Goal: Information Seeking & Learning: Understand process/instructions

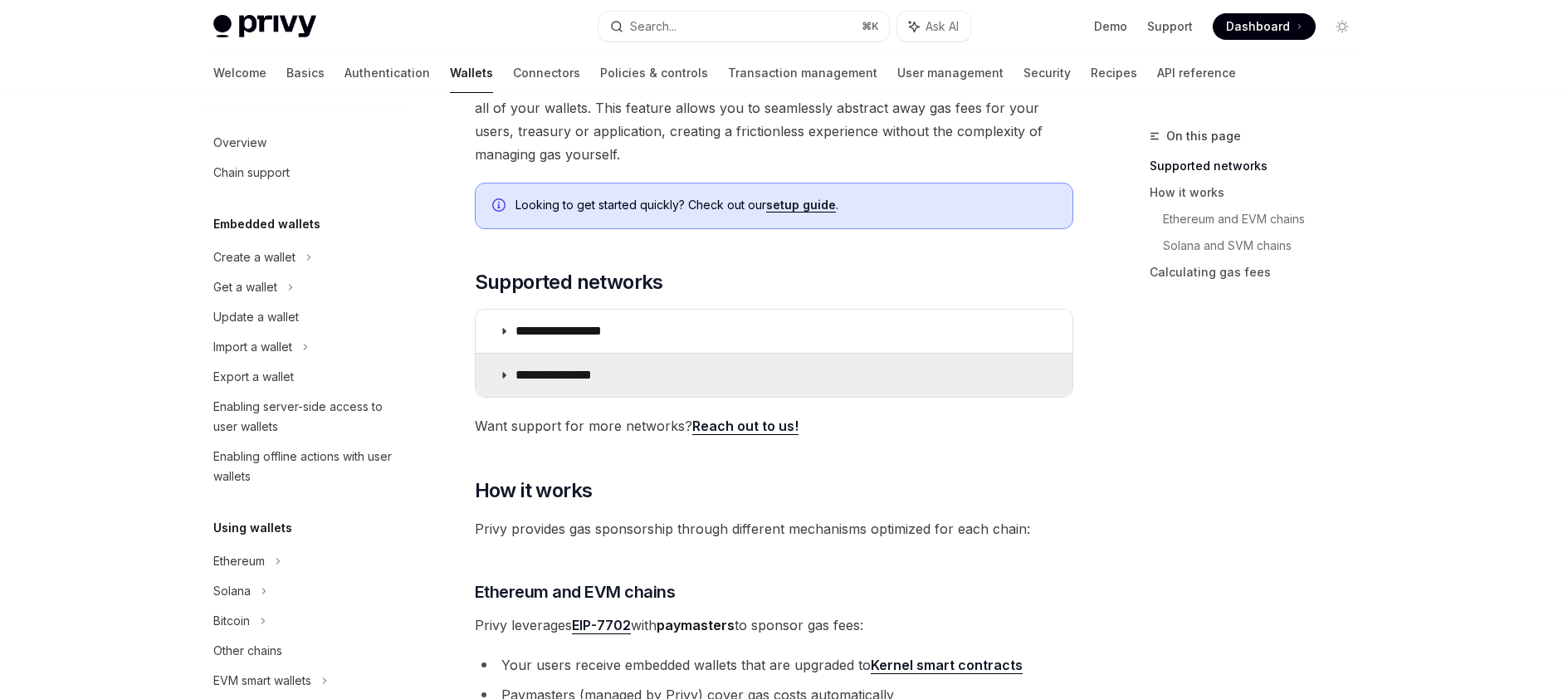
scroll to position [727, 0]
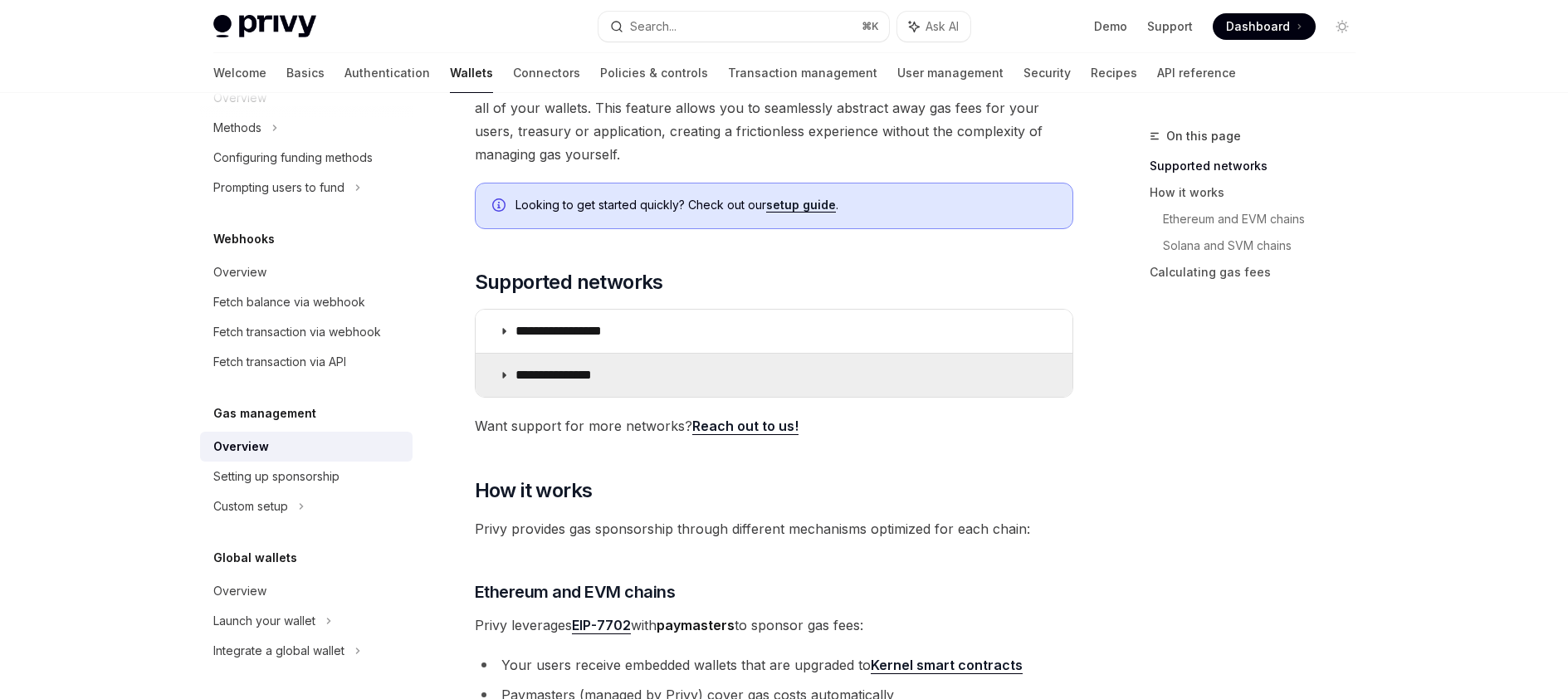
click at [610, 373] on p "**********" at bounding box center [569, 375] width 106 height 17
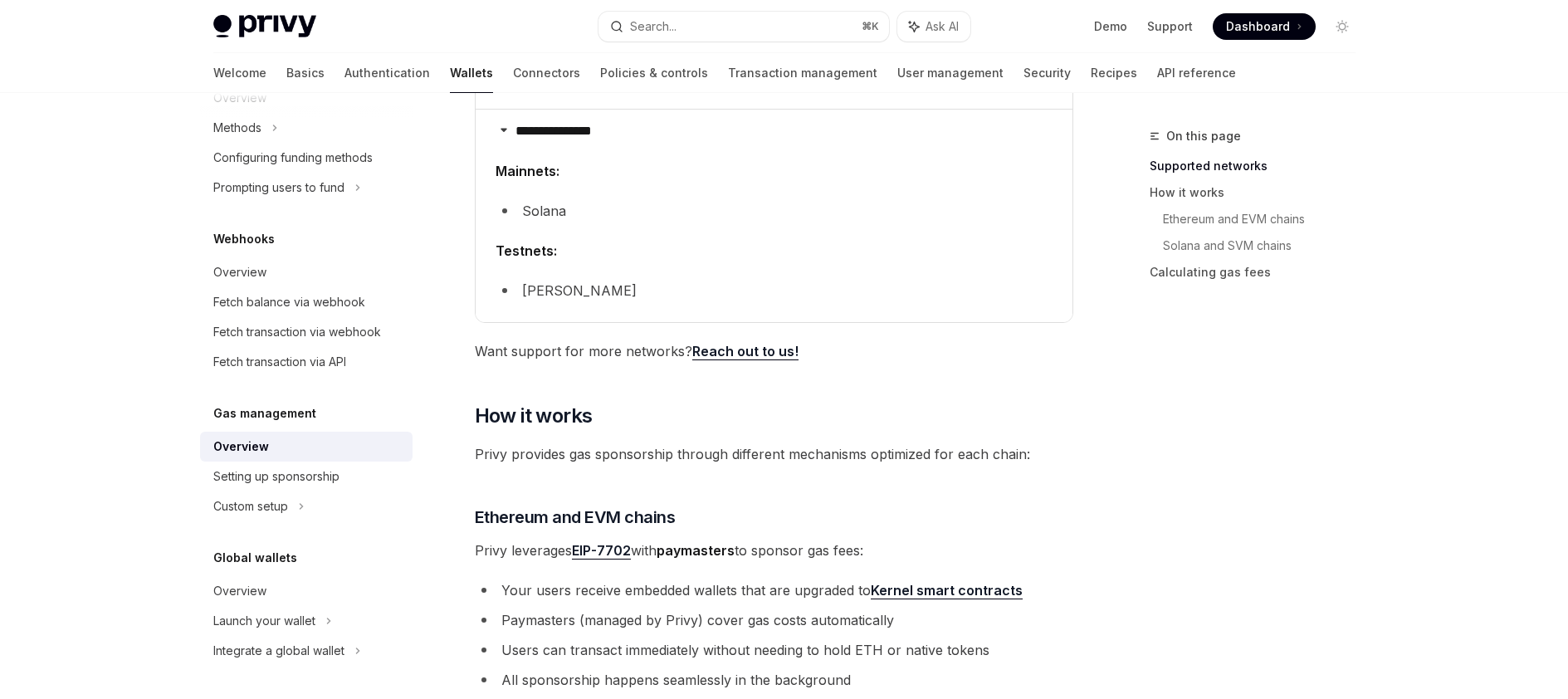
scroll to position [451, 0]
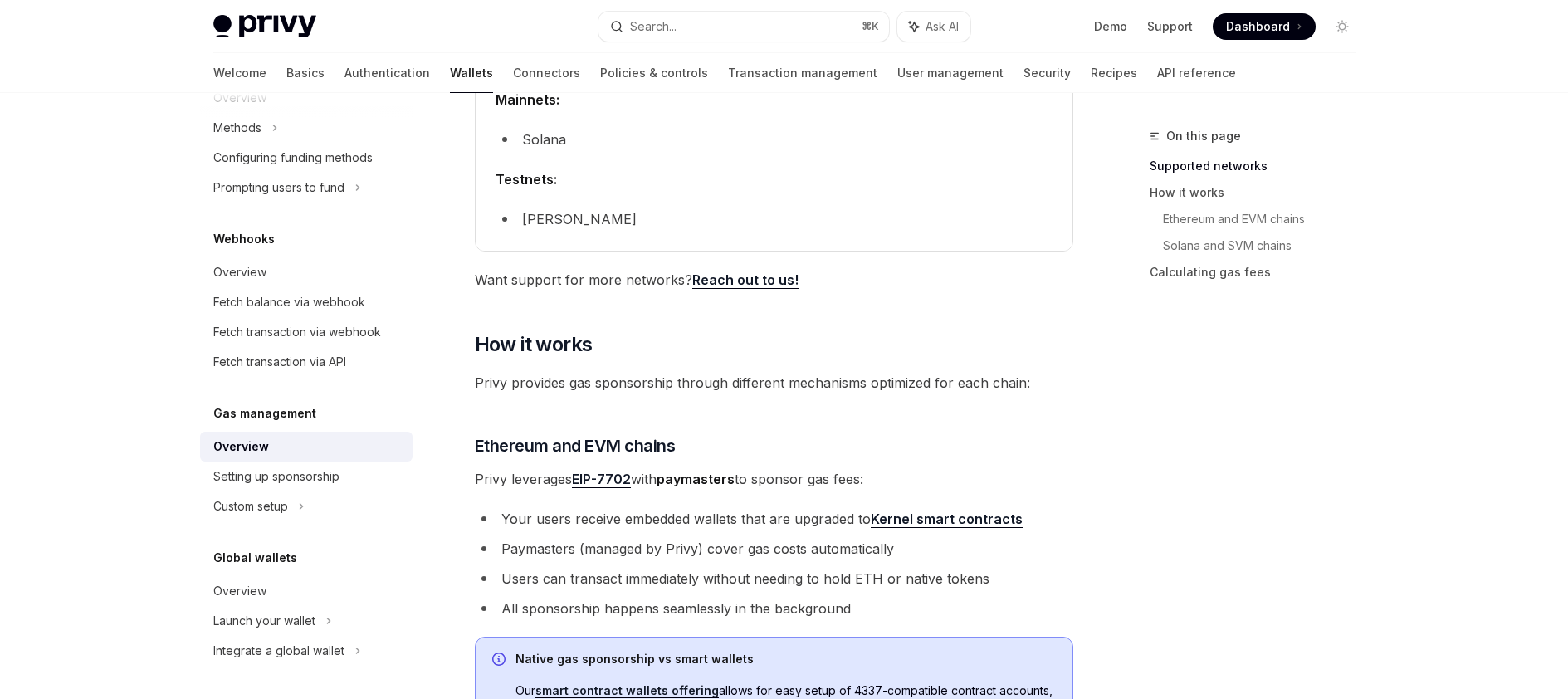
click at [588, 282] on span "Want support for more networks? Reach out to us!" at bounding box center [774, 280] width 599 height 23
click at [695, 282] on link "Reach out to us!" at bounding box center [745, 280] width 107 height 18
click at [851, 389] on span "Privy provides gas sponsorship through different mechanisms optimized for each …" at bounding box center [774, 383] width 599 height 23
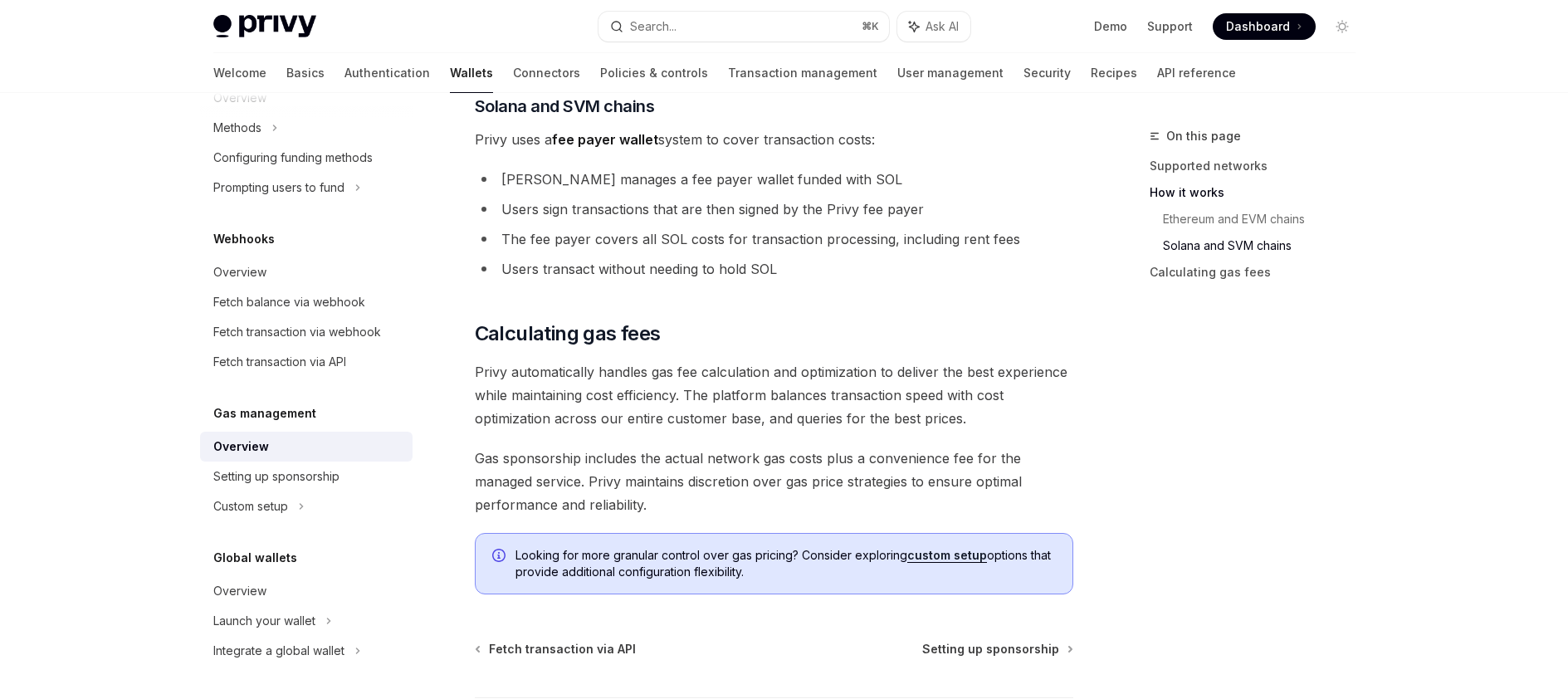
scroll to position [1424, 0]
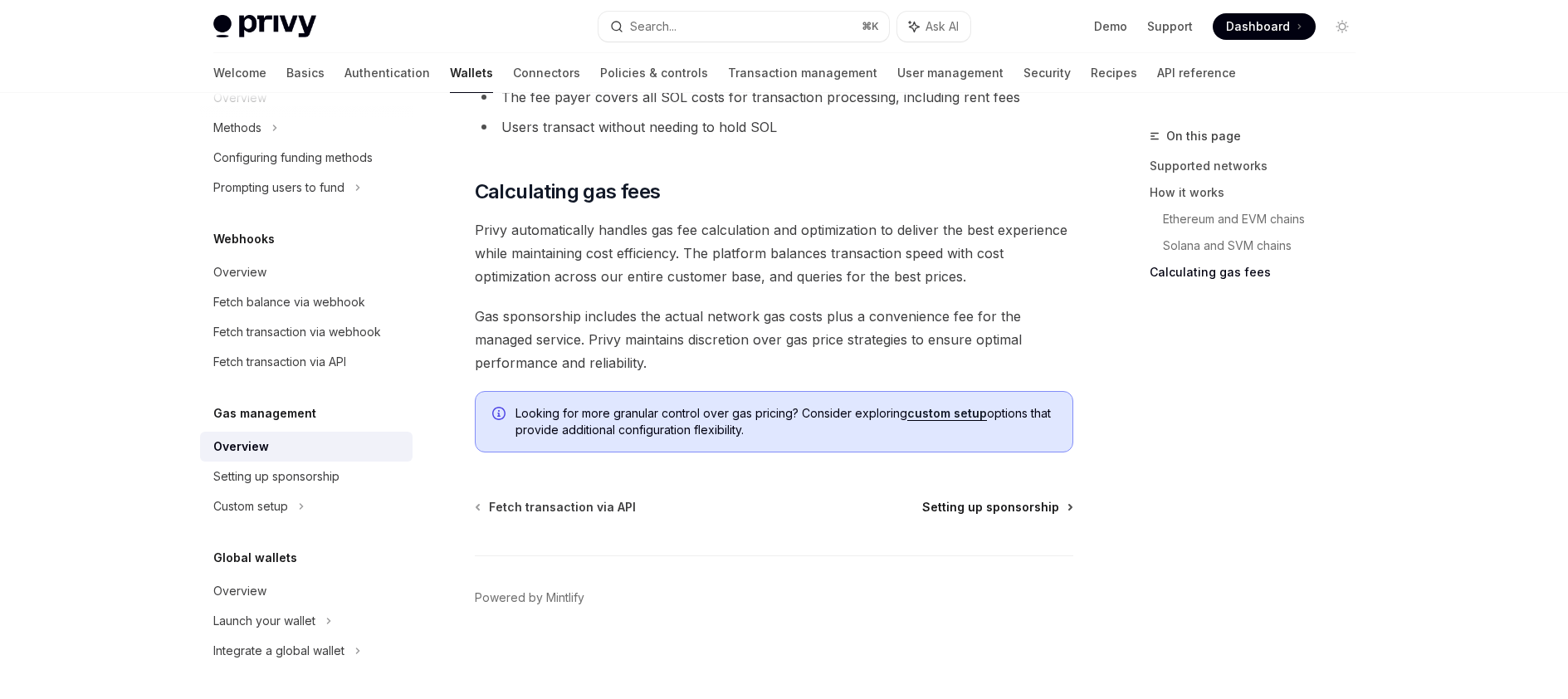
click at [1015, 507] on span "Setting up sponsorship" at bounding box center [991, 507] width 137 height 17
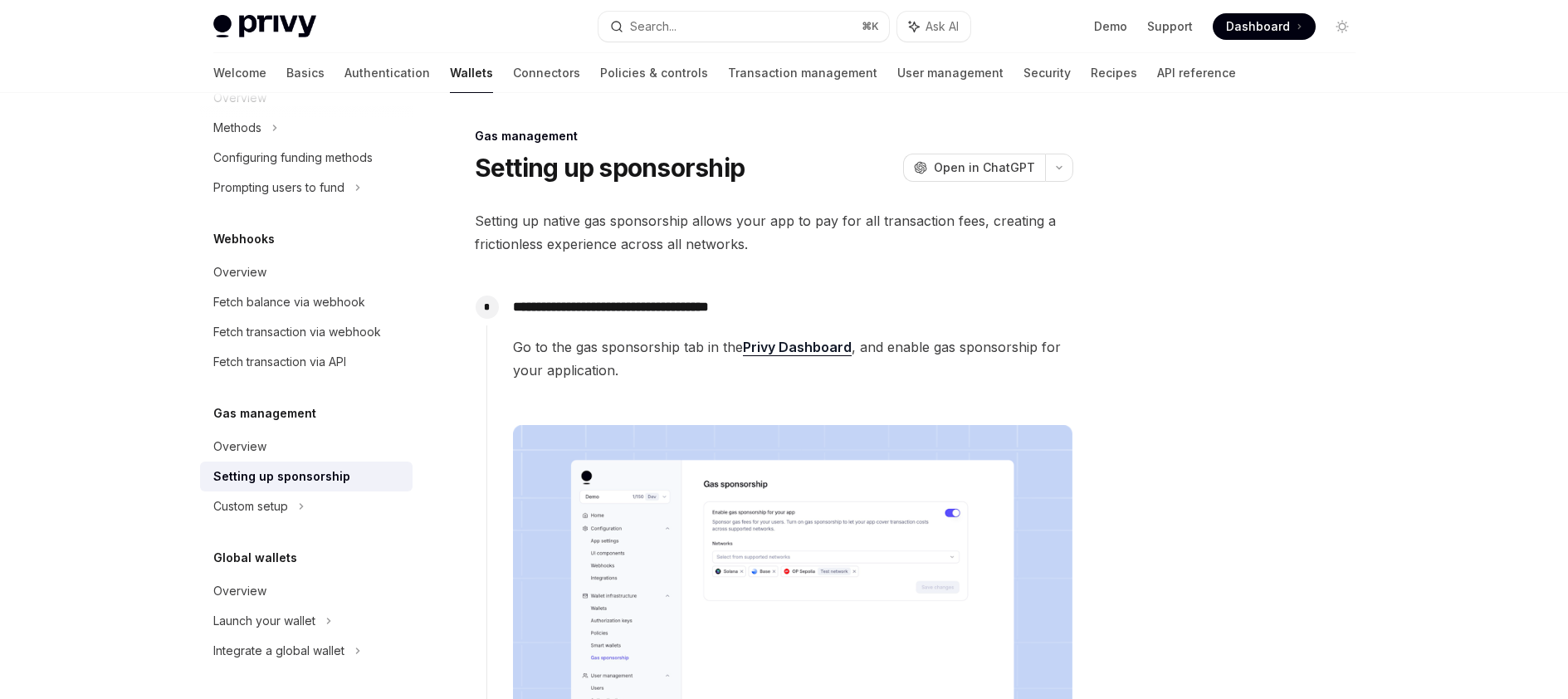
scroll to position [134, 0]
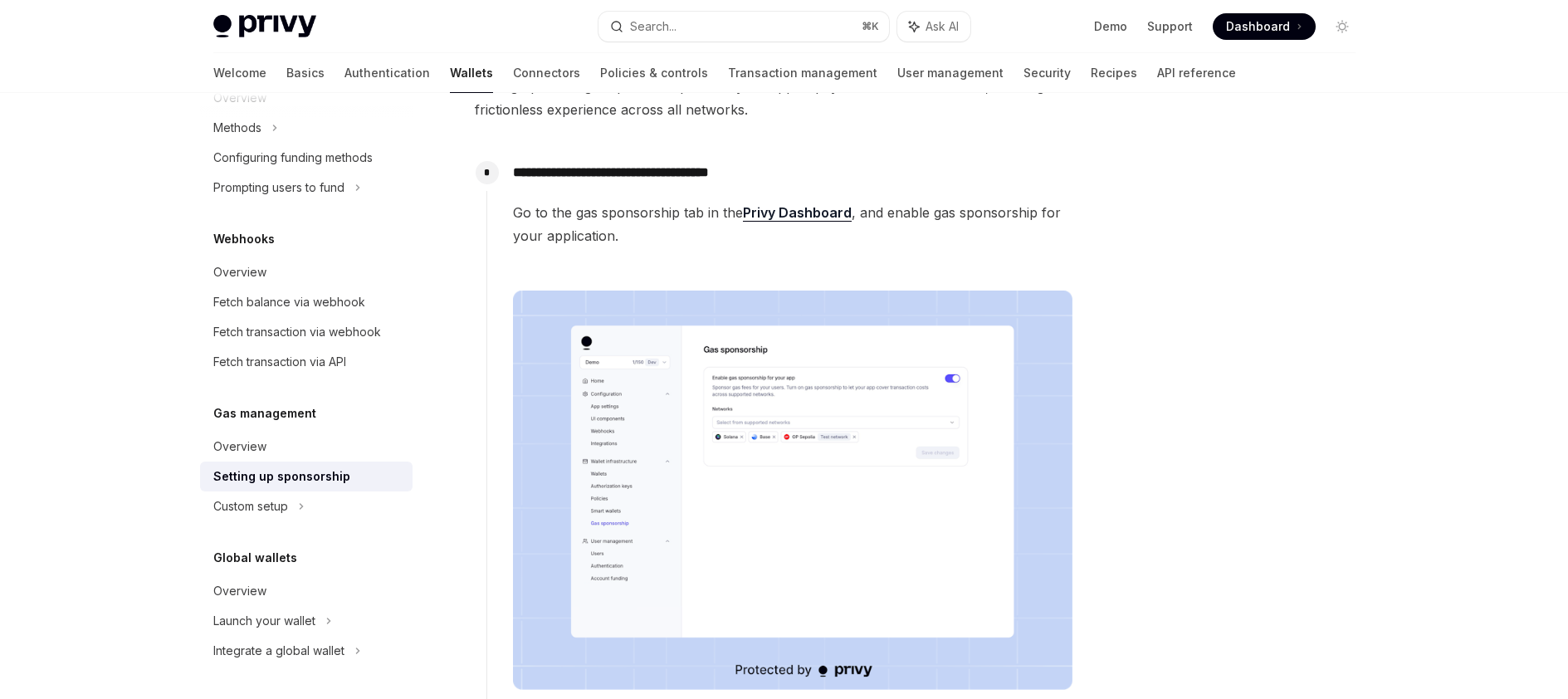
click at [675, 221] on span "Go to the gas sponsorship tab in the Privy Dashboard , and enable gas sponsorsh…" at bounding box center [793, 224] width 560 height 47
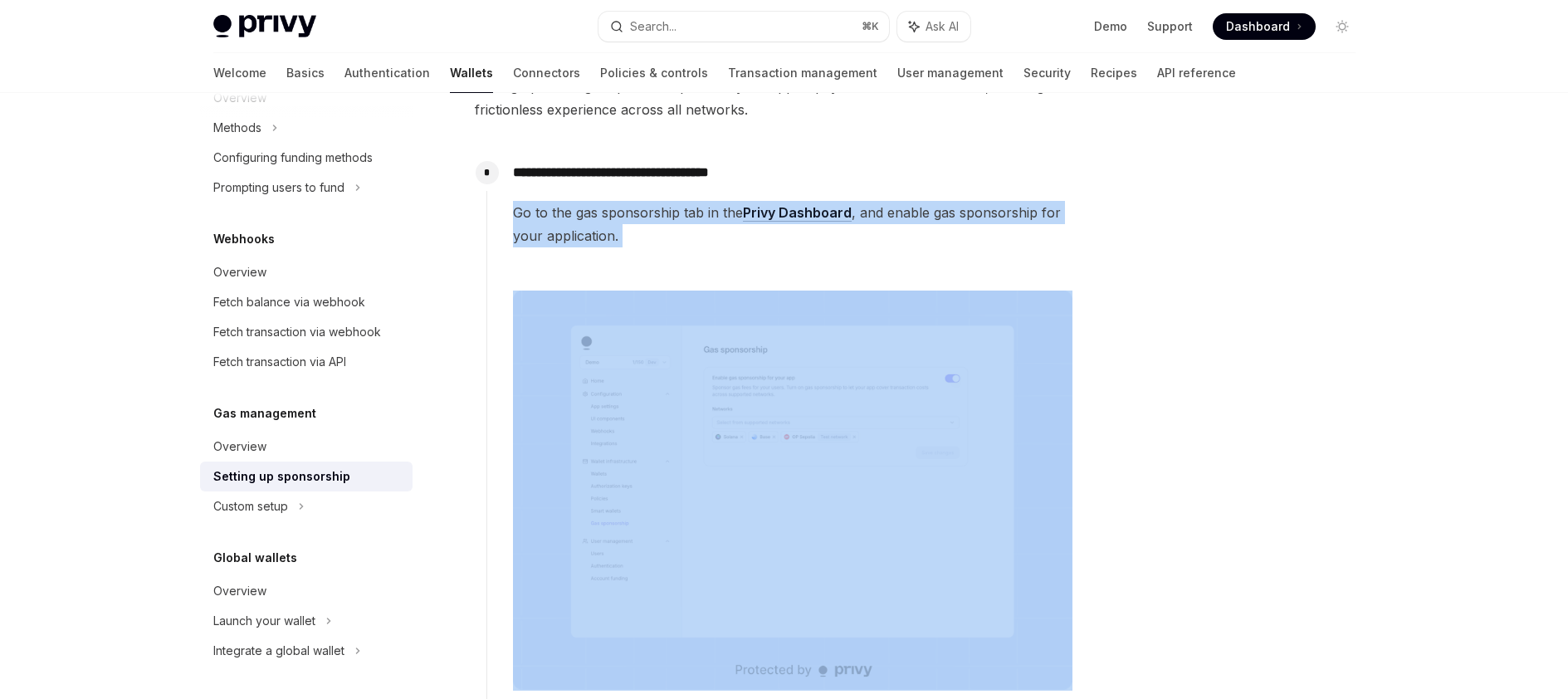
click at [675, 221] on span "Go to the gas sponsorship tab in the Privy Dashboard , and enable gas sponsorsh…" at bounding box center [793, 224] width 560 height 47
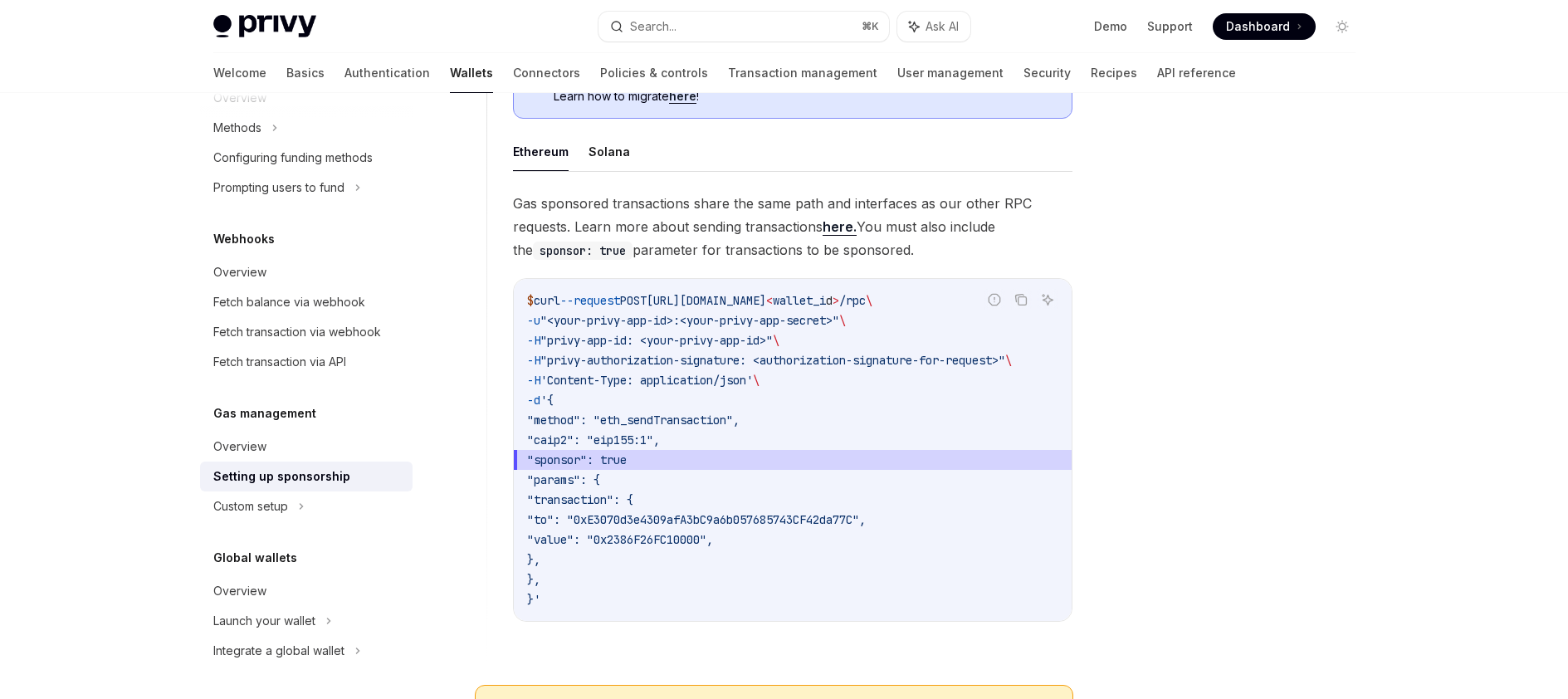
scroll to position [1125, 0]
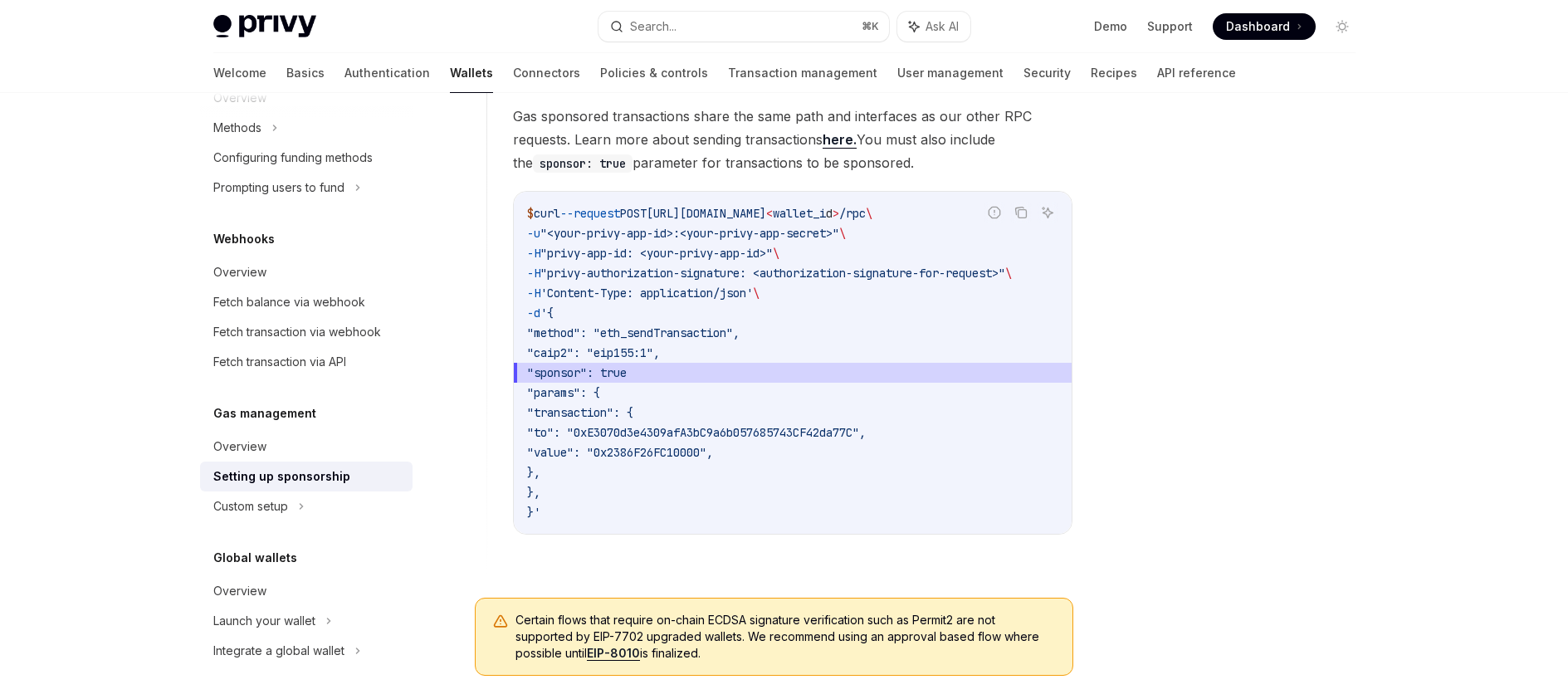
click at [950, 305] on code "$ curl --request POST https://api.privy.io/v1/wallets/ < wallet_i d > /rpc \ -u…" at bounding box center [793, 363] width 531 height 319
click at [849, 321] on code "$ curl --request POST https://api.privy.io/v1/wallets/ < wallet_i d > /rpc \ -u…" at bounding box center [793, 363] width 531 height 319
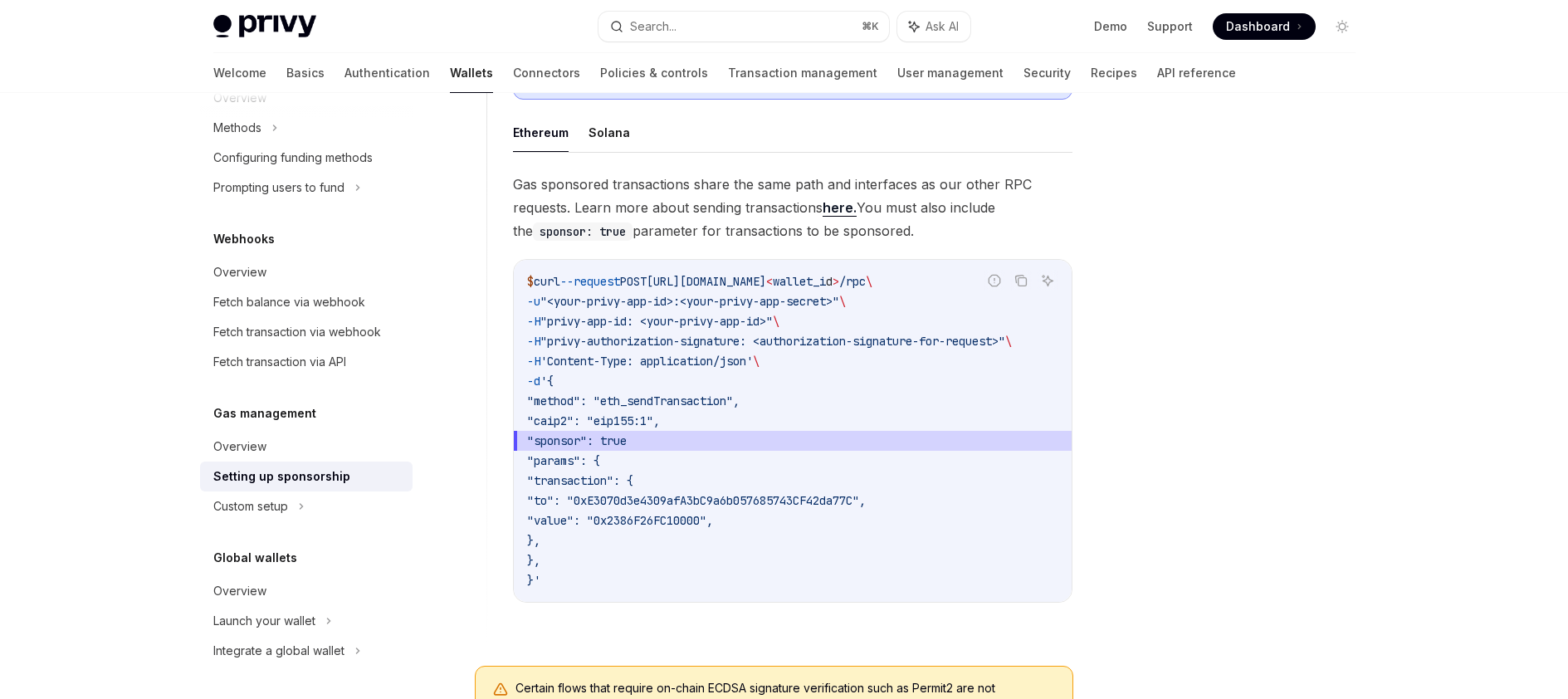
scroll to position [1053, 0]
click at [837, 212] on link "here." at bounding box center [840, 211] width 34 height 18
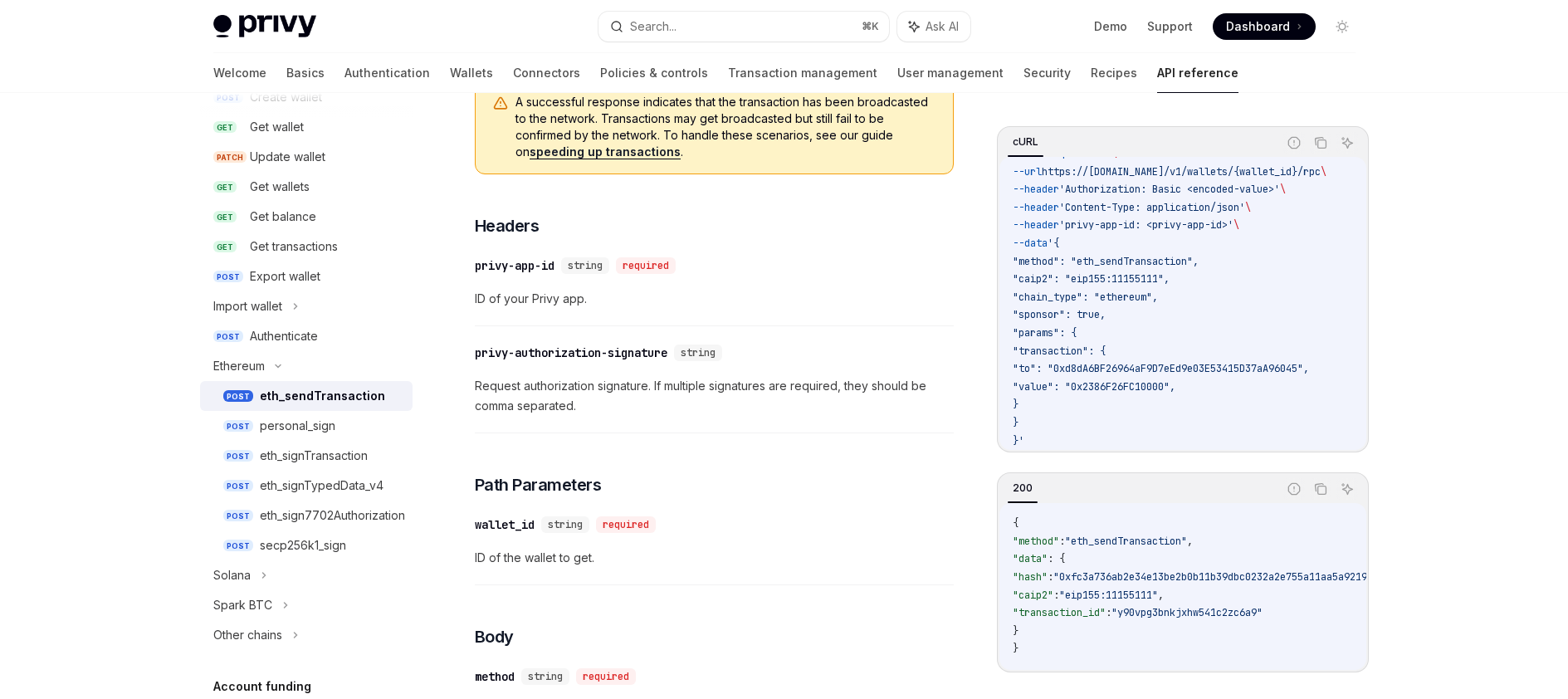
scroll to position [238, 0]
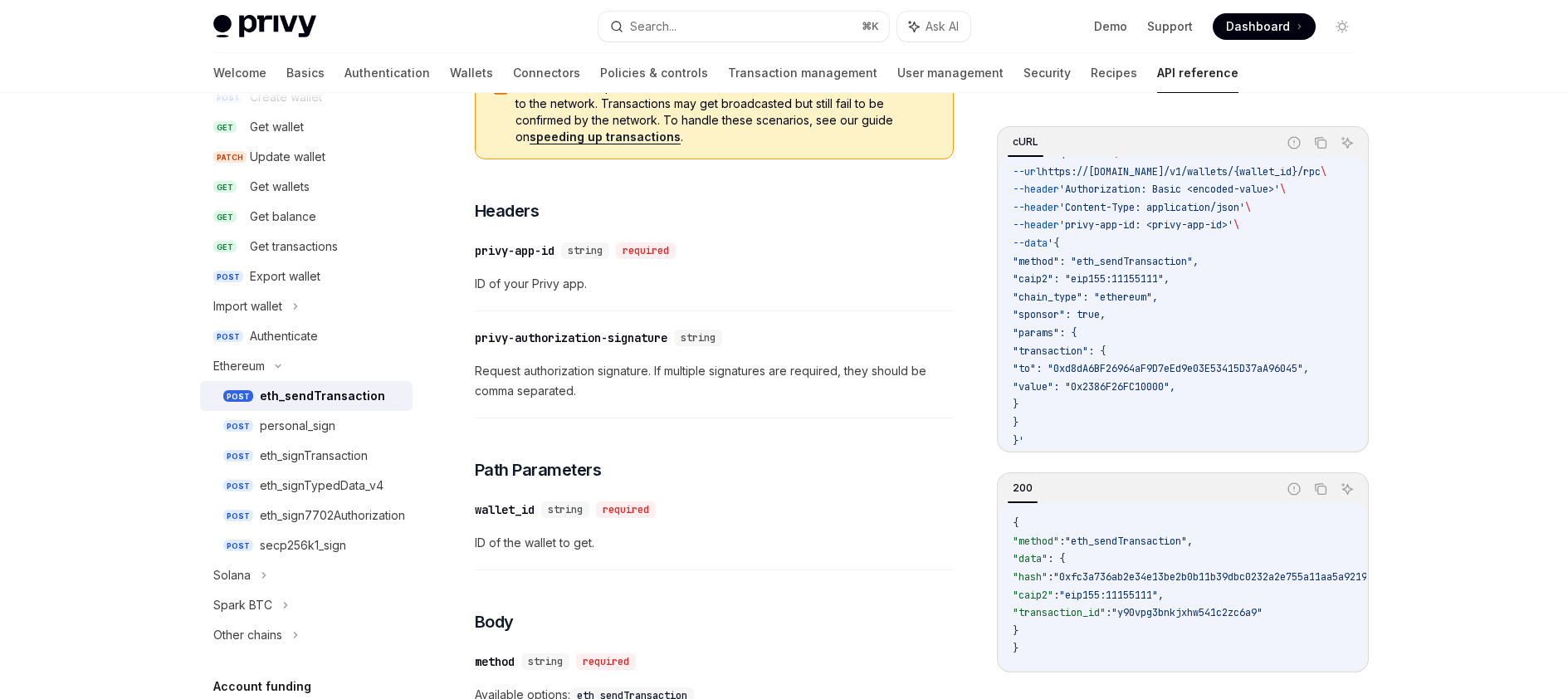
click at [1049, 274] on span ""caip2": "eip155:11155111"," at bounding box center [1091, 279] width 157 height 14
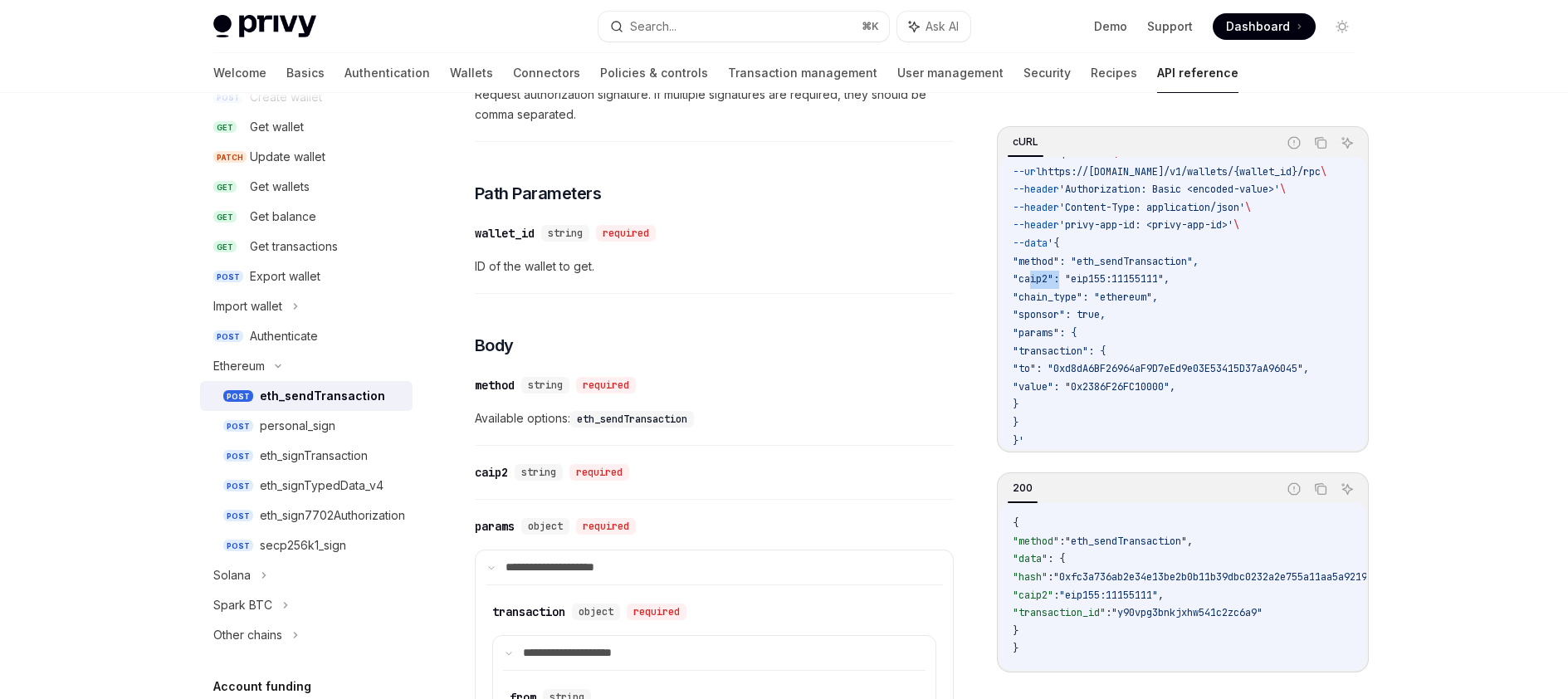
scroll to position [543, 0]
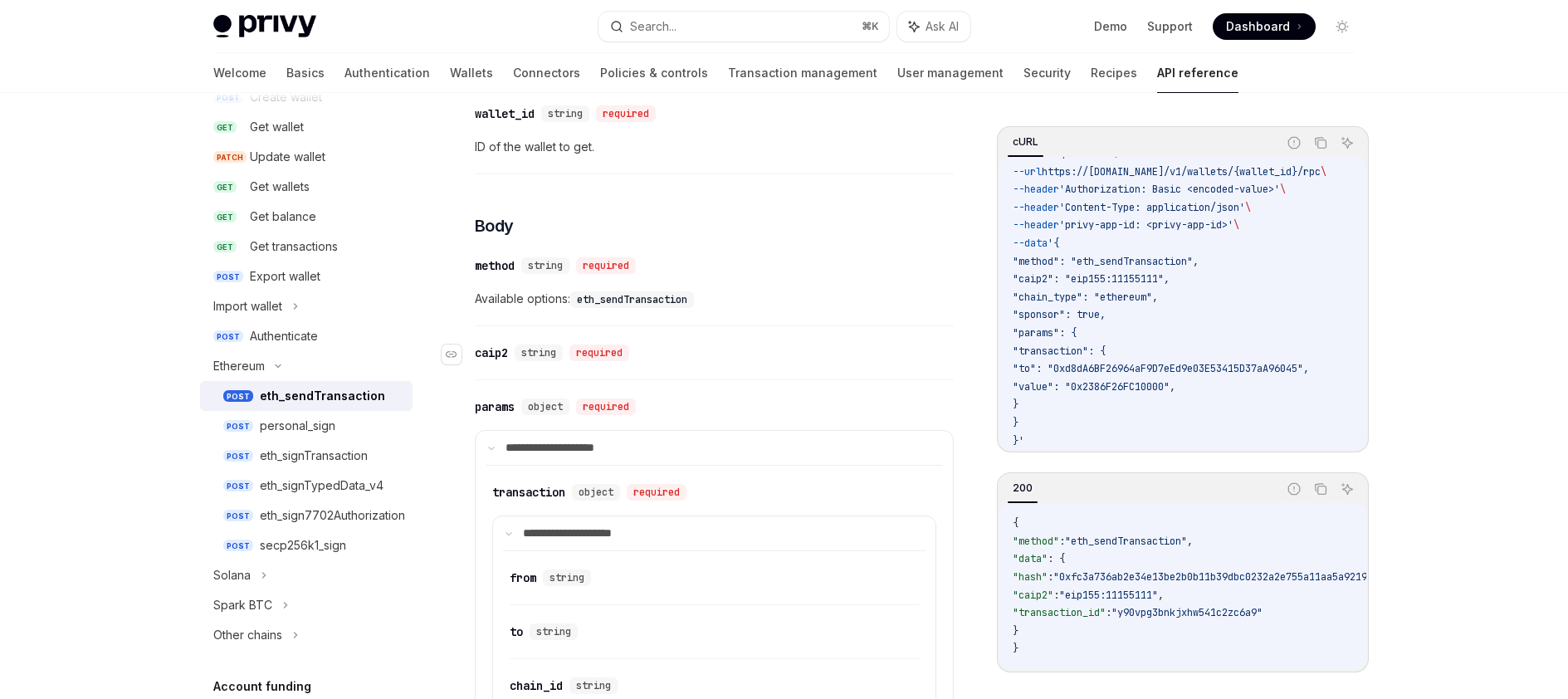
click at [493, 348] on div "caip2" at bounding box center [491, 352] width 33 height 17
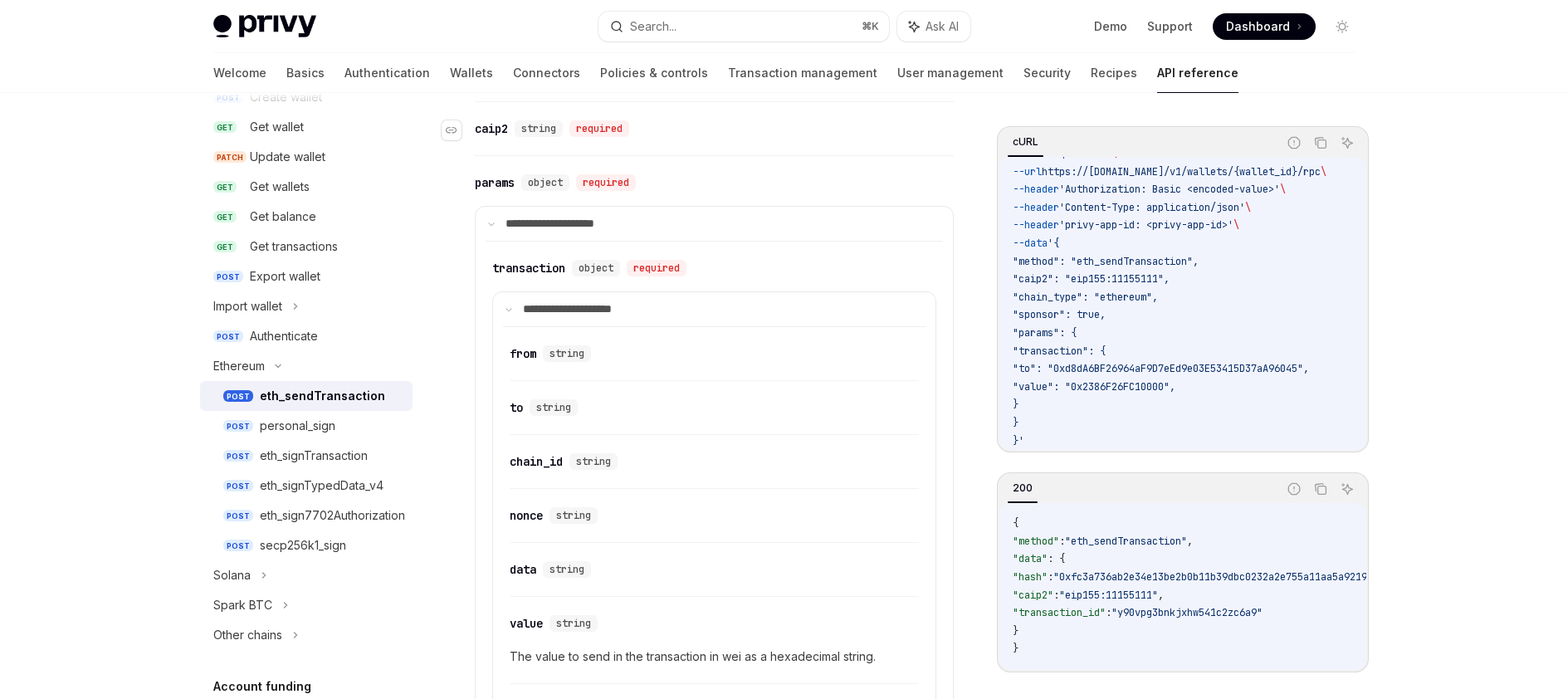
click at [493, 350] on icon "Navigate to header" at bounding box center [491, 355] width 12 height 10
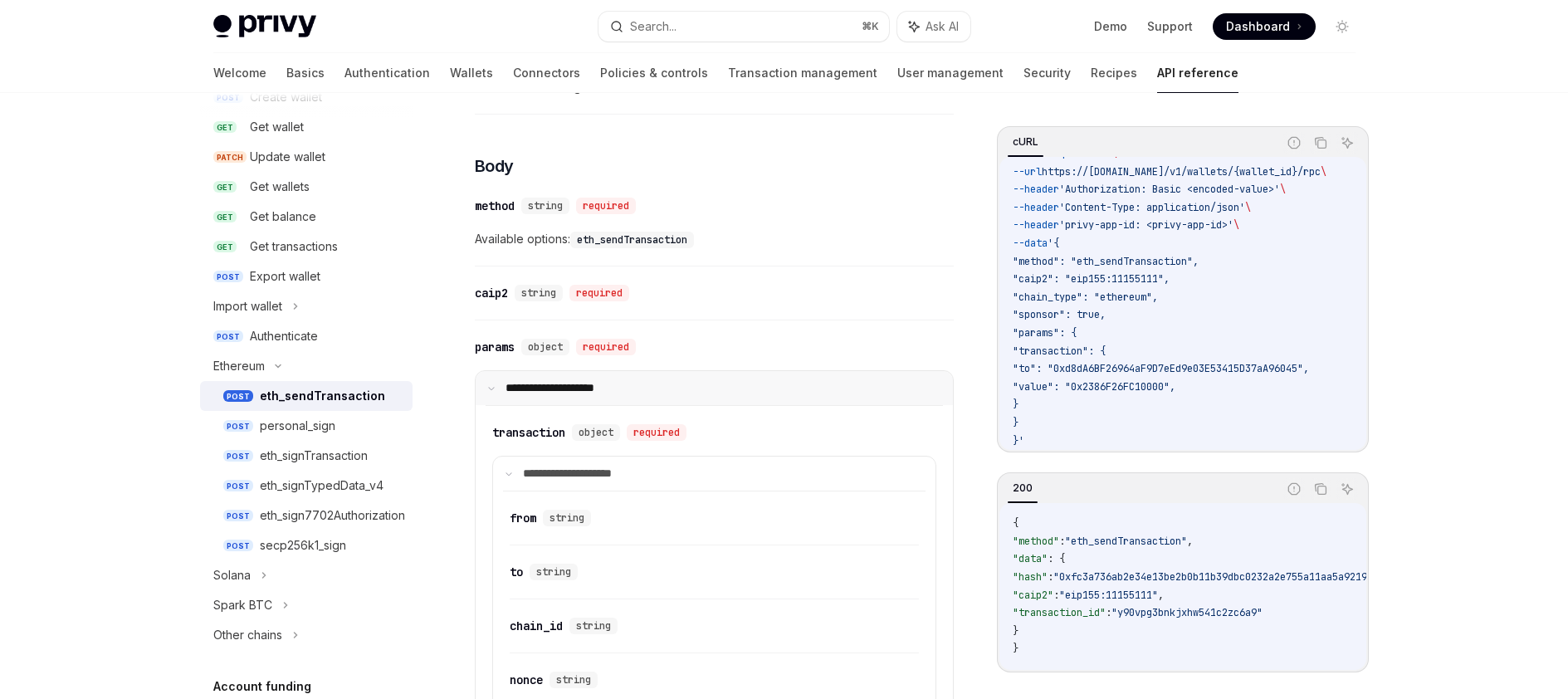
scroll to position [1272, 0]
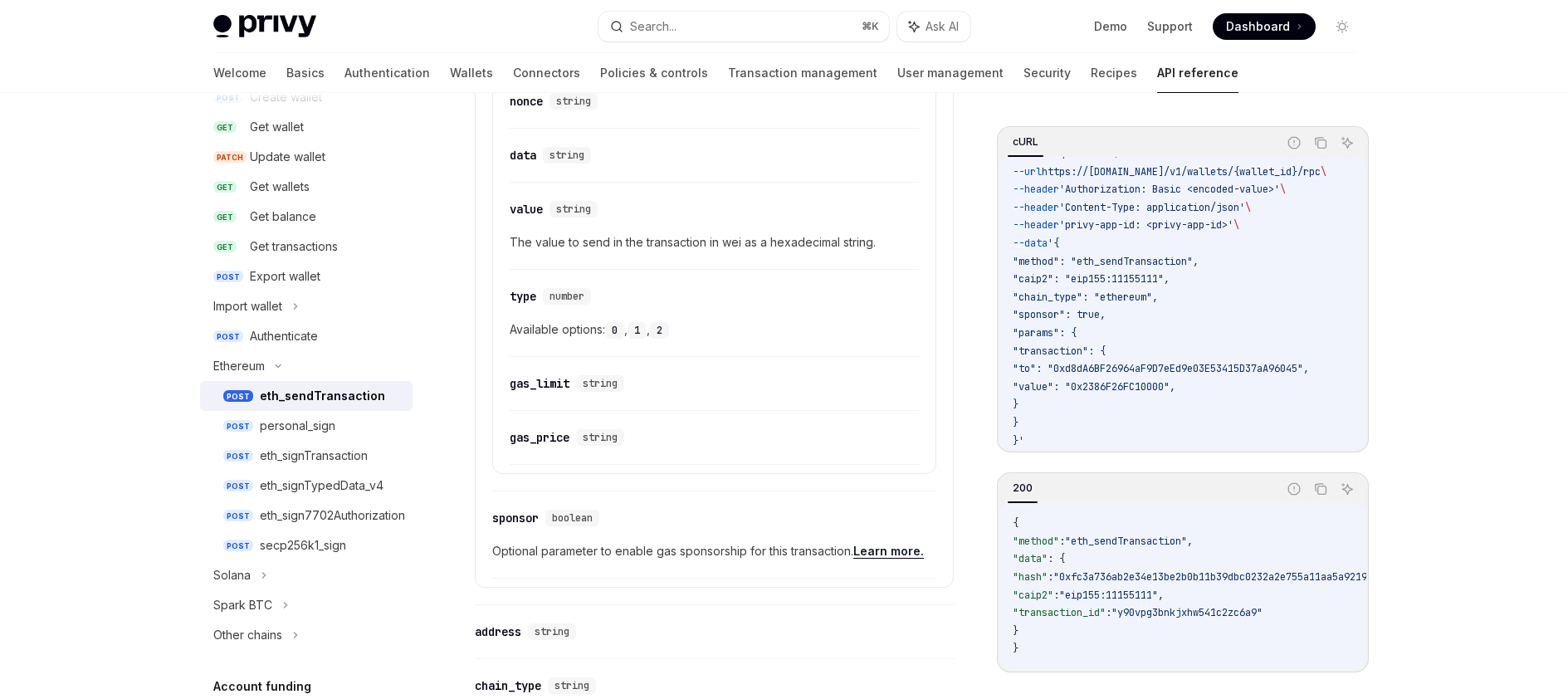
click at [895, 553] on link "Learn more." at bounding box center [889, 551] width 70 height 15
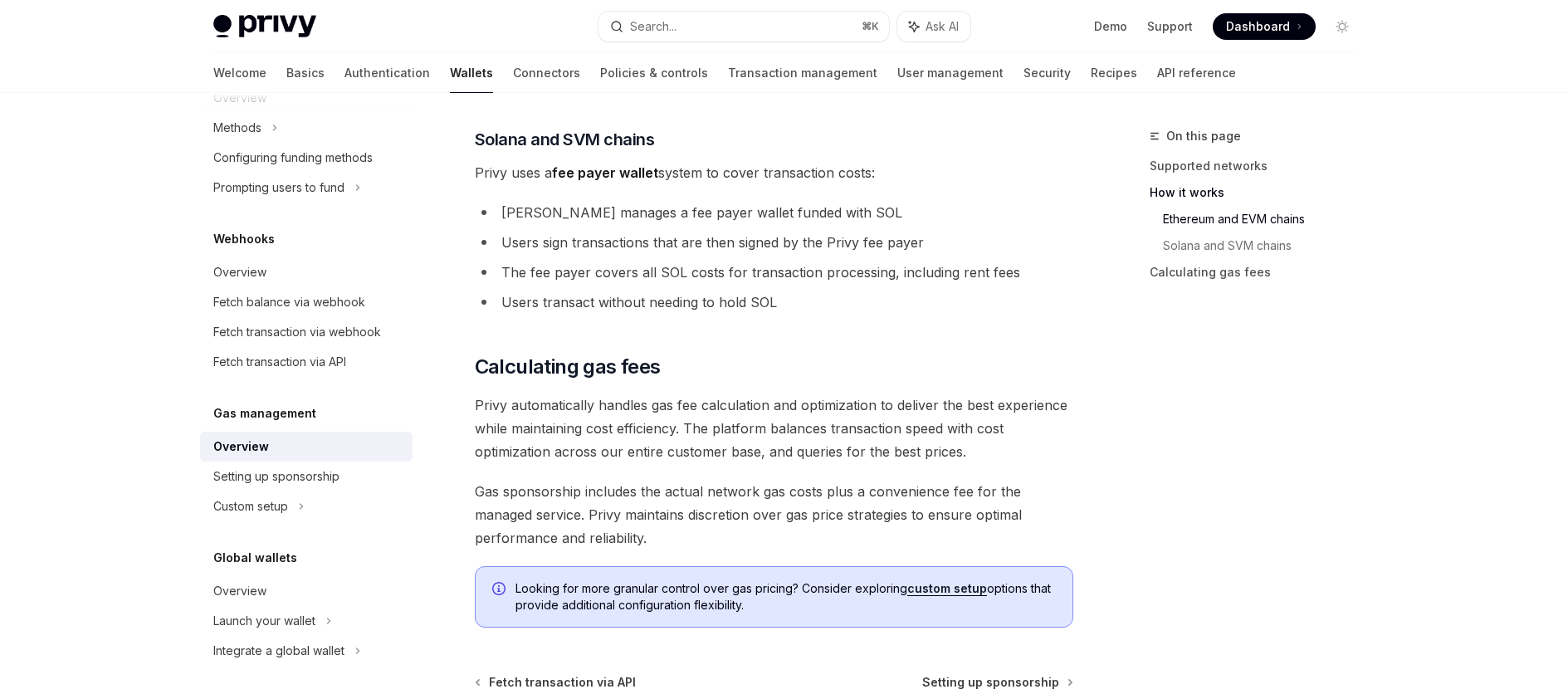
scroll to position [1255, 0]
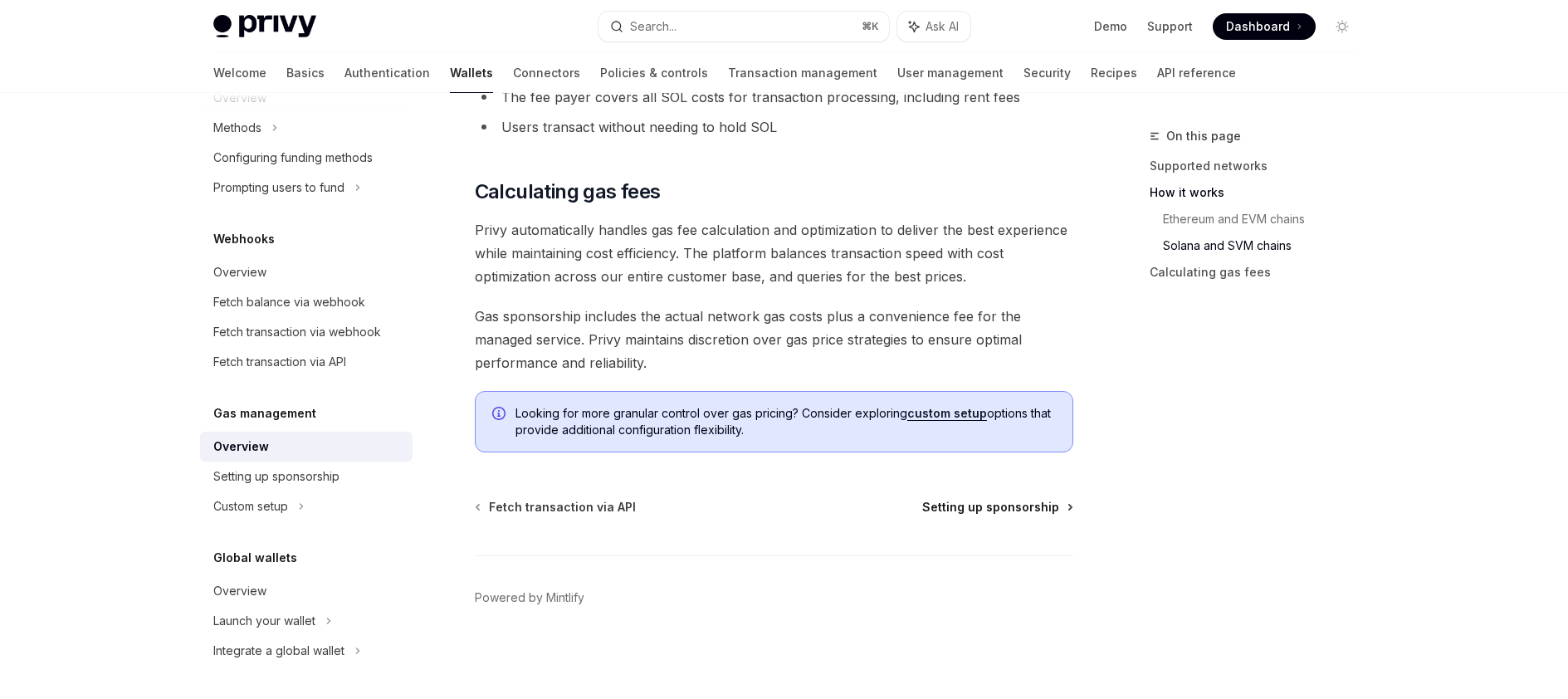
click at [1008, 502] on span "Setting up sponsorship" at bounding box center [991, 507] width 137 height 17
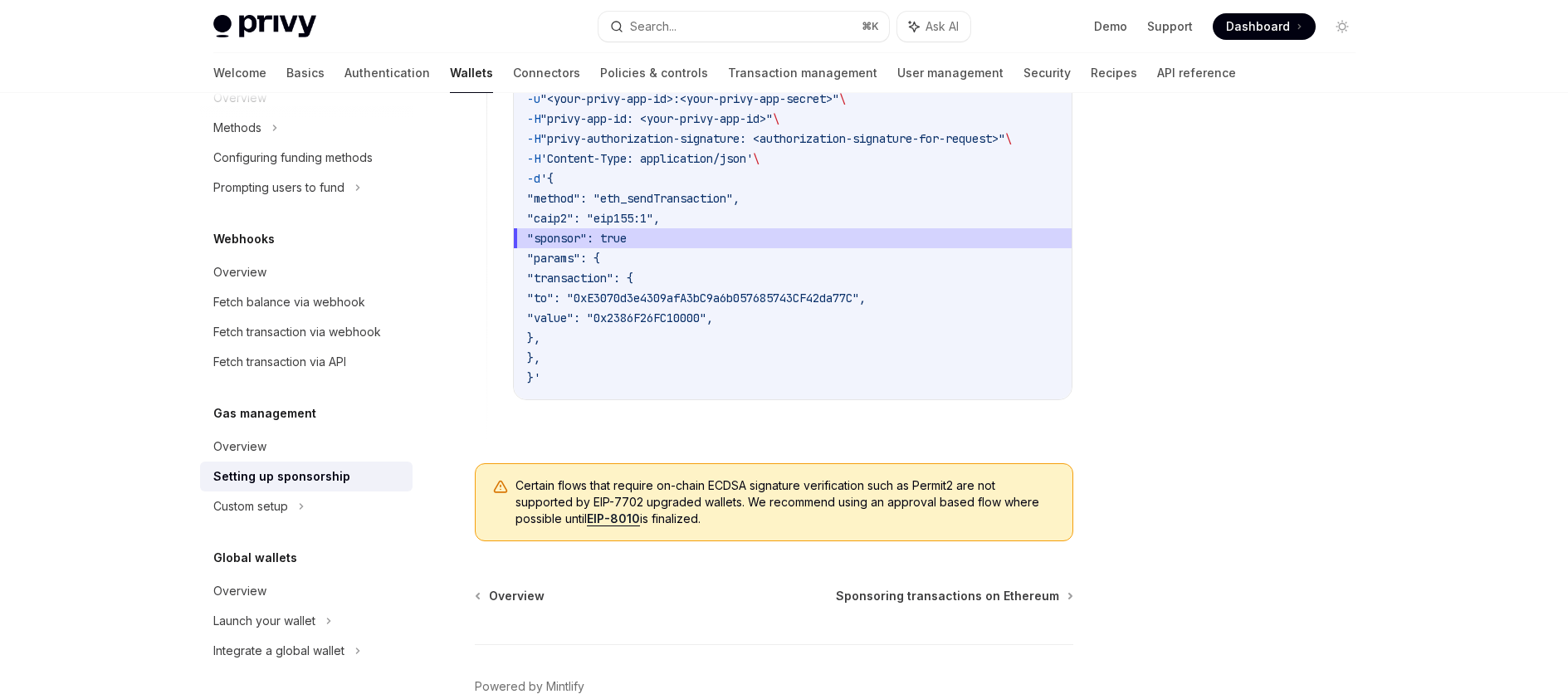
scroll to position [894, 0]
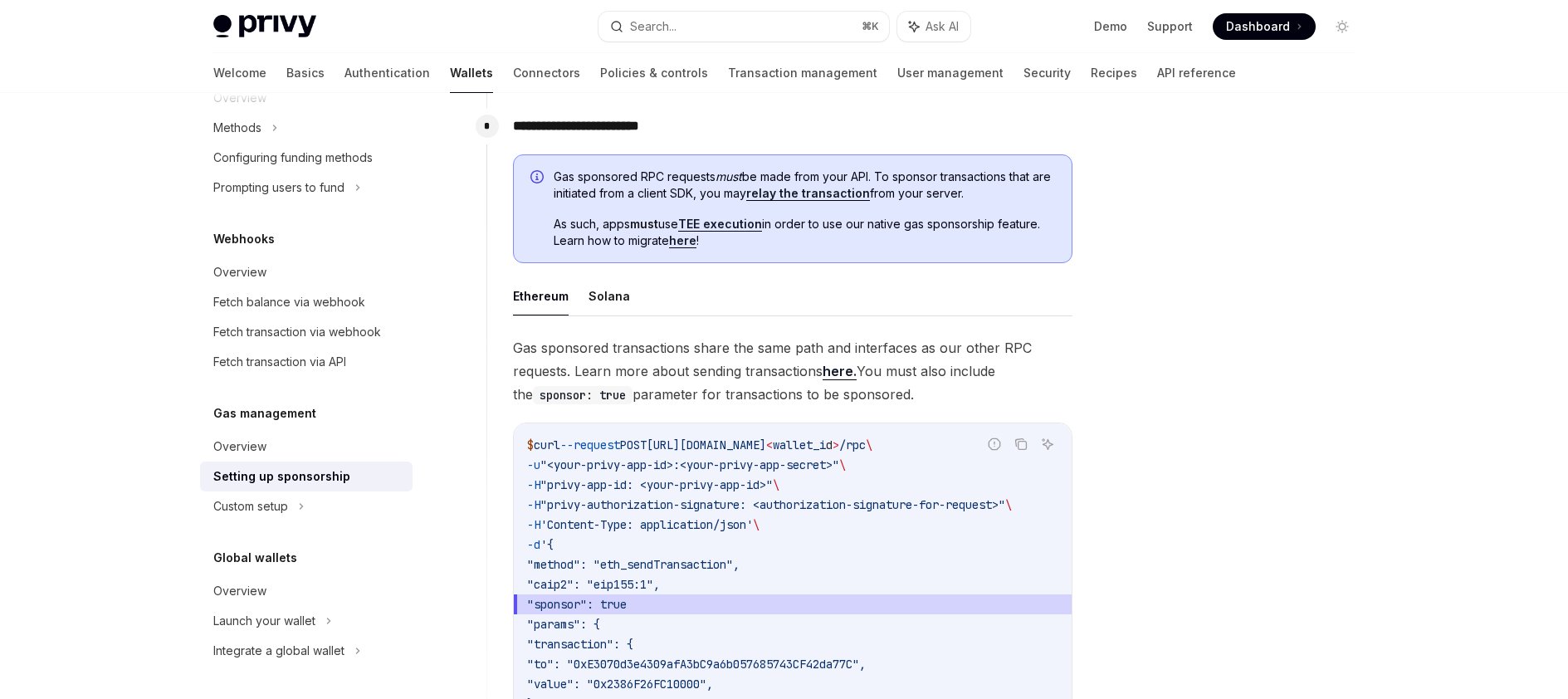
click at [913, 461] on code "$ curl --request POST https://api.privy.io/v1/wallets/ < wallet_i d > /rpc \ -u…" at bounding box center [793, 594] width 531 height 319
click at [831, 374] on link "here." at bounding box center [840, 372] width 34 height 18
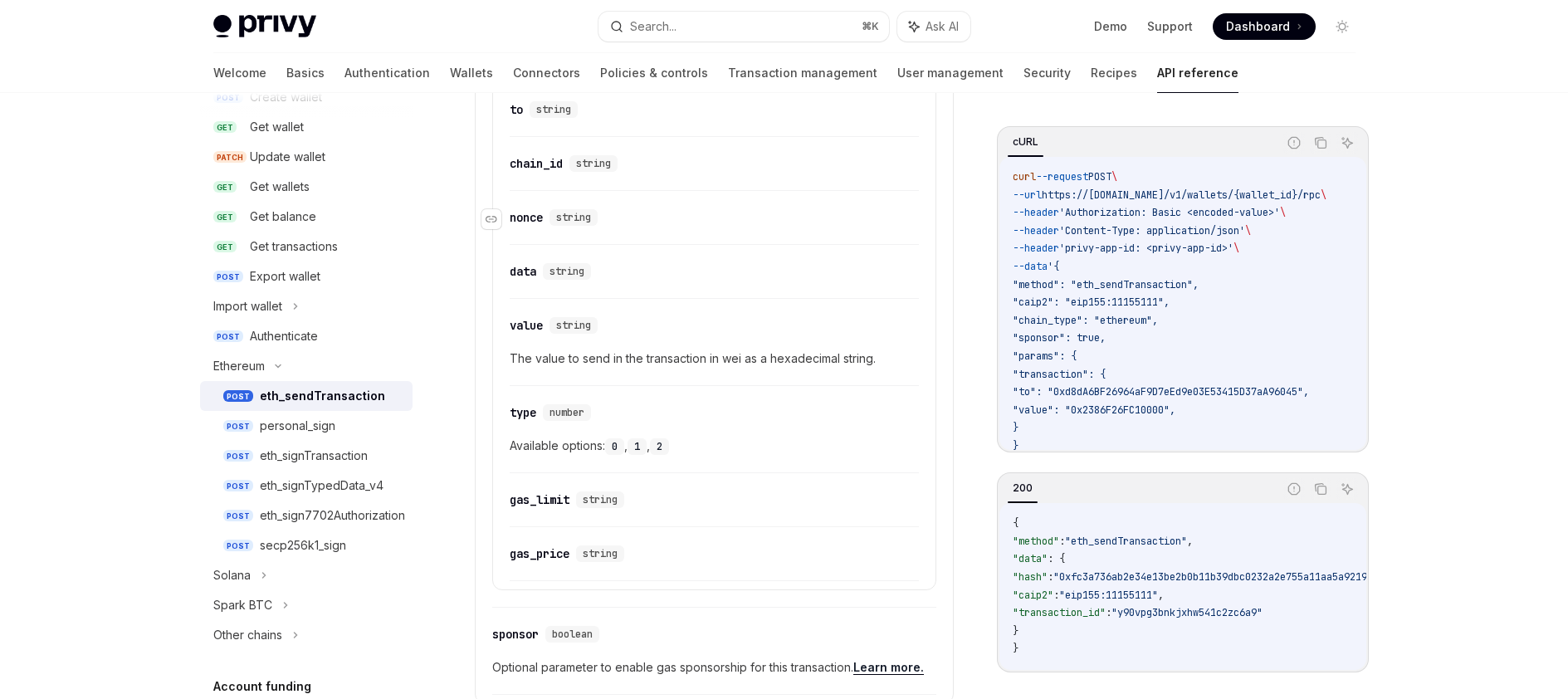
scroll to position [342, 0]
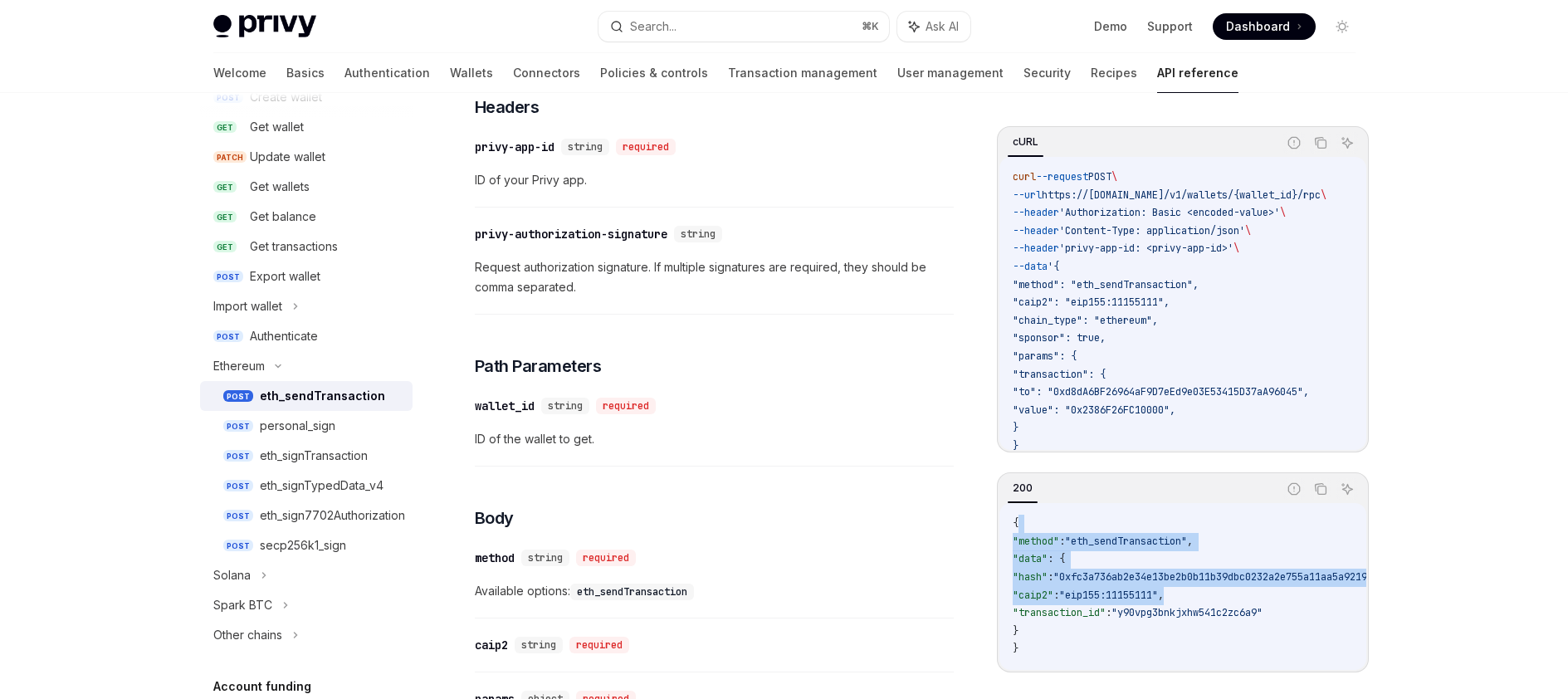
drag, startPoint x: 1562, startPoint y: 172, endPoint x: 1555, endPoint y: 253, distance: 81.3
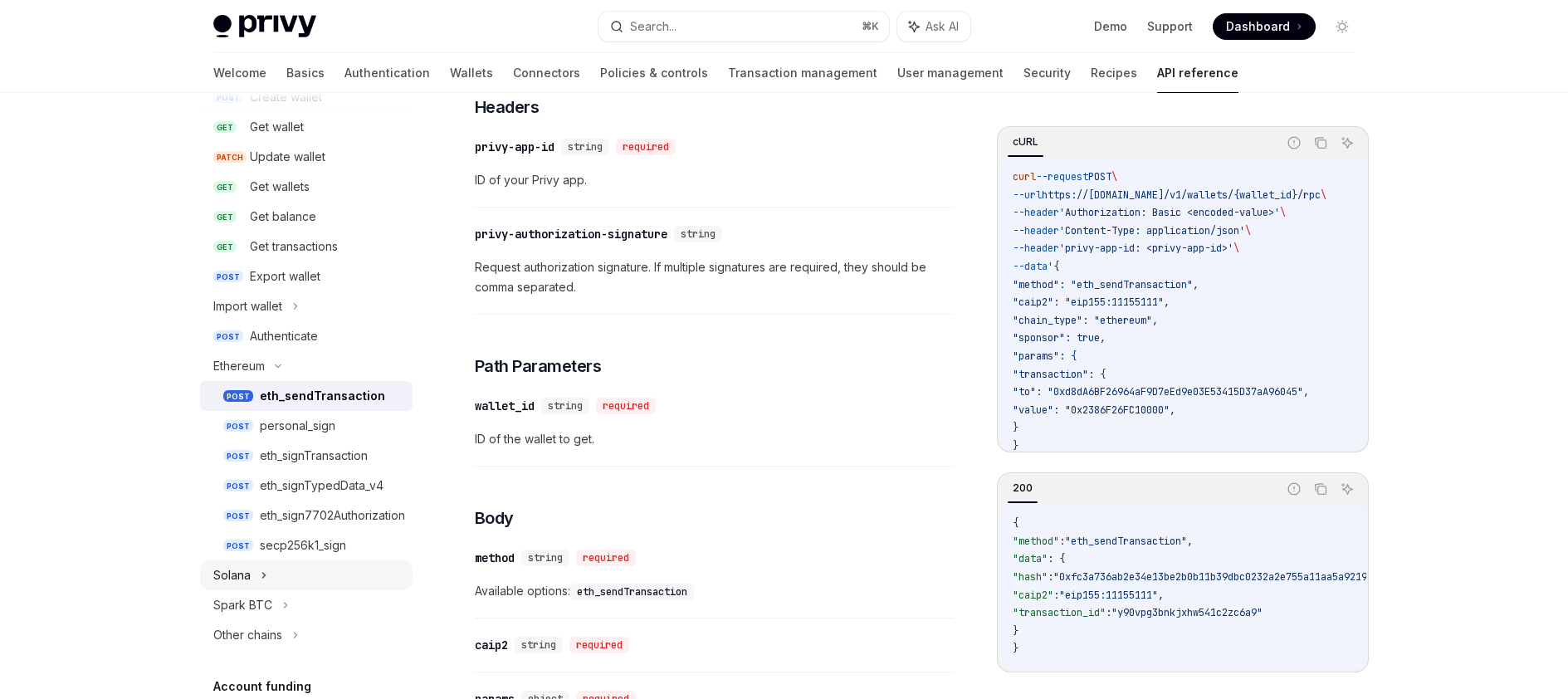
click at [295, 584] on div "Solana" at bounding box center [305, 576] width 212 height 30
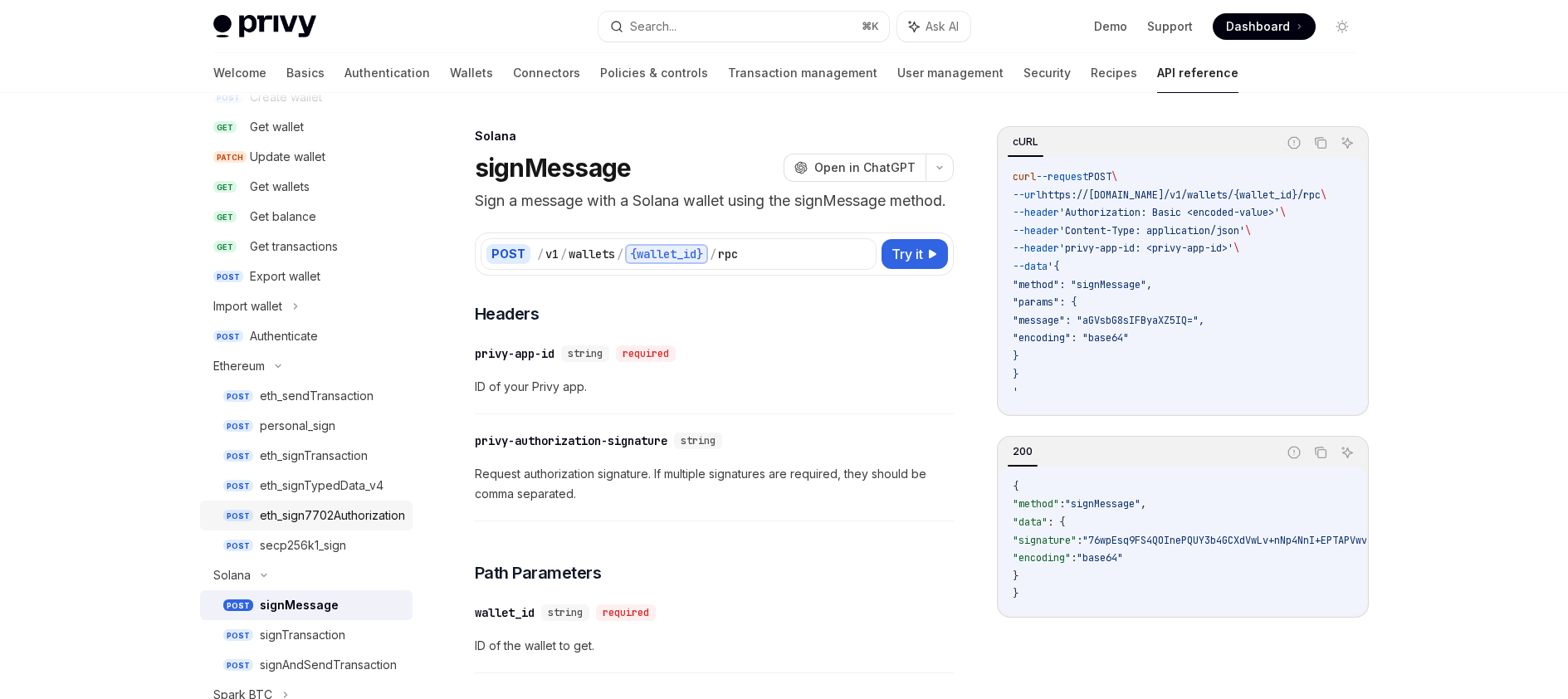
scroll to position [340, 0]
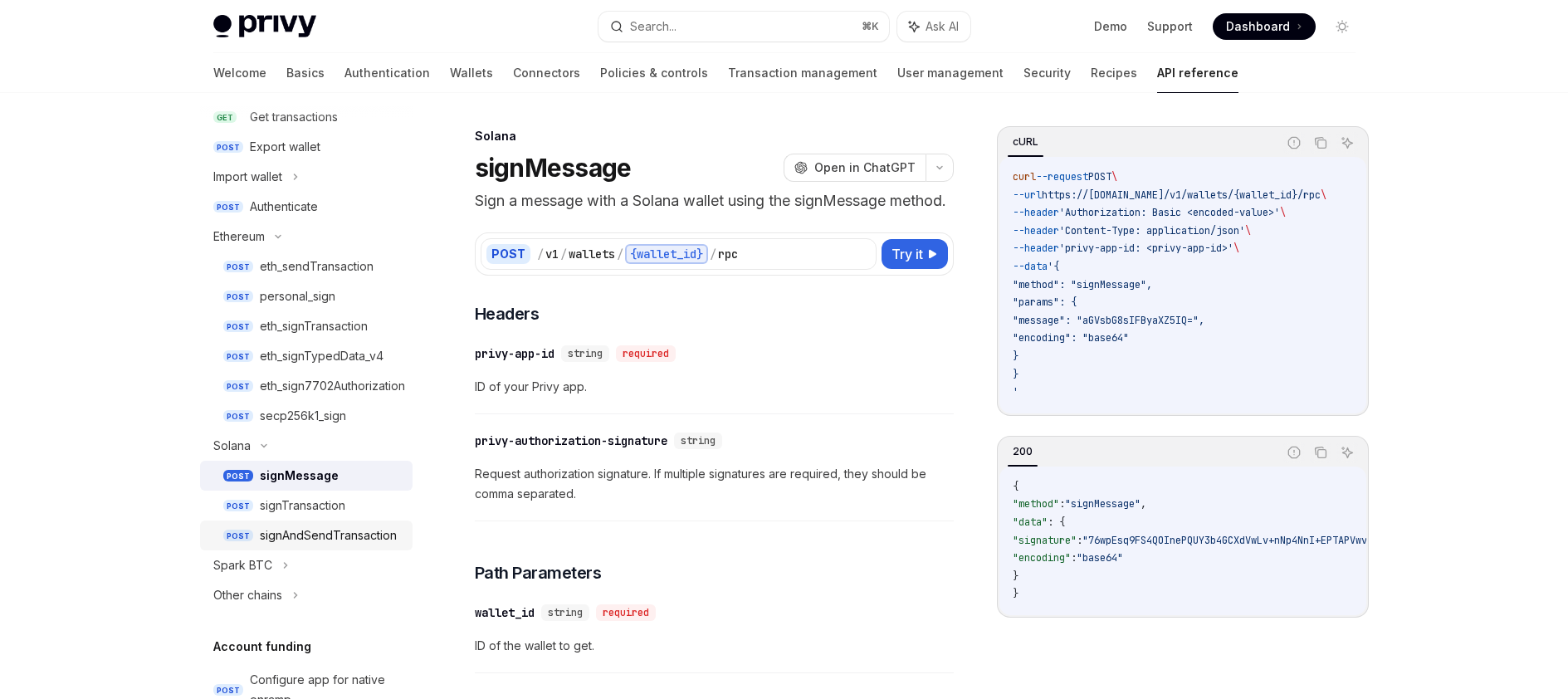
click at [341, 534] on div "signAndSendTransaction" at bounding box center [328, 536] width 137 height 20
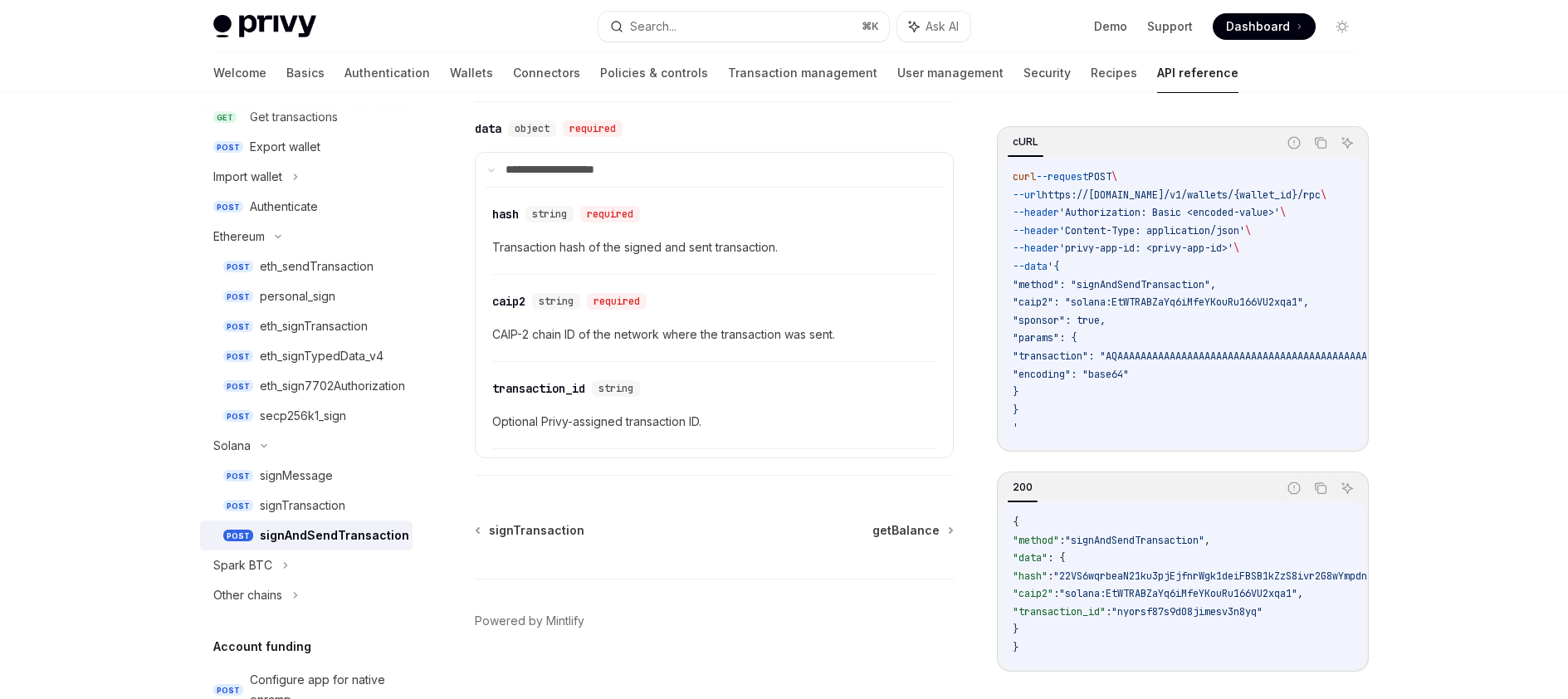
scroll to position [1410, 0]
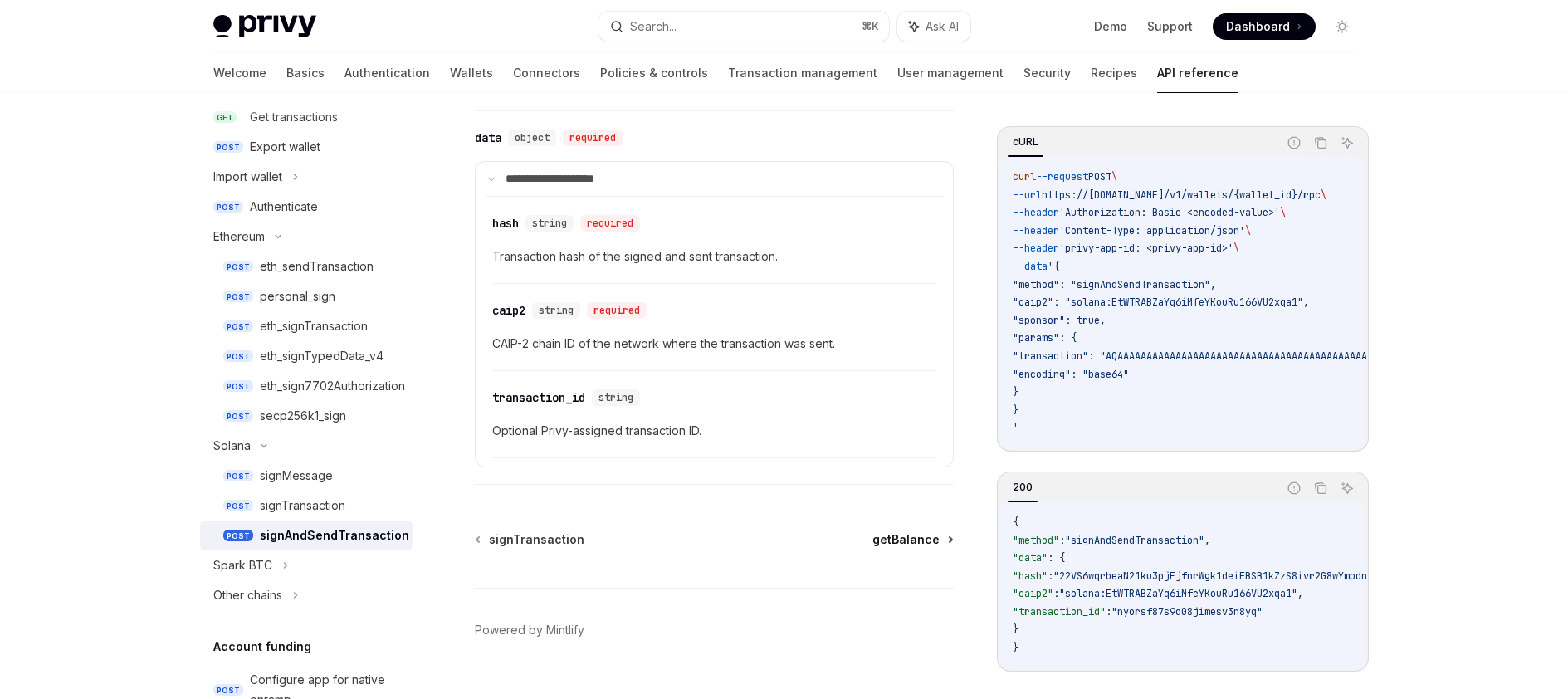
click at [899, 532] on span "getBalance" at bounding box center [905, 539] width 68 height 17
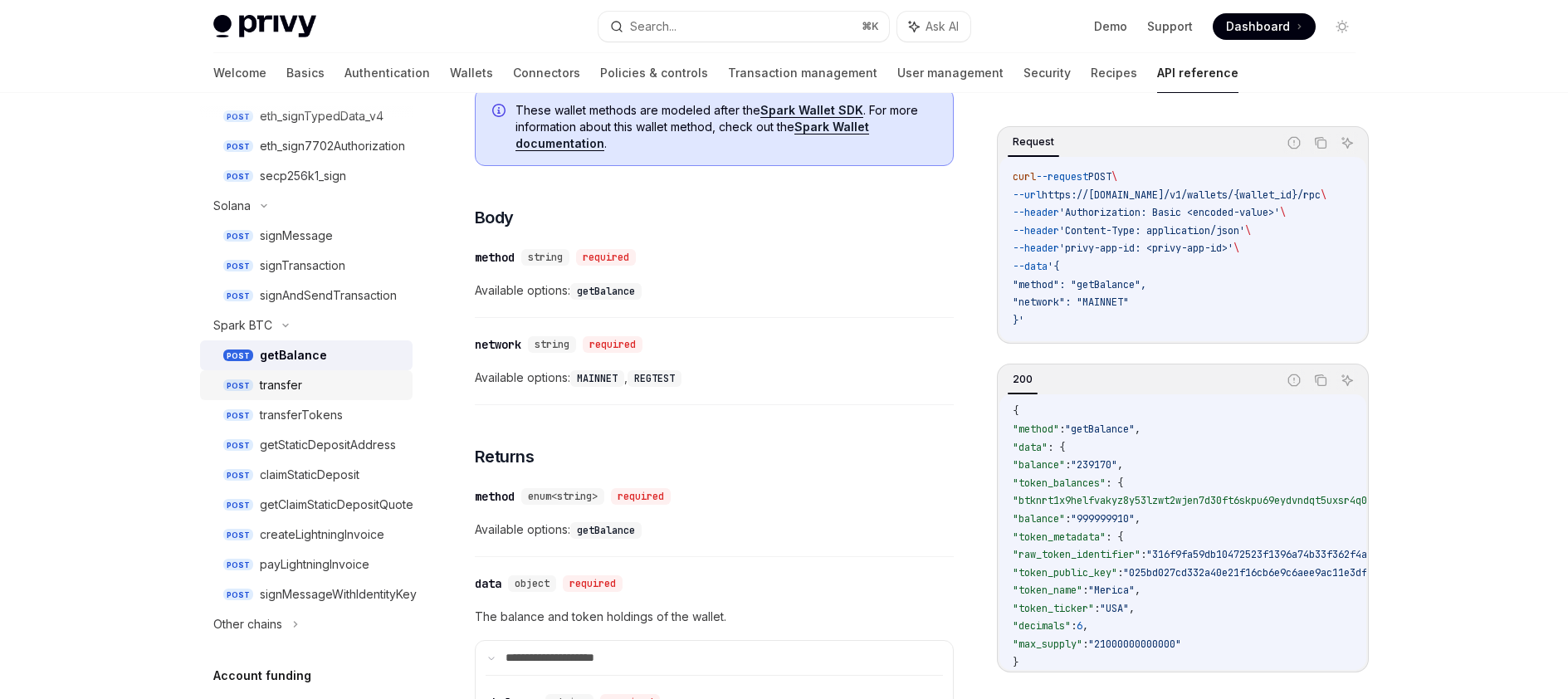
scroll to position [819, 0]
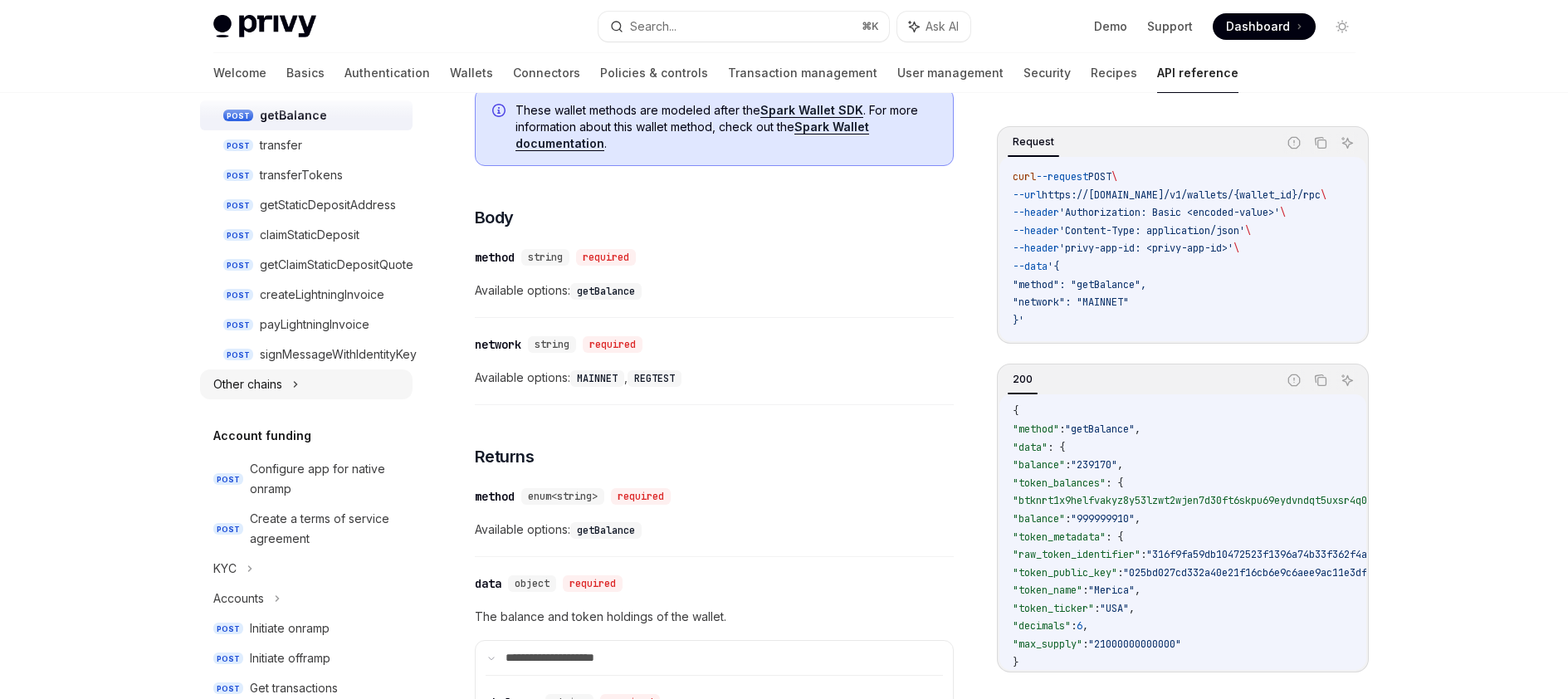
click at [292, 387] on div "Other chains" at bounding box center [305, 384] width 212 height 30
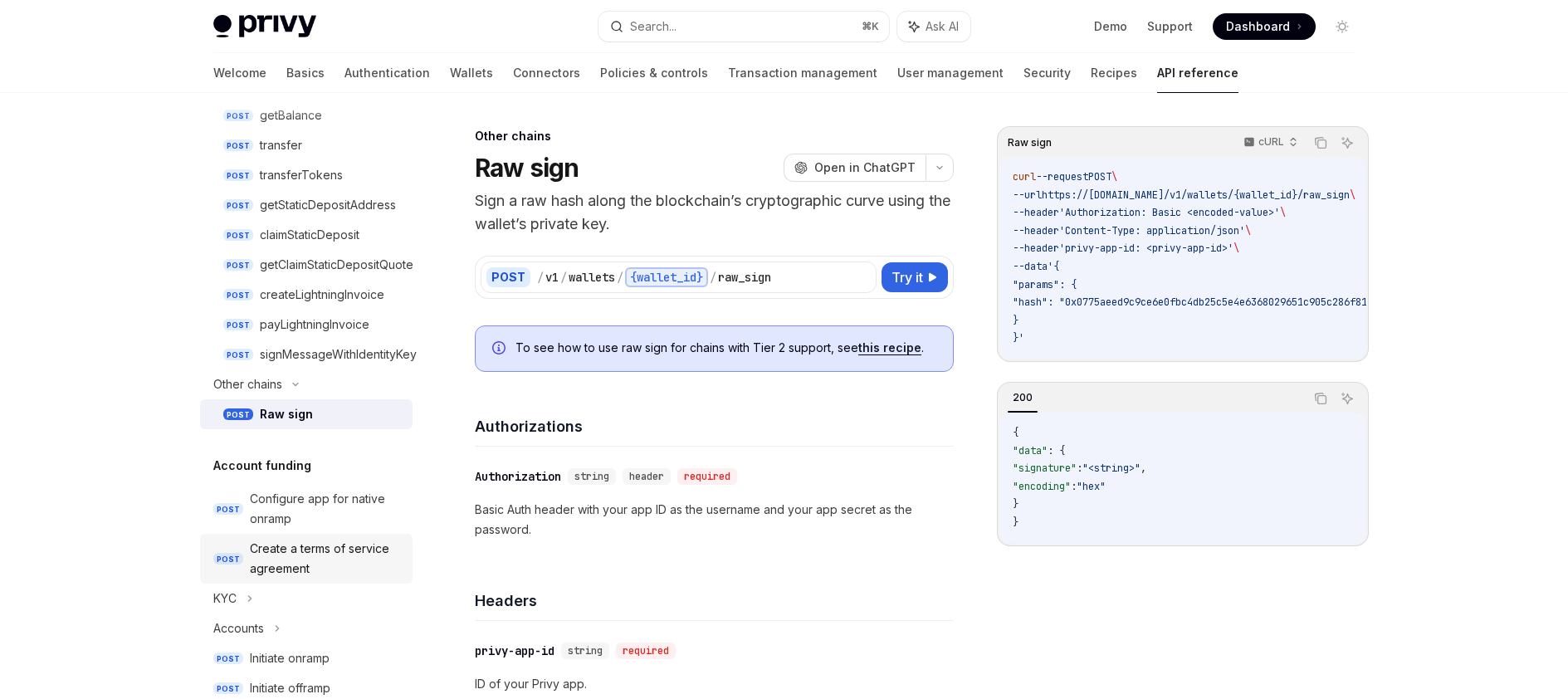
scroll to position [950, 0]
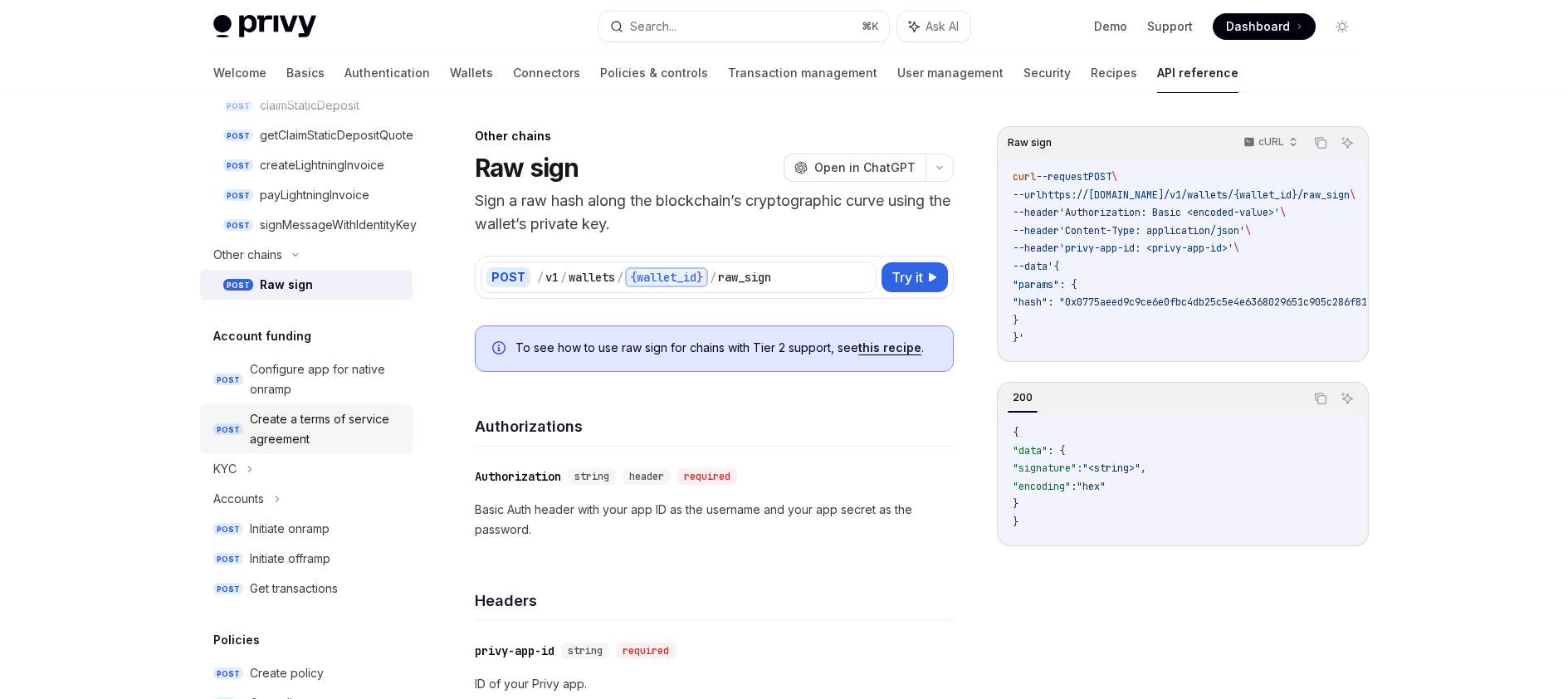
click at [338, 435] on div "Create a terms of service agreement" at bounding box center [326, 429] width 153 height 40
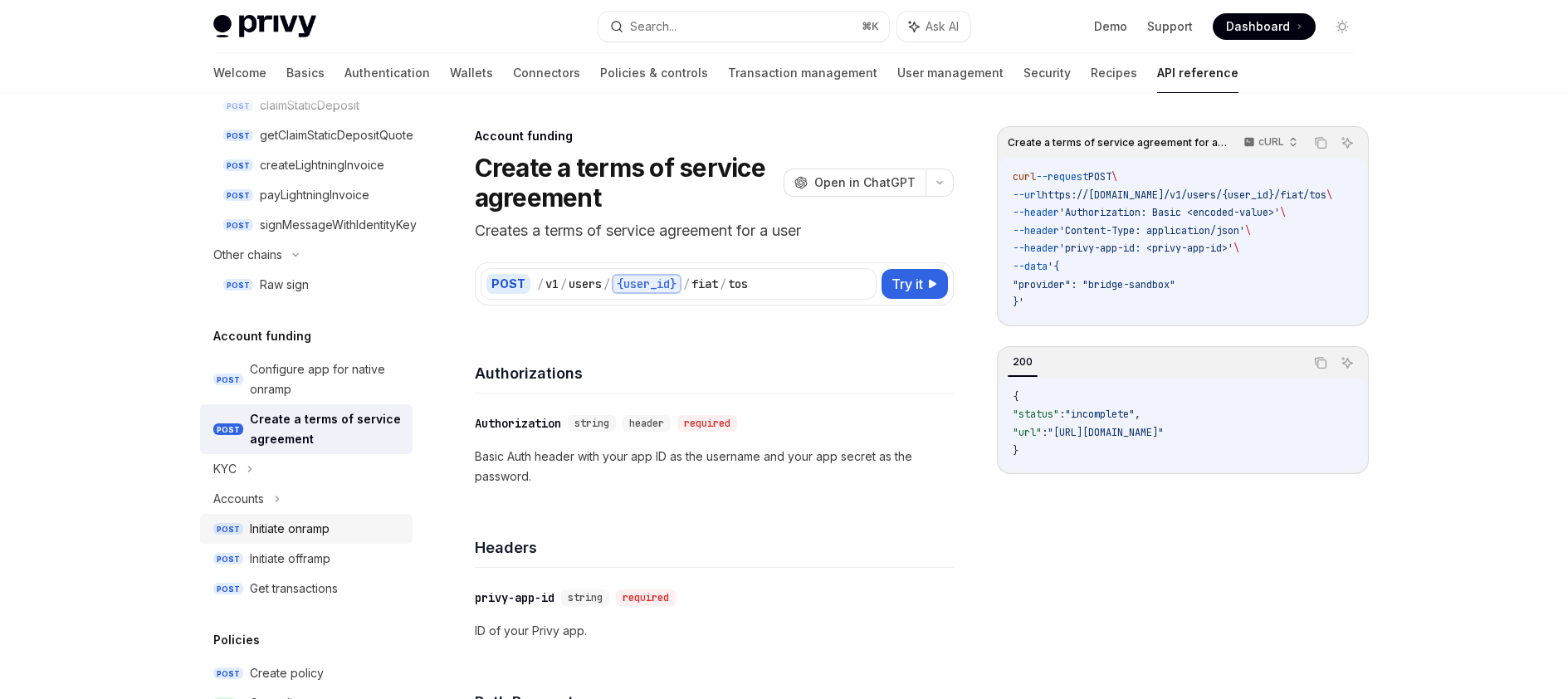
click at [330, 535] on div "Initiate onramp" at bounding box center [289, 529] width 79 height 20
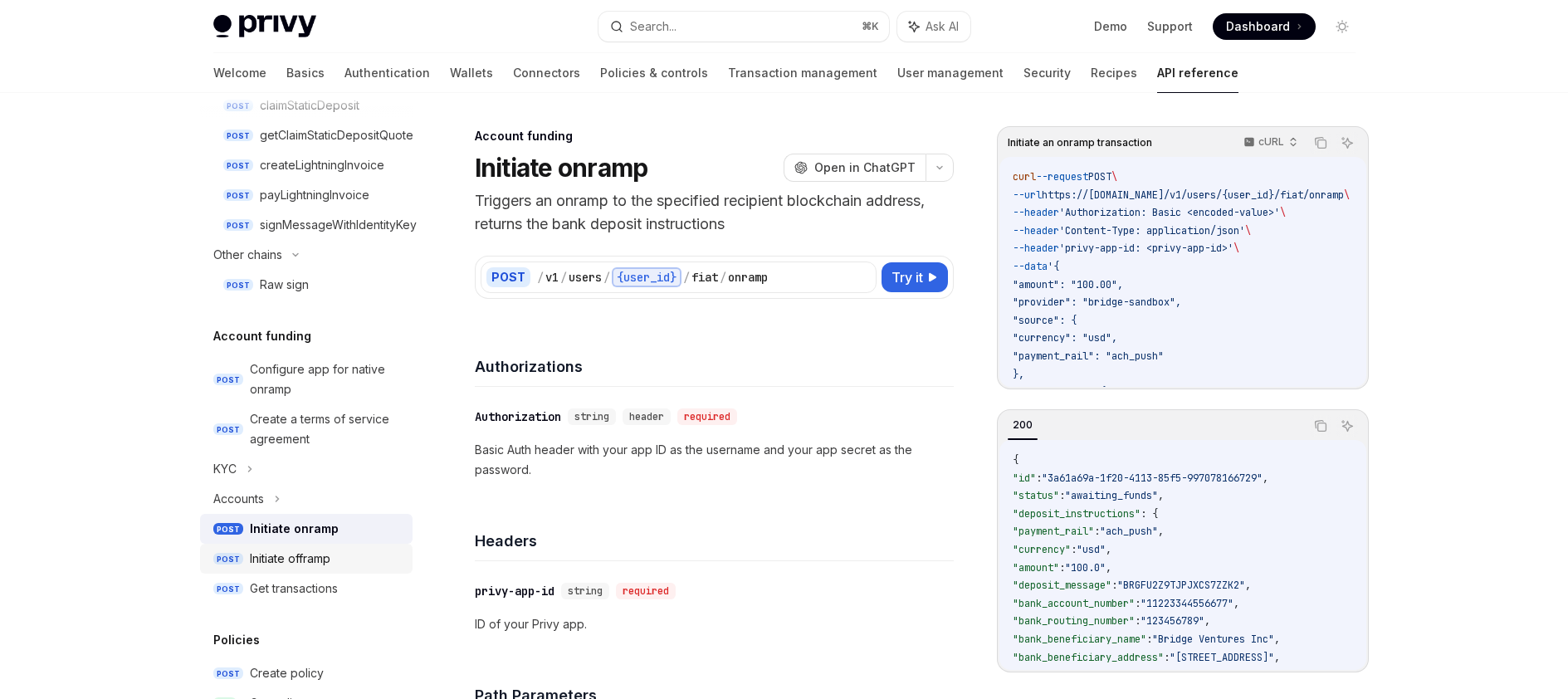
click at [330, 561] on div "Initiate offramp" at bounding box center [290, 559] width 80 height 20
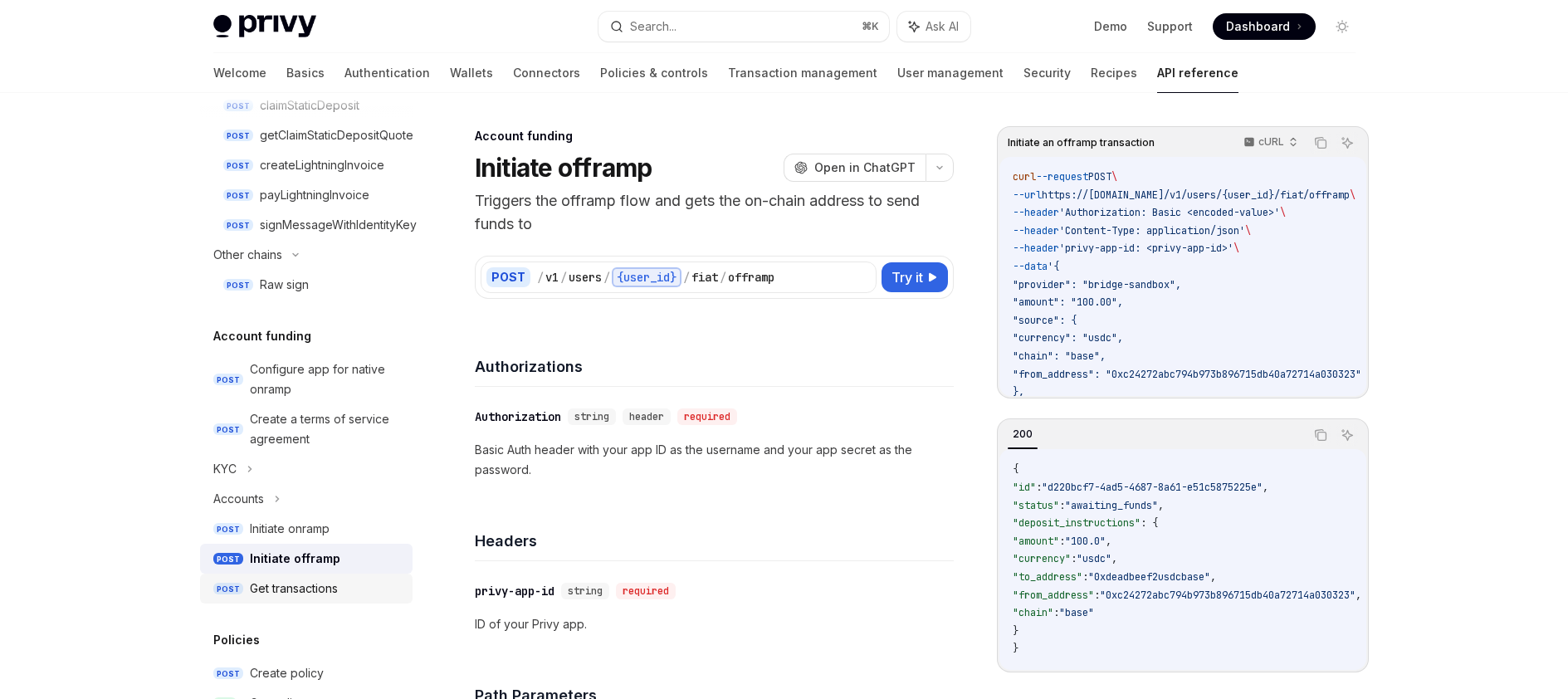
click at [336, 598] on div "Get transactions" at bounding box center [294, 588] width 88 height 20
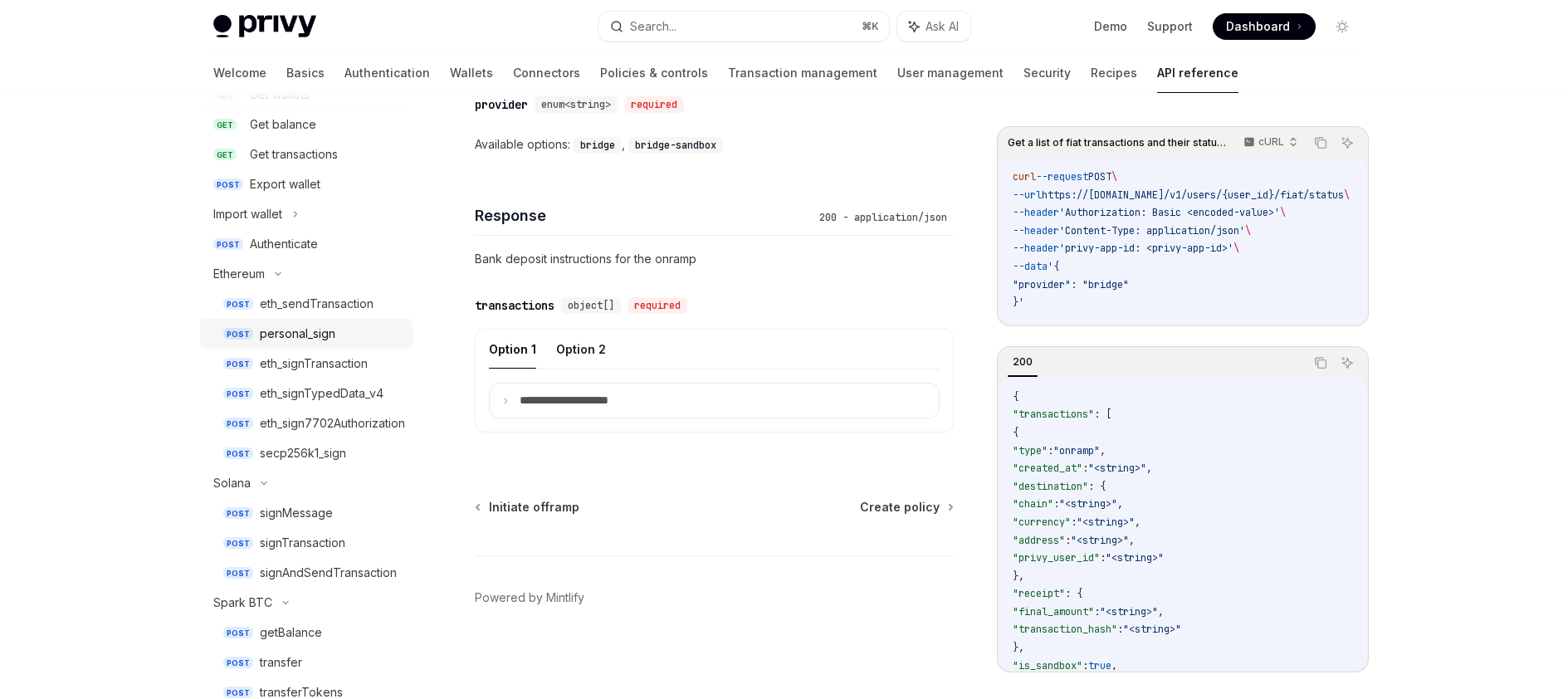
scroll to position [432, 0]
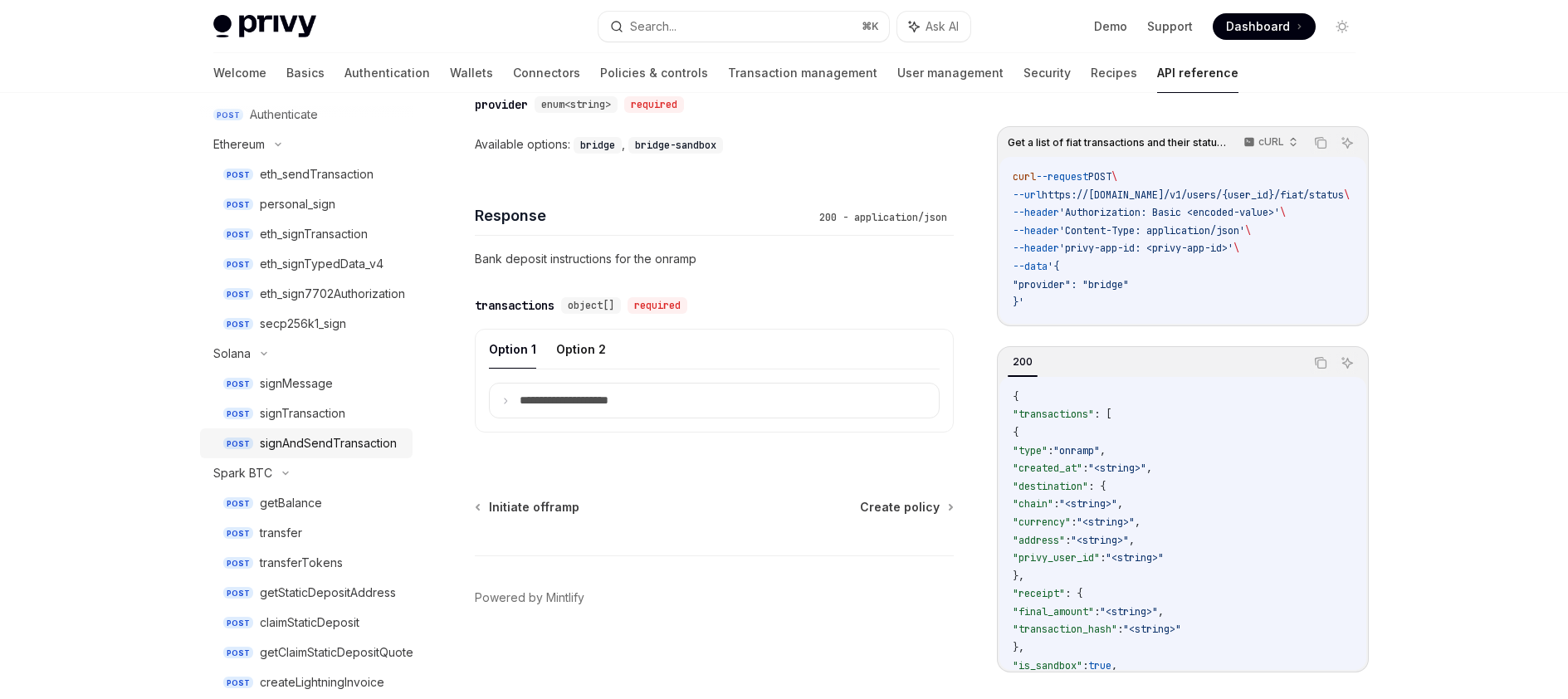
click at [326, 450] on div "signAndSendTransaction" at bounding box center [328, 443] width 137 height 20
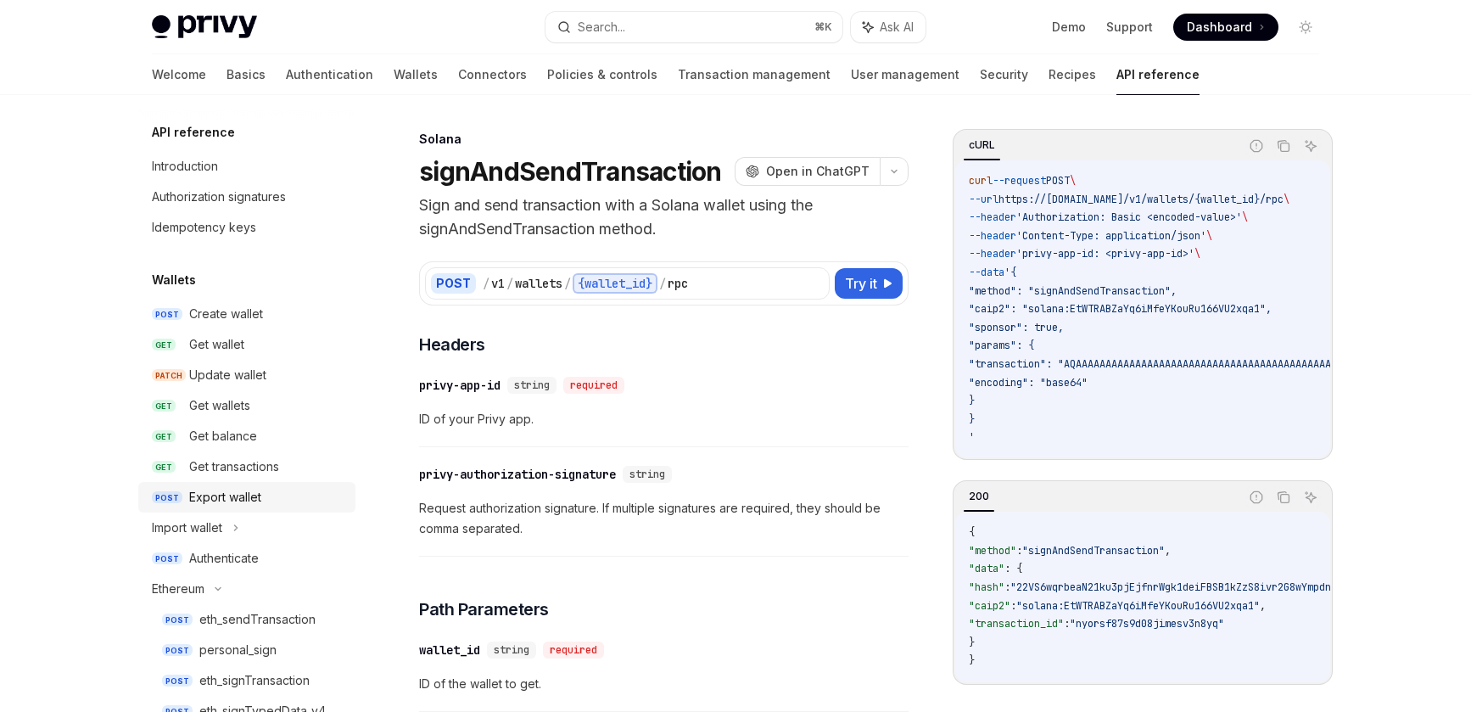
click at [288, 498] on div "Export wallet" at bounding box center [267, 497] width 156 height 20
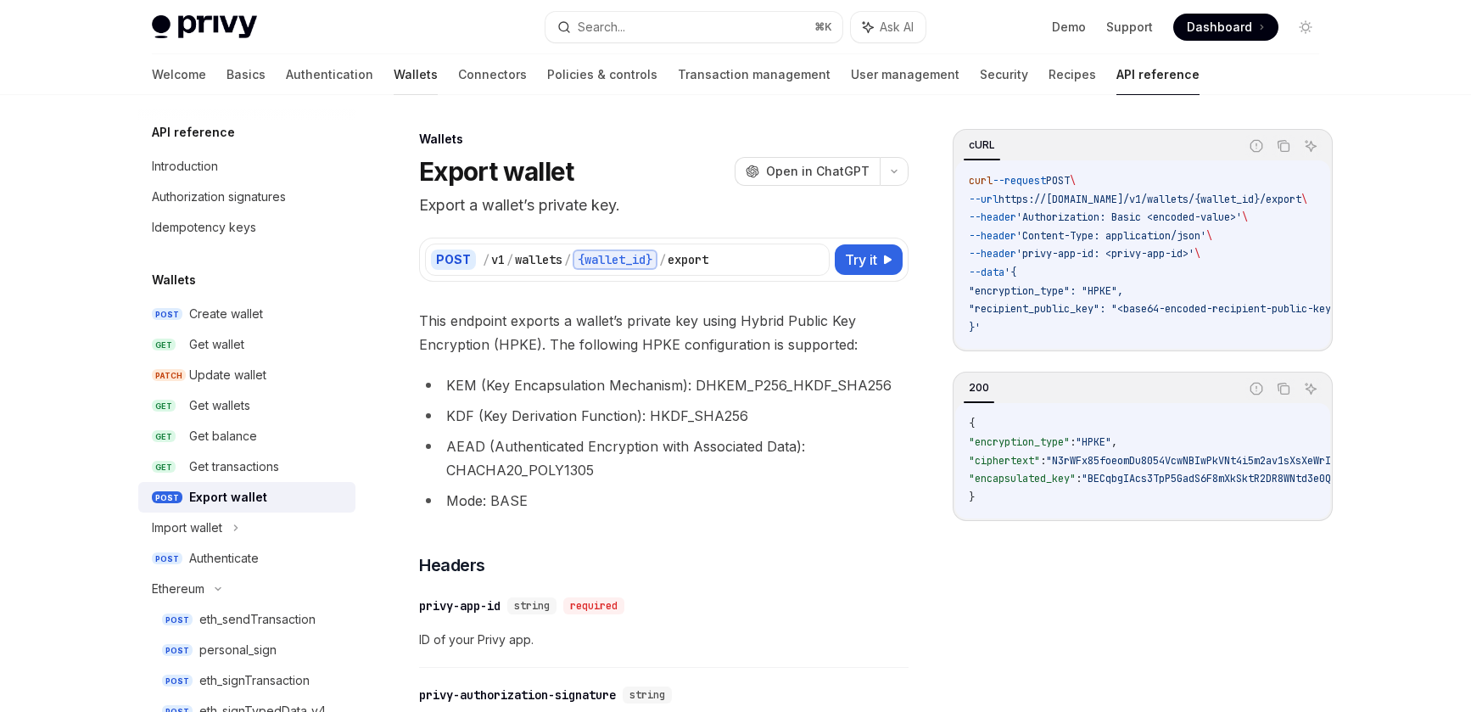
click at [394, 59] on link "Wallets" at bounding box center [416, 74] width 44 height 41
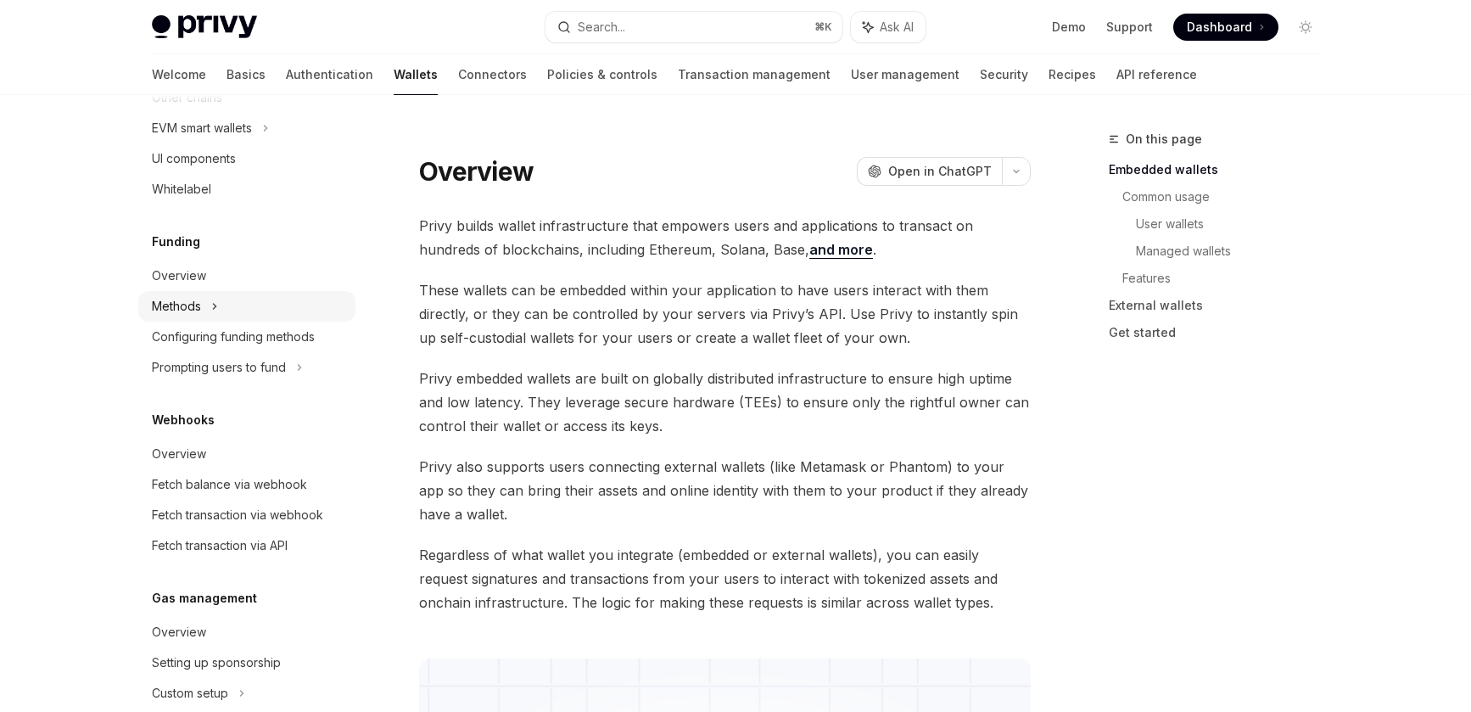
scroll to position [716, 0]
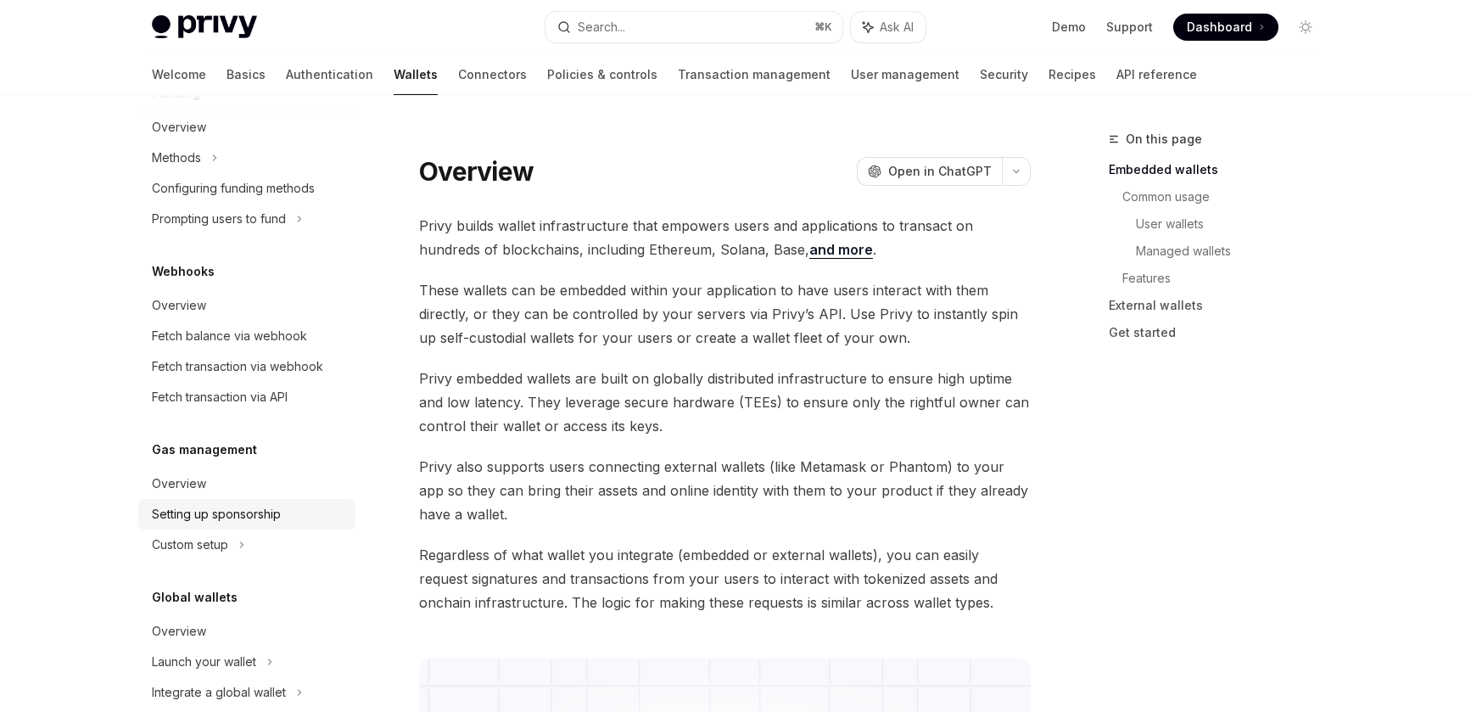
click at [270, 524] on link "Setting up sponsorship" at bounding box center [246, 514] width 217 height 31
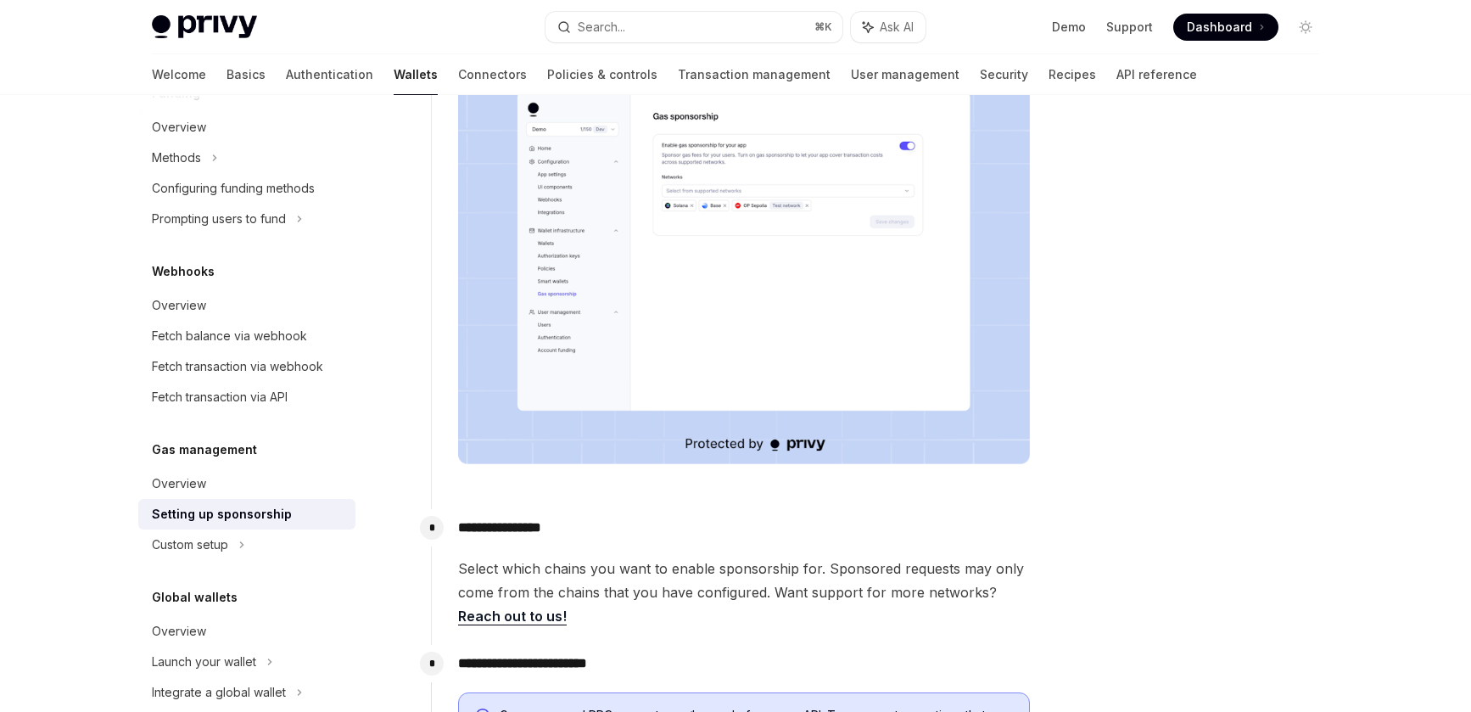
scroll to position [375, 0]
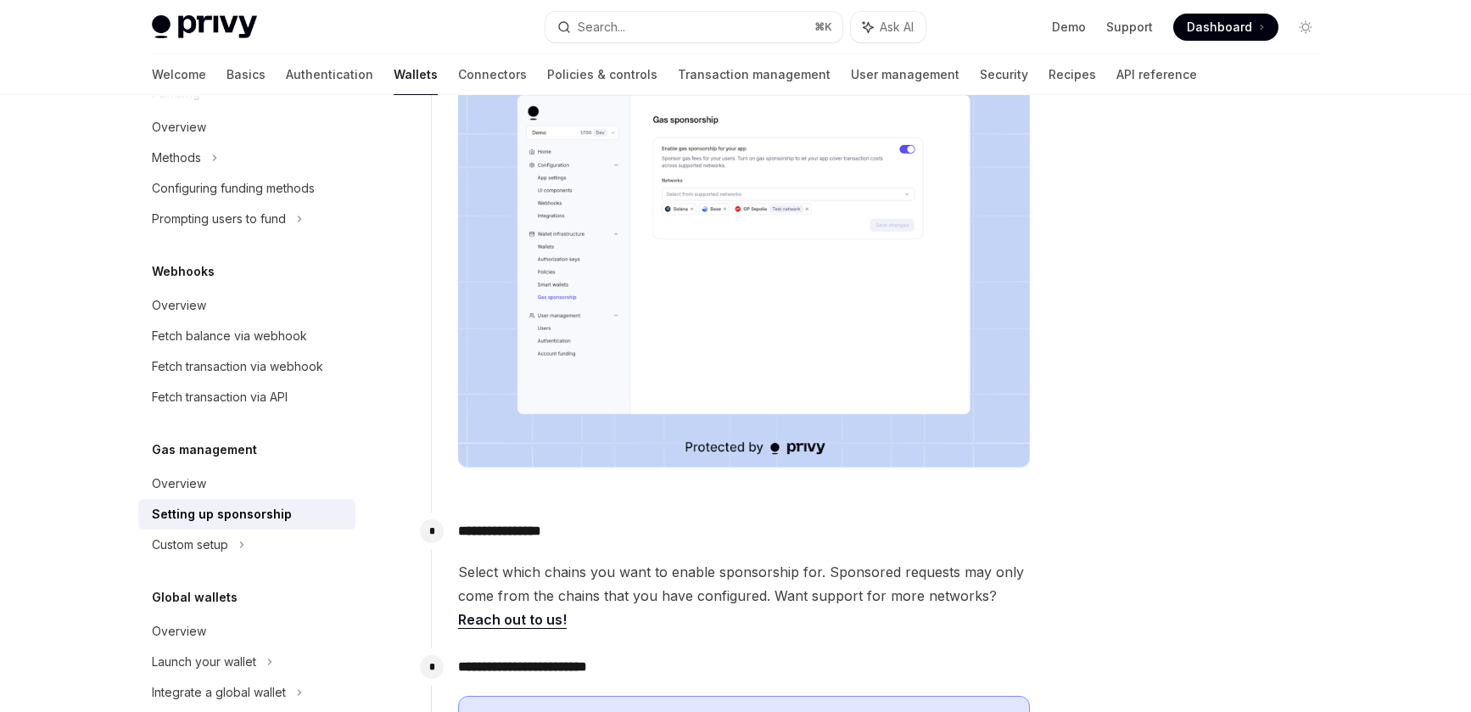
click at [815, 254] on img at bounding box center [744, 263] width 572 height 409
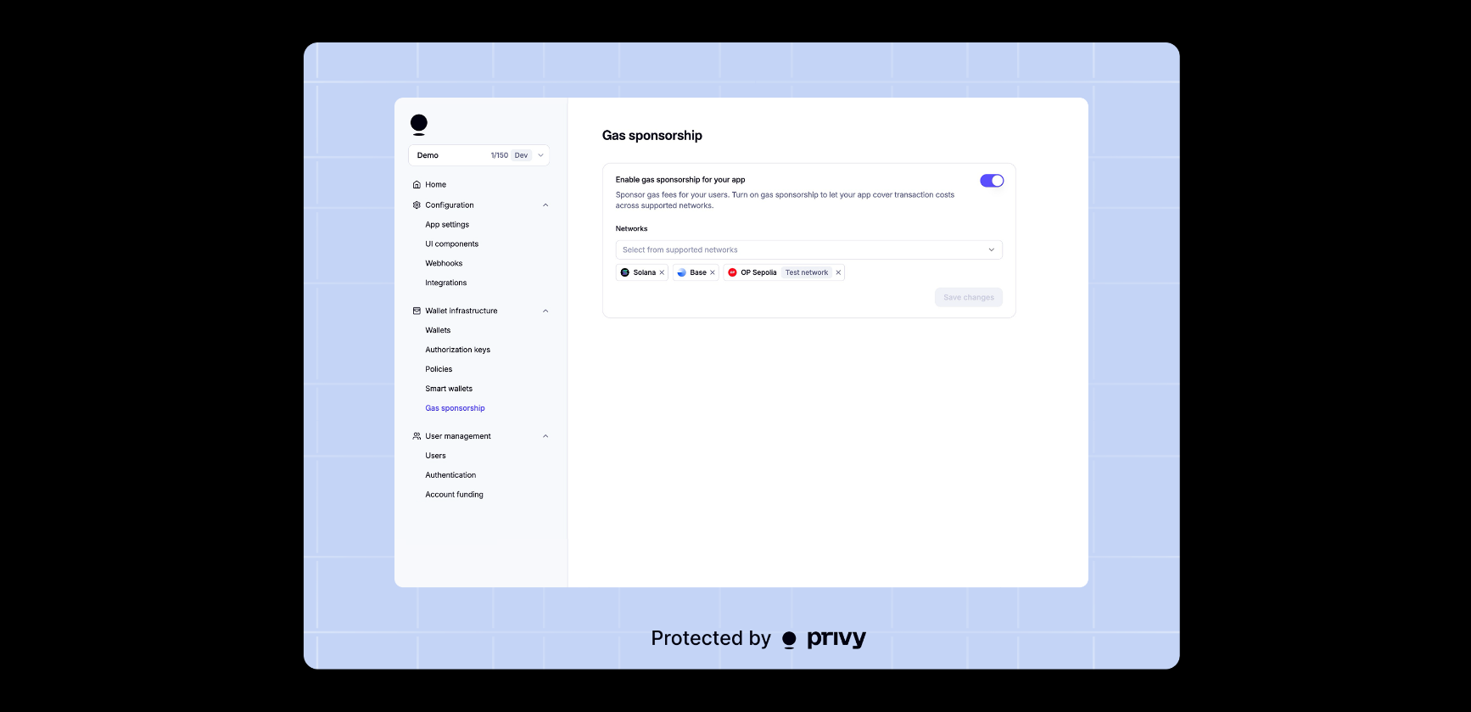
click at [1267, 294] on div at bounding box center [735, 356] width 1471 height 712
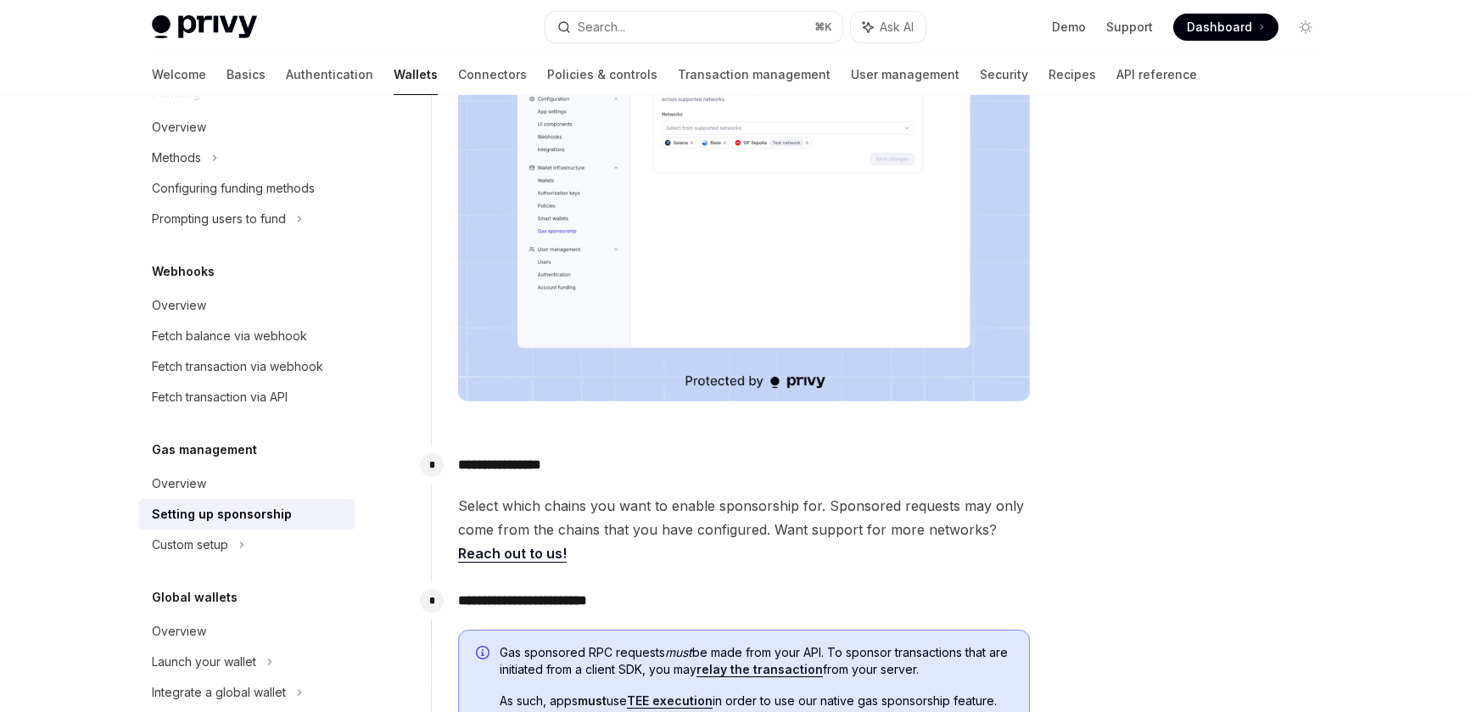
scroll to position [762, 0]
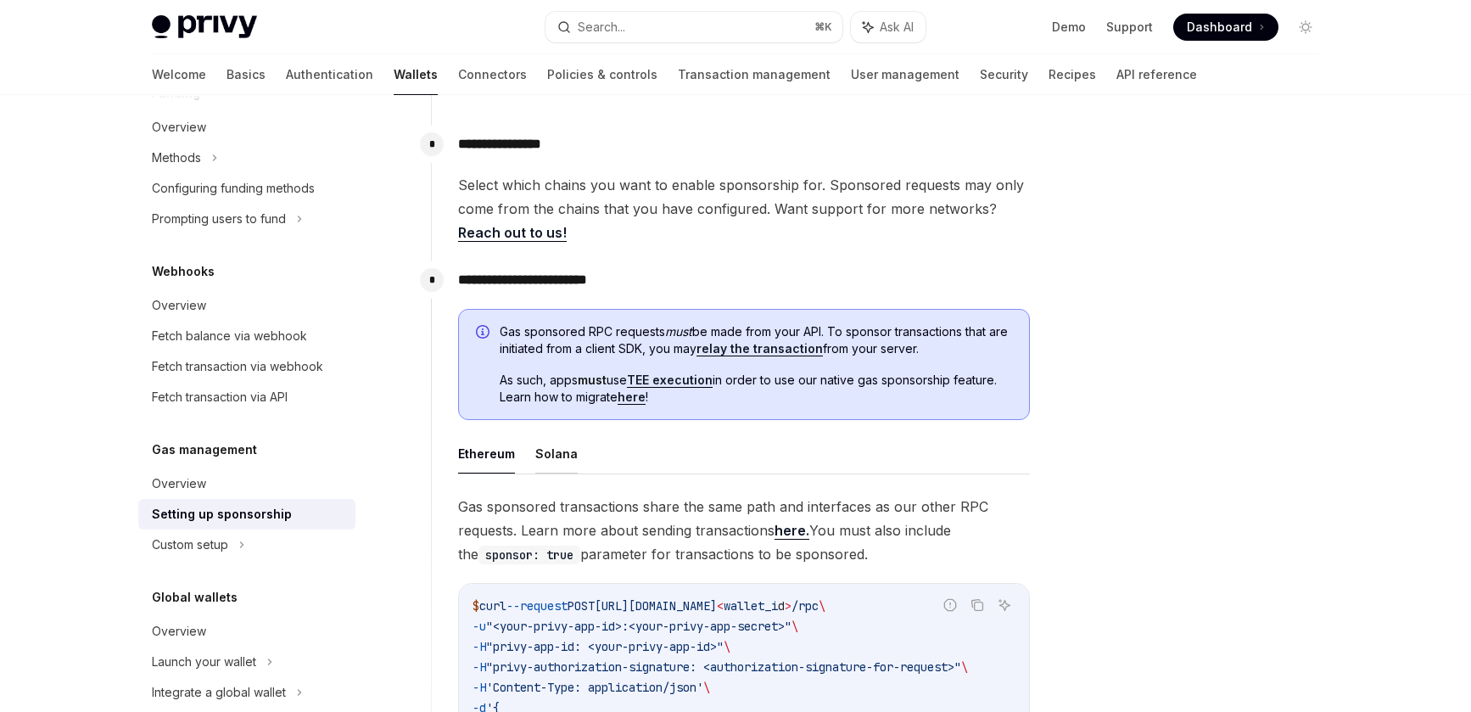
click at [556, 458] on button "Solana" at bounding box center [556, 453] width 42 height 40
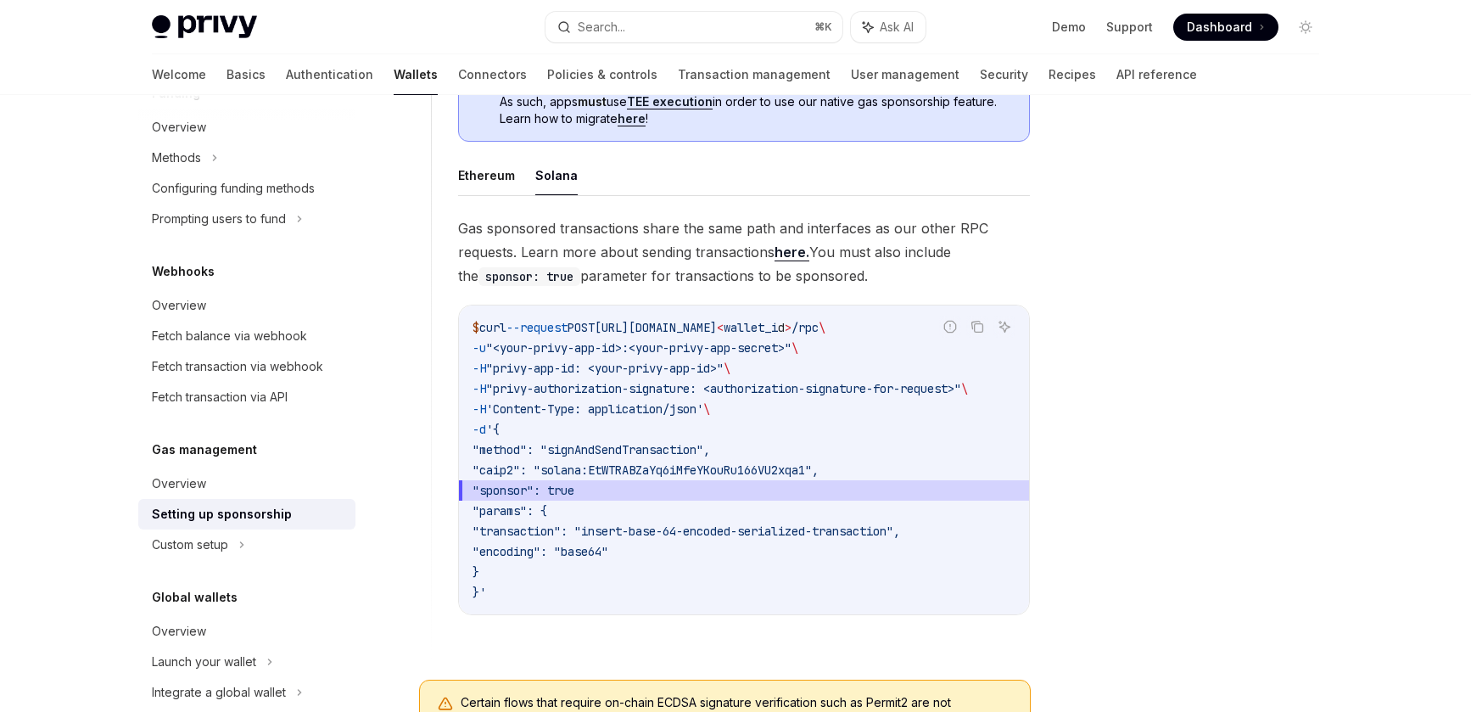
scroll to position [882, 0]
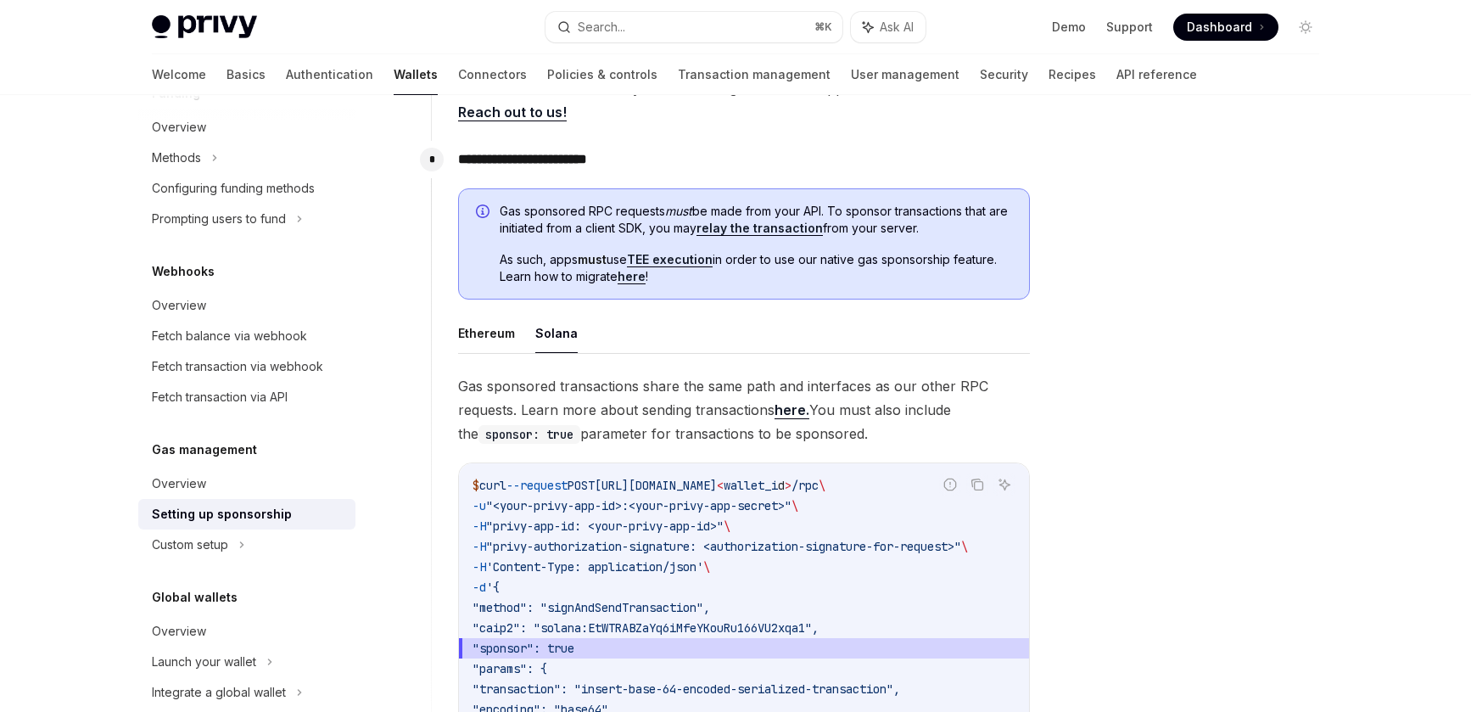
click at [802, 411] on link "here." at bounding box center [791, 410] width 35 height 18
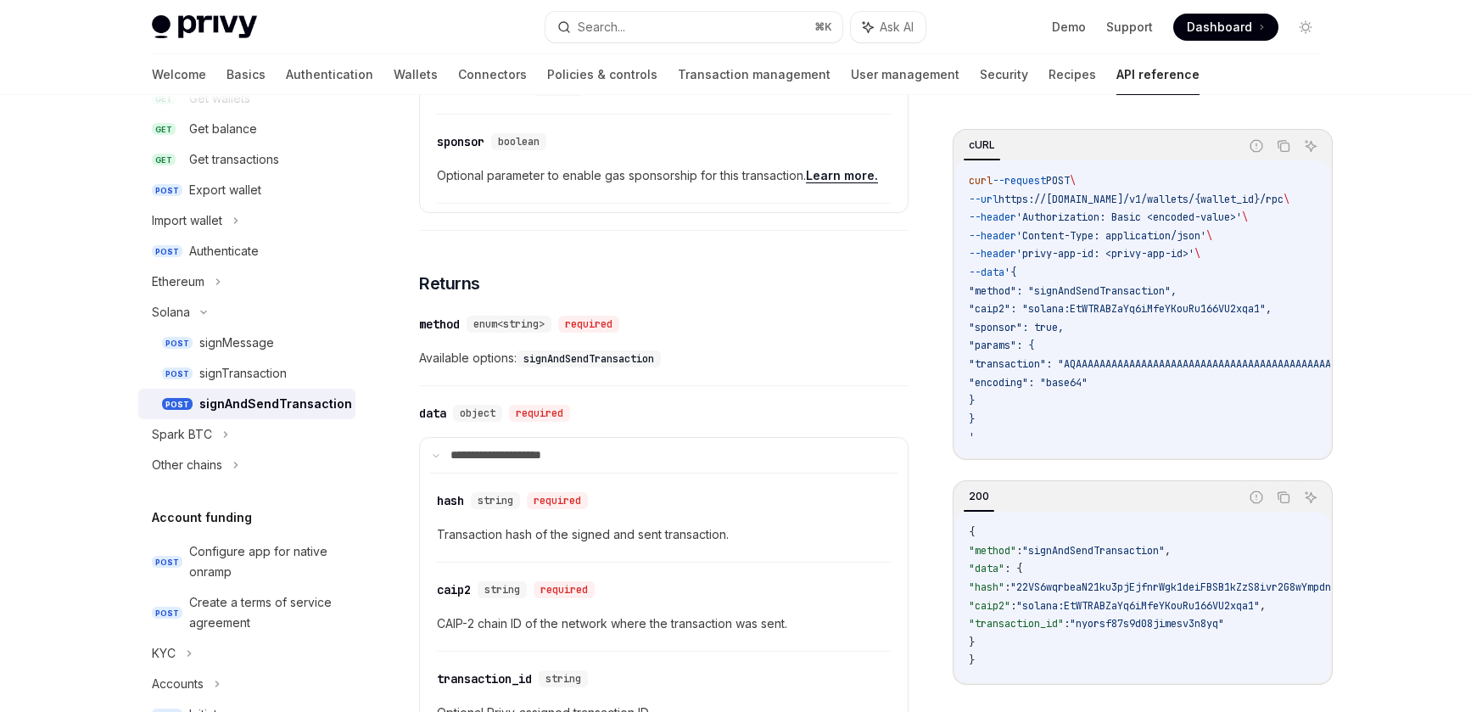
scroll to position [1194, 0]
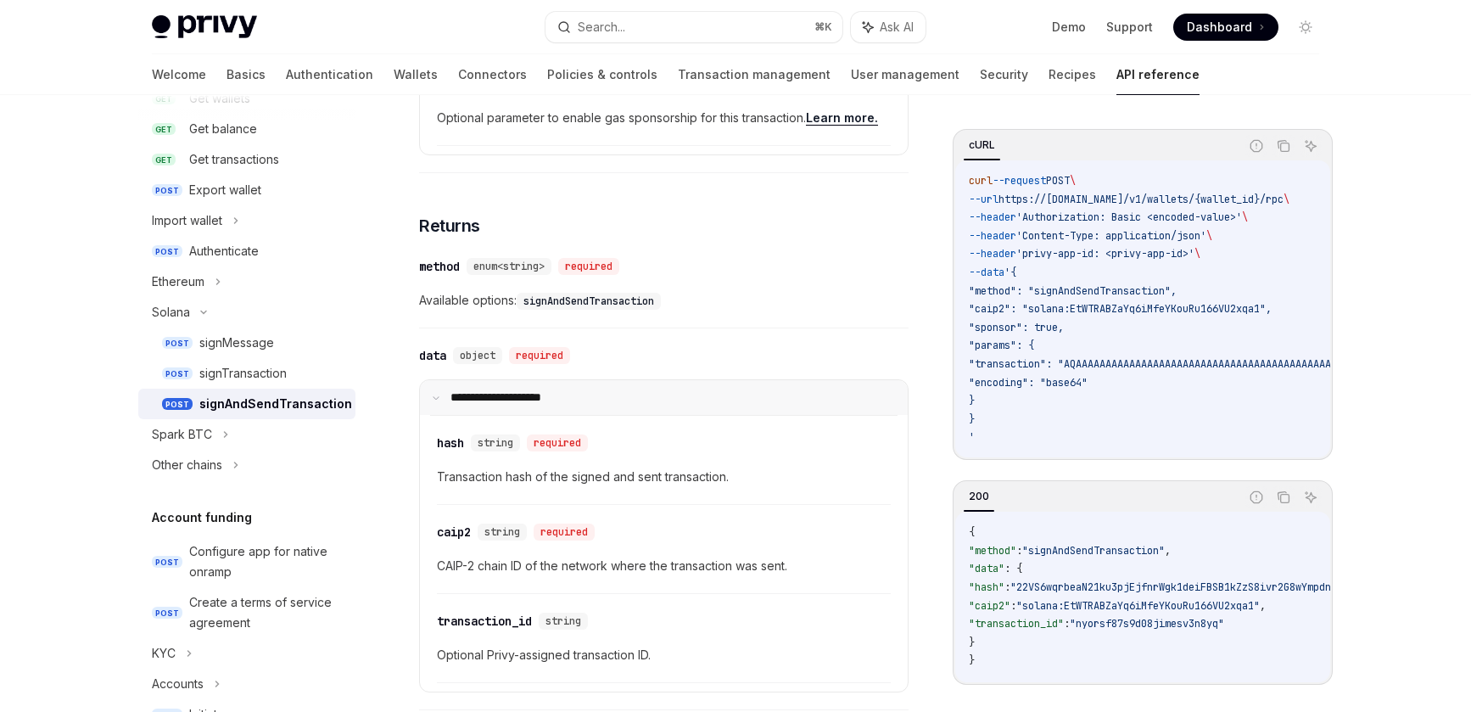
click at [438, 394] on icon at bounding box center [436, 398] width 8 height 8
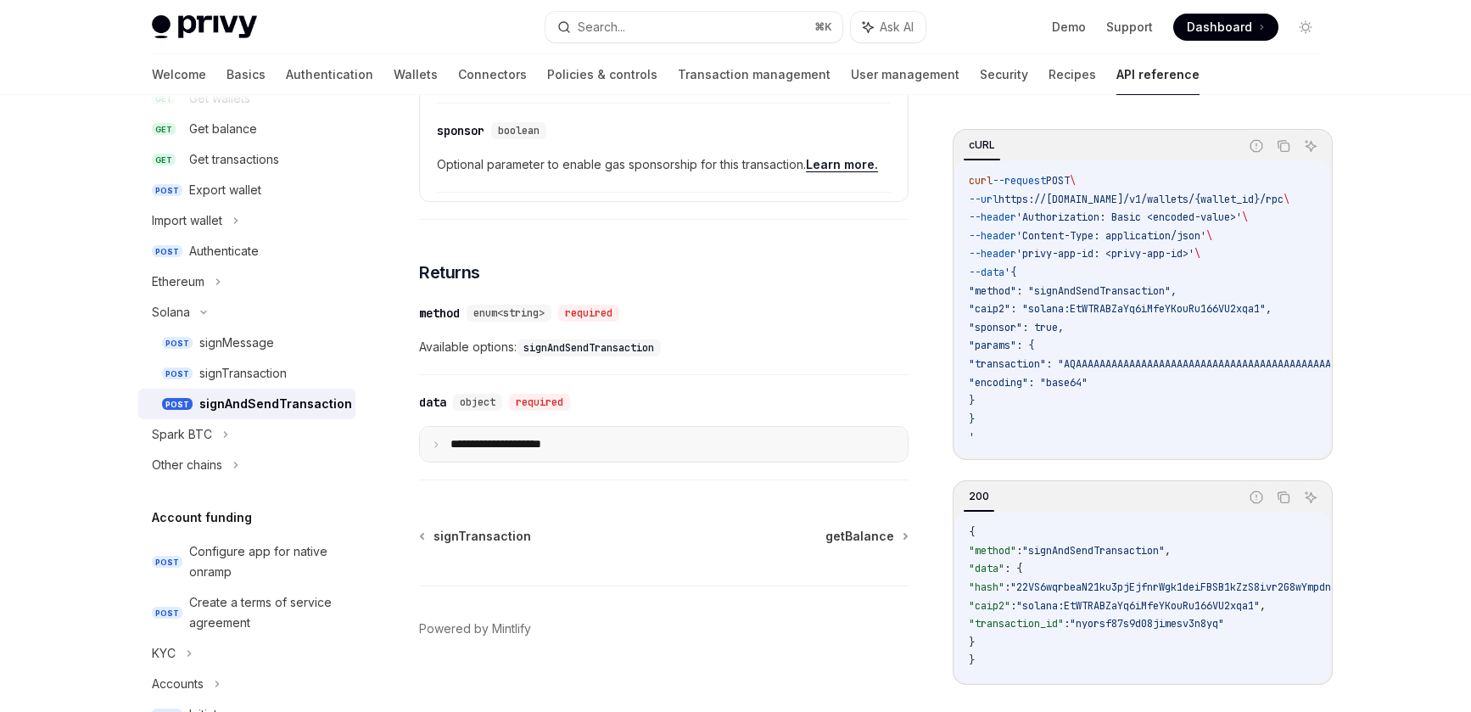
click at [428, 427] on summary "**********" at bounding box center [664, 444] width 488 height 35
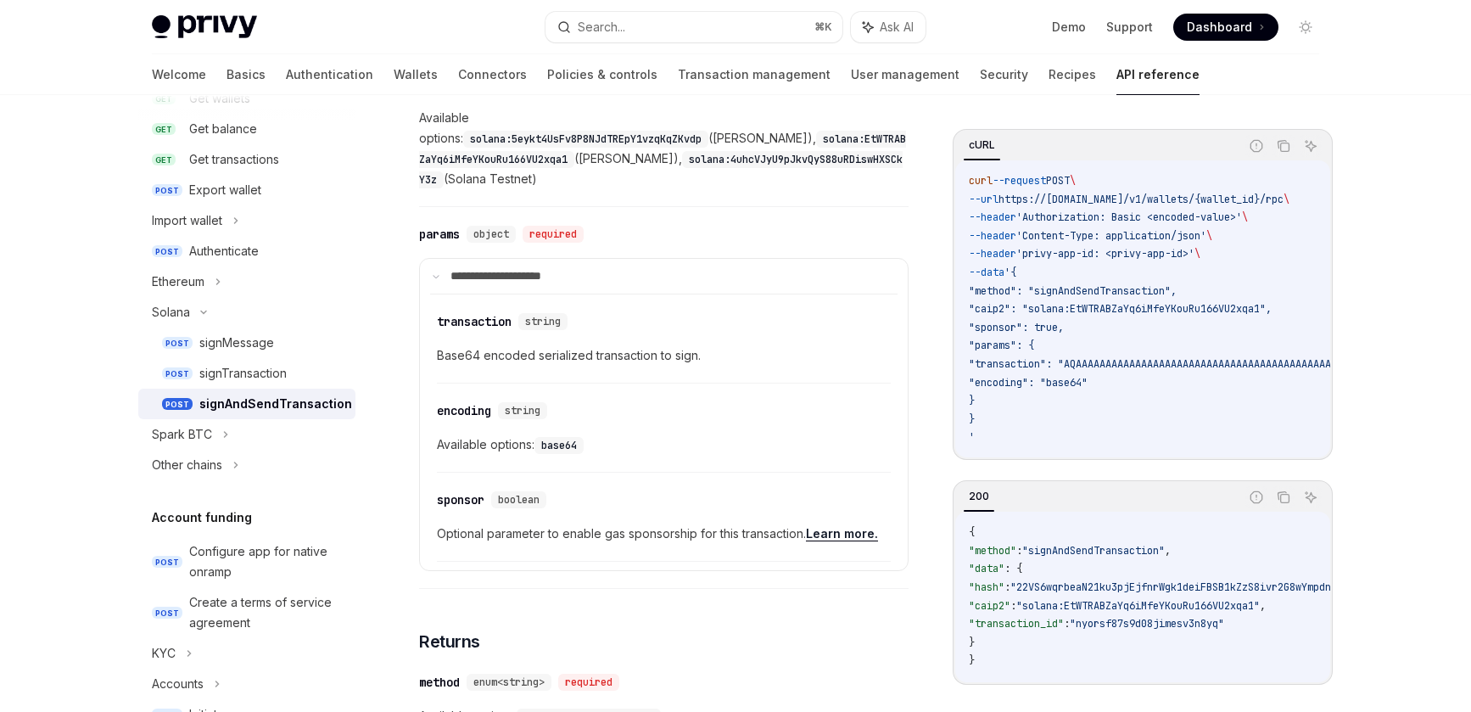
scroll to position [728, 0]
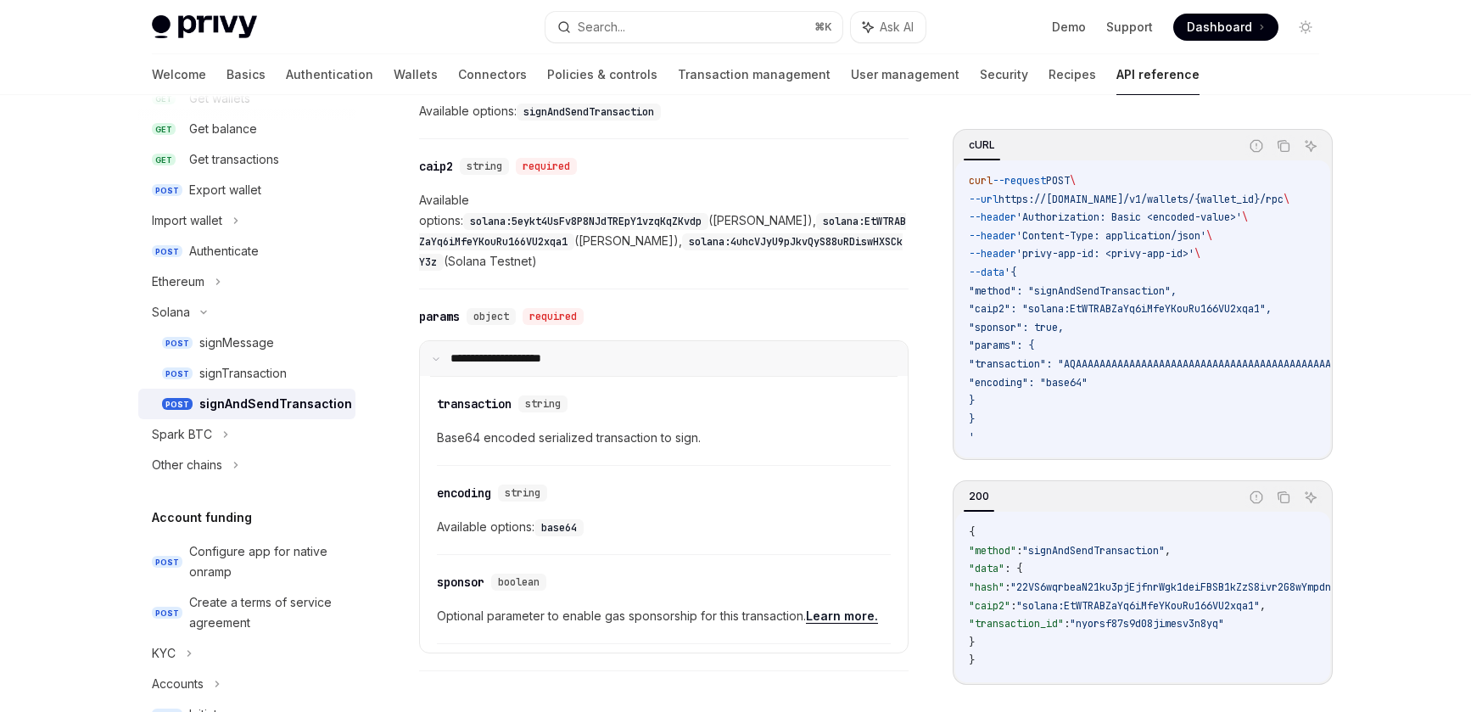
click at [434, 345] on summary "**********" at bounding box center [664, 358] width 488 height 35
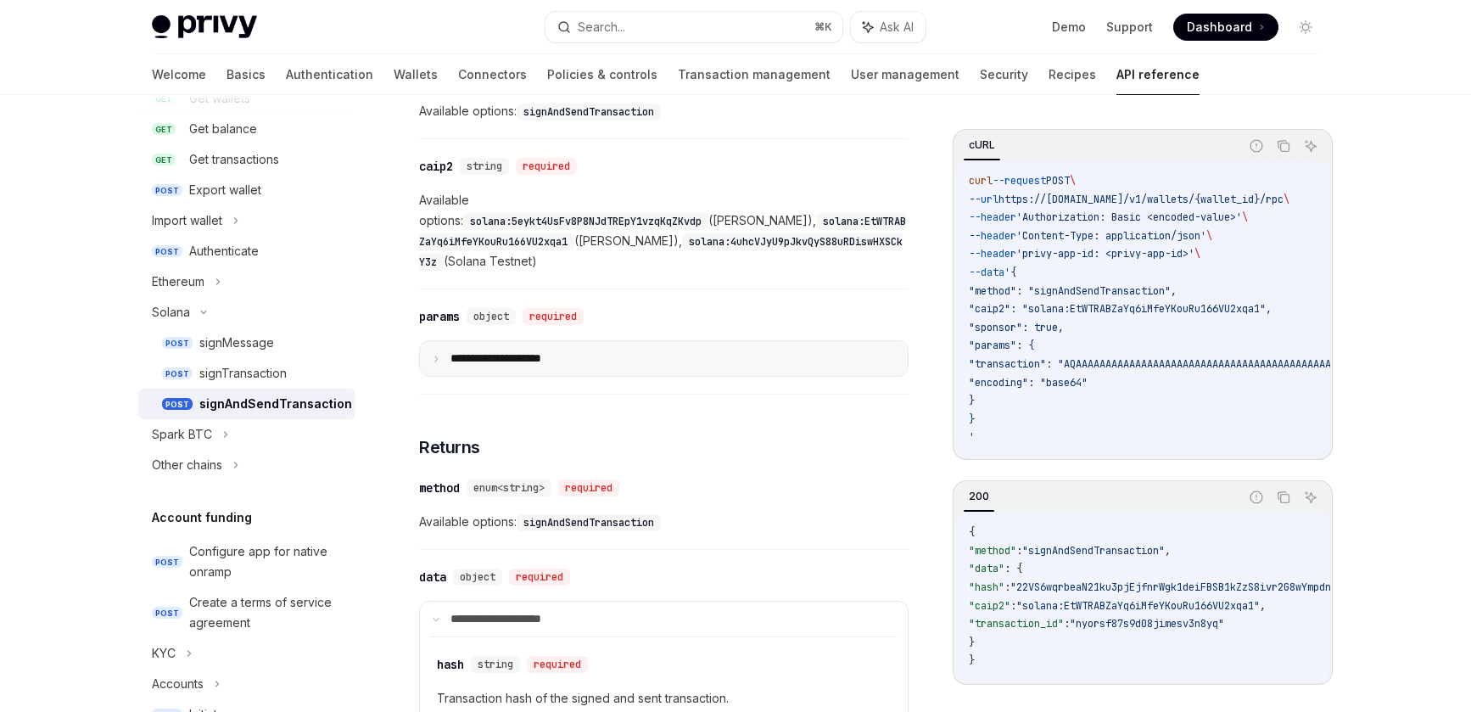
click at [433, 344] on summary "**********" at bounding box center [664, 358] width 488 height 35
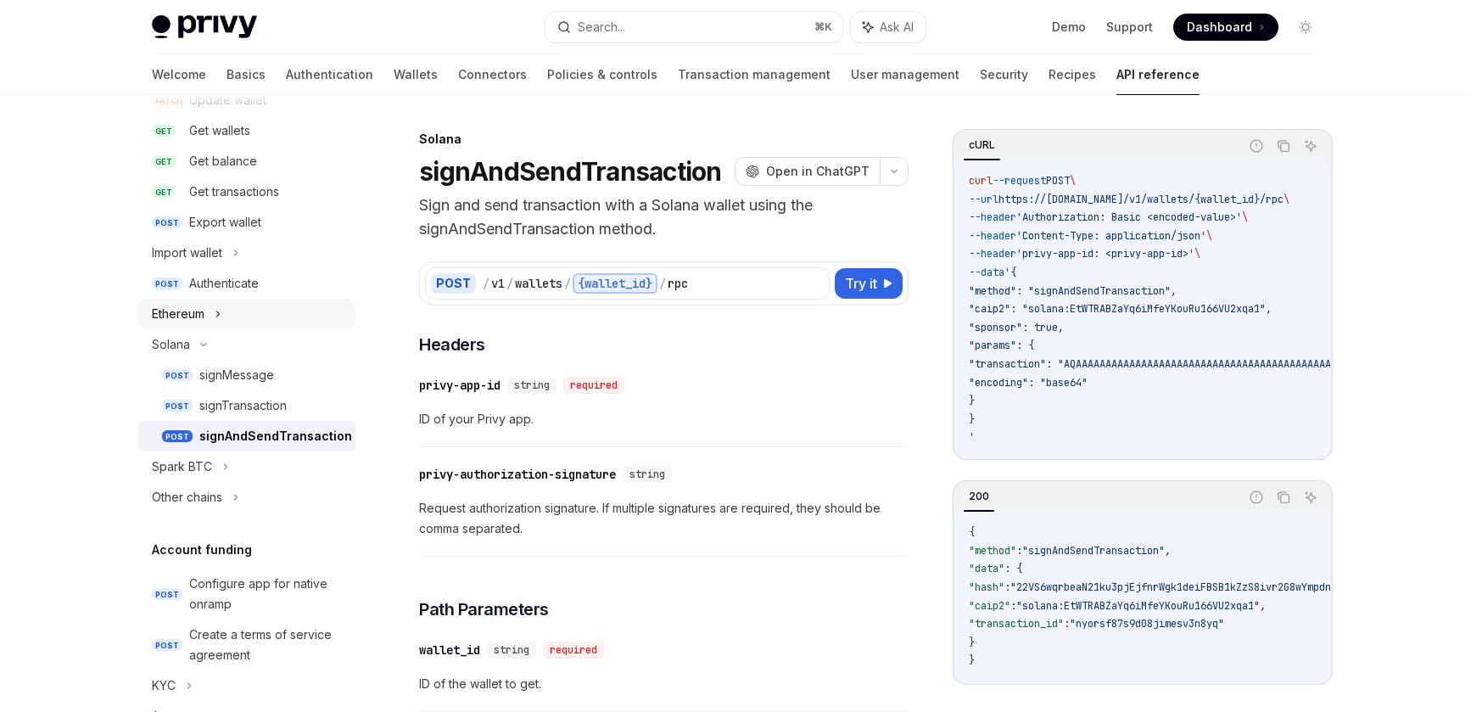
scroll to position [159, 0]
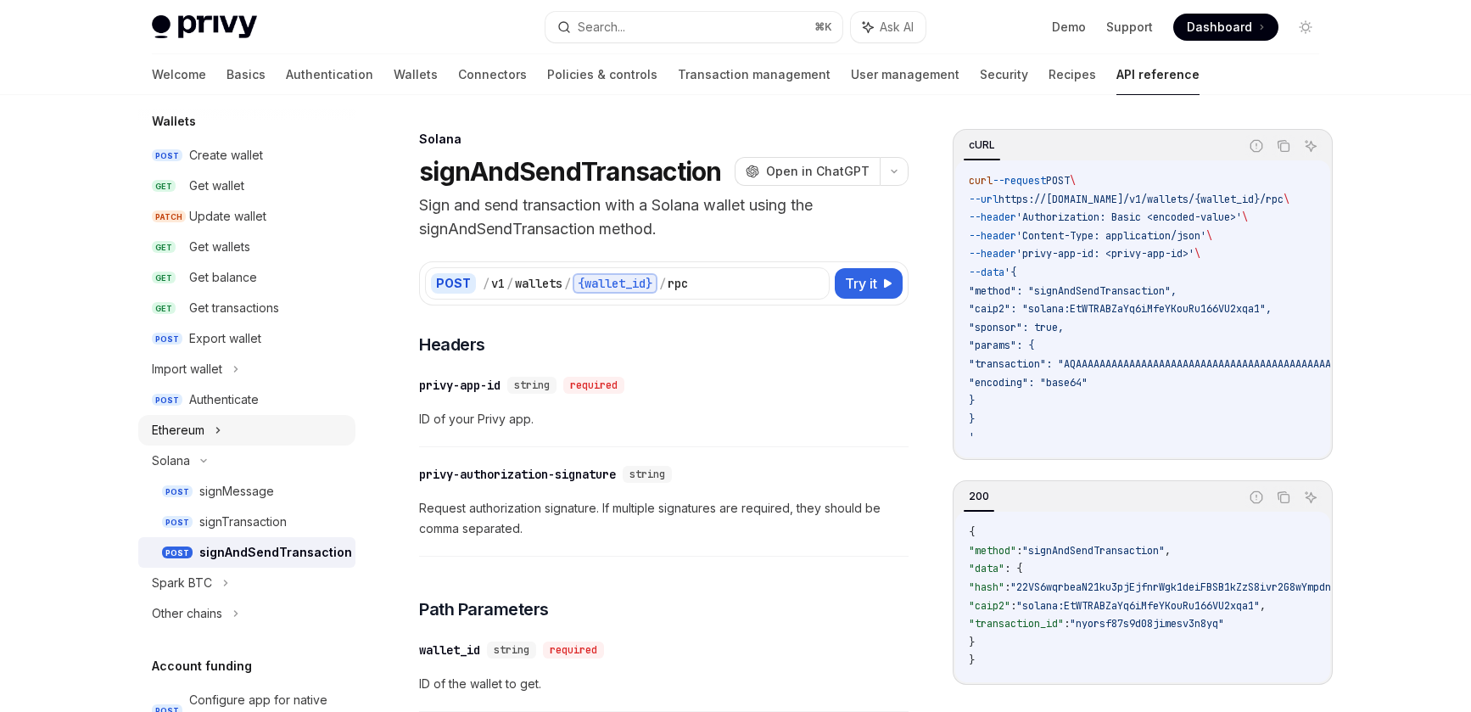
drag, startPoint x: 233, startPoint y: 425, endPoint x: 264, endPoint y: 421, distance: 30.8
click at [232, 425] on div "Ethereum" at bounding box center [246, 430] width 217 height 31
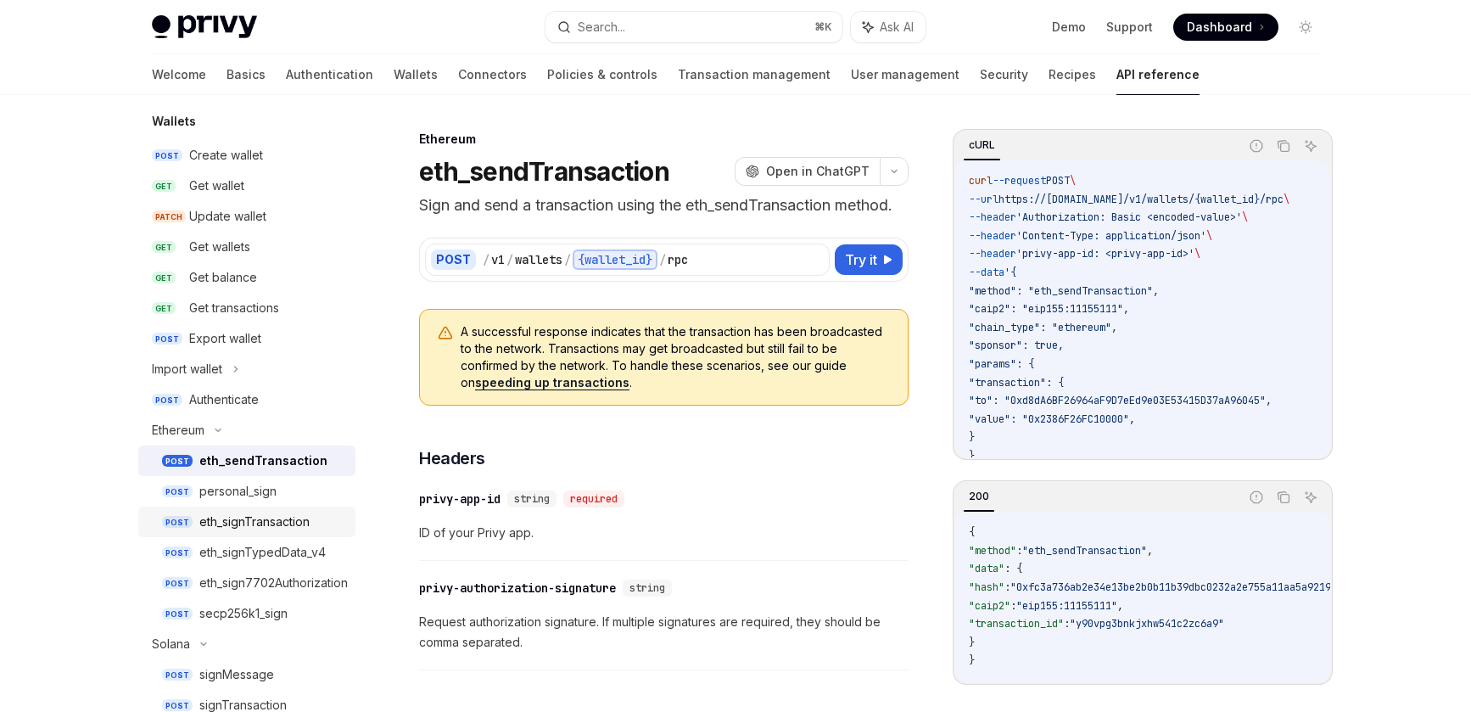
click at [318, 523] on div "eth_signTransaction" at bounding box center [272, 521] width 146 height 20
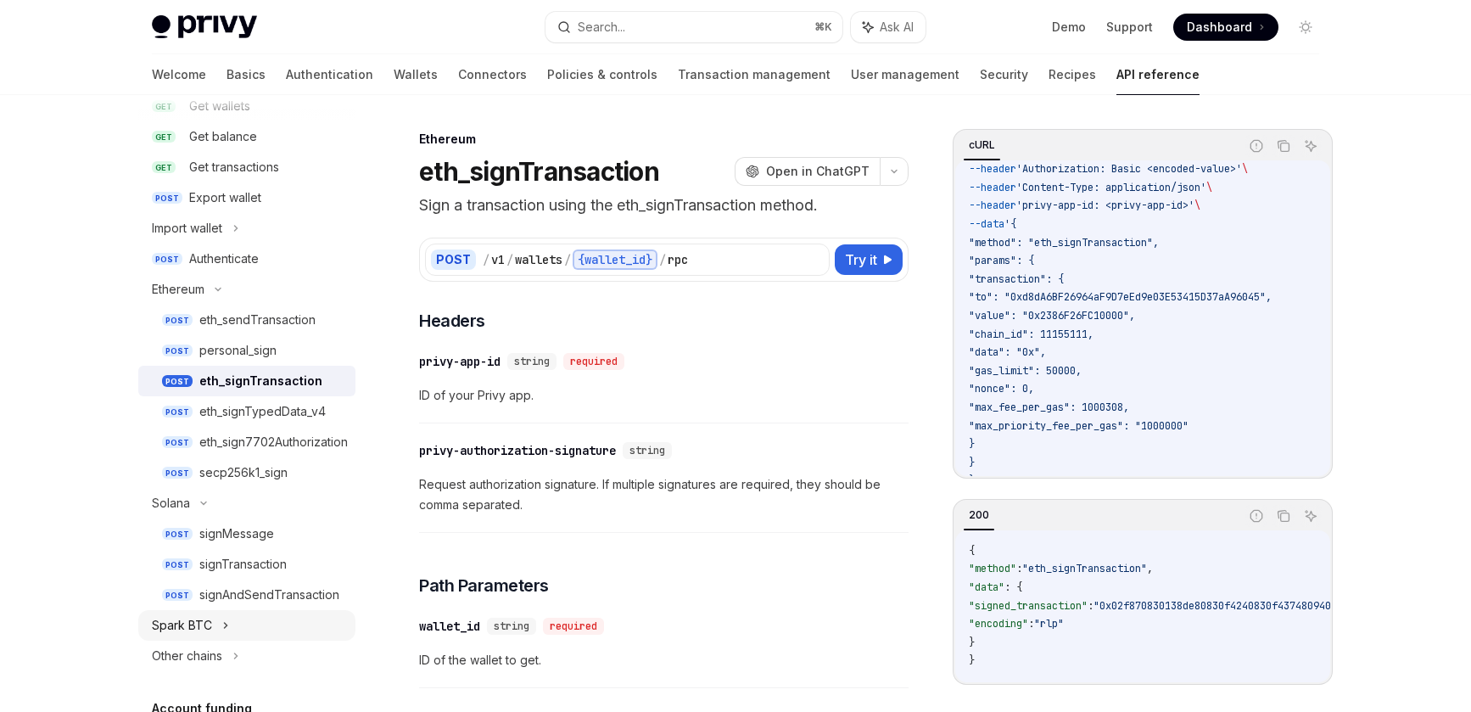
scroll to position [460, 0]
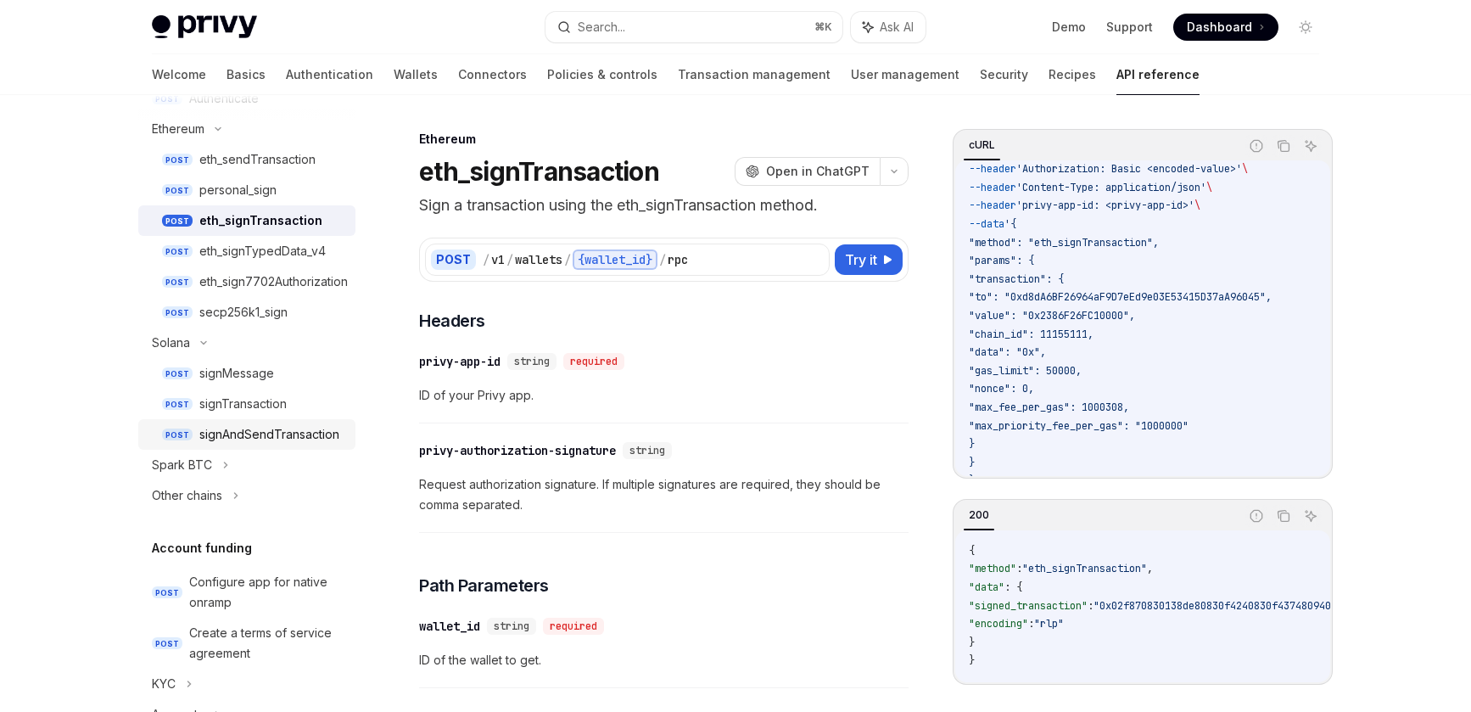
click at [282, 432] on div "signAndSendTransaction" at bounding box center [269, 434] width 140 height 20
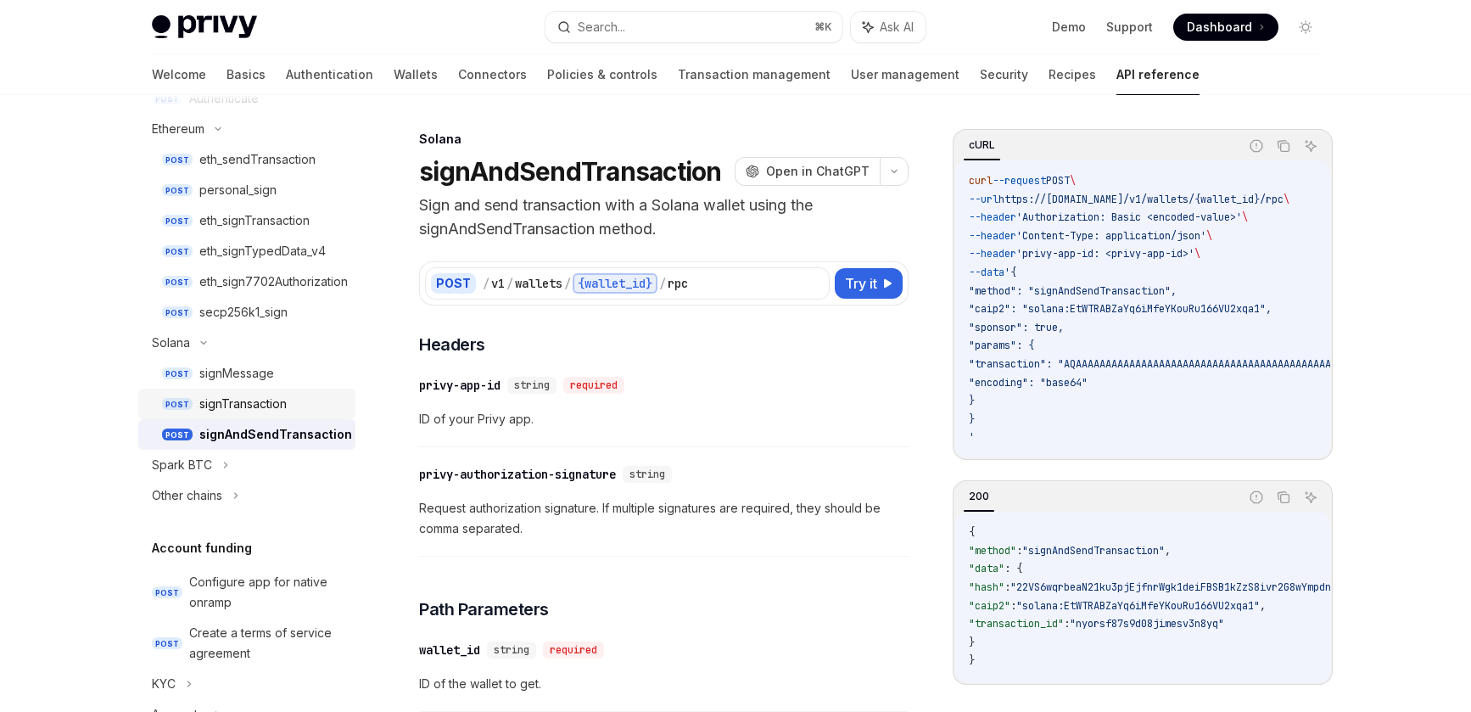
click at [269, 400] on div "signTransaction" at bounding box center [242, 404] width 87 height 20
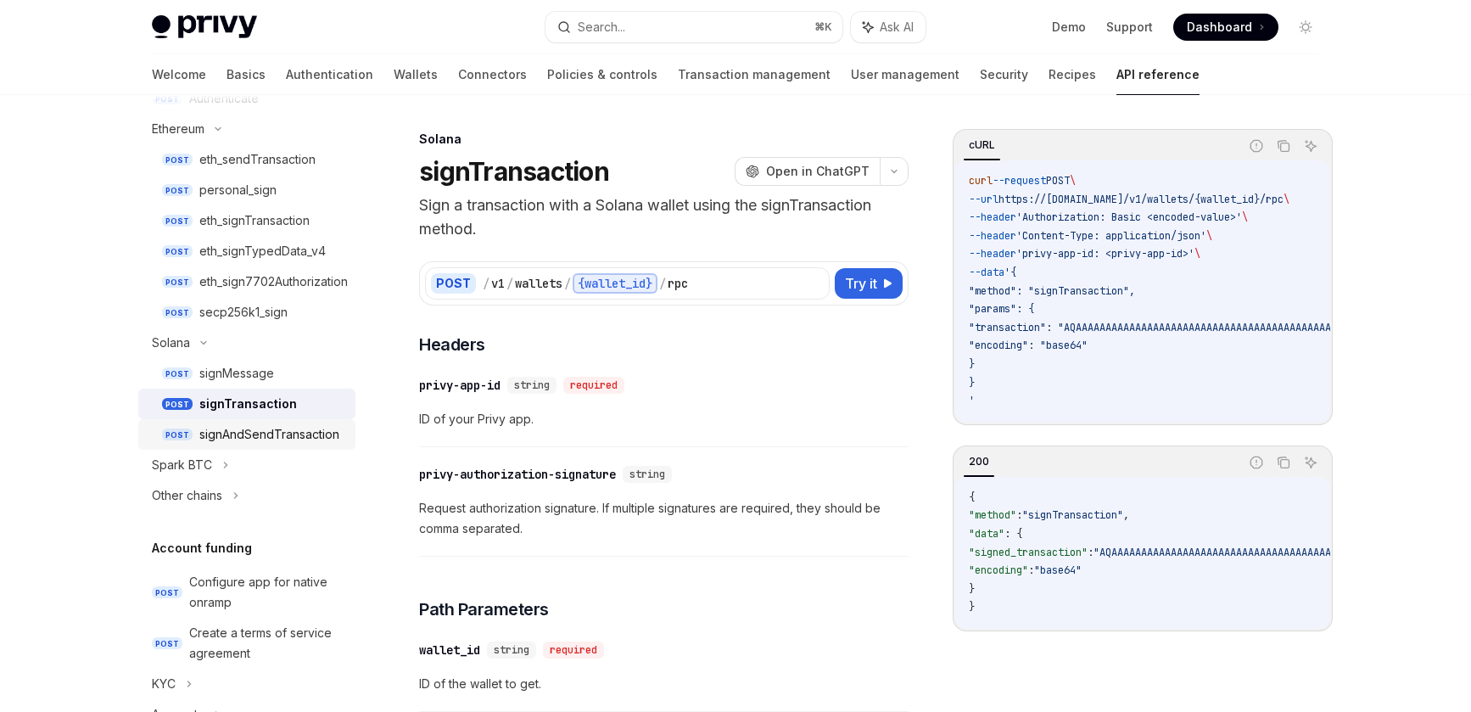
click at [281, 439] on div "signAndSendTransaction" at bounding box center [269, 434] width 140 height 20
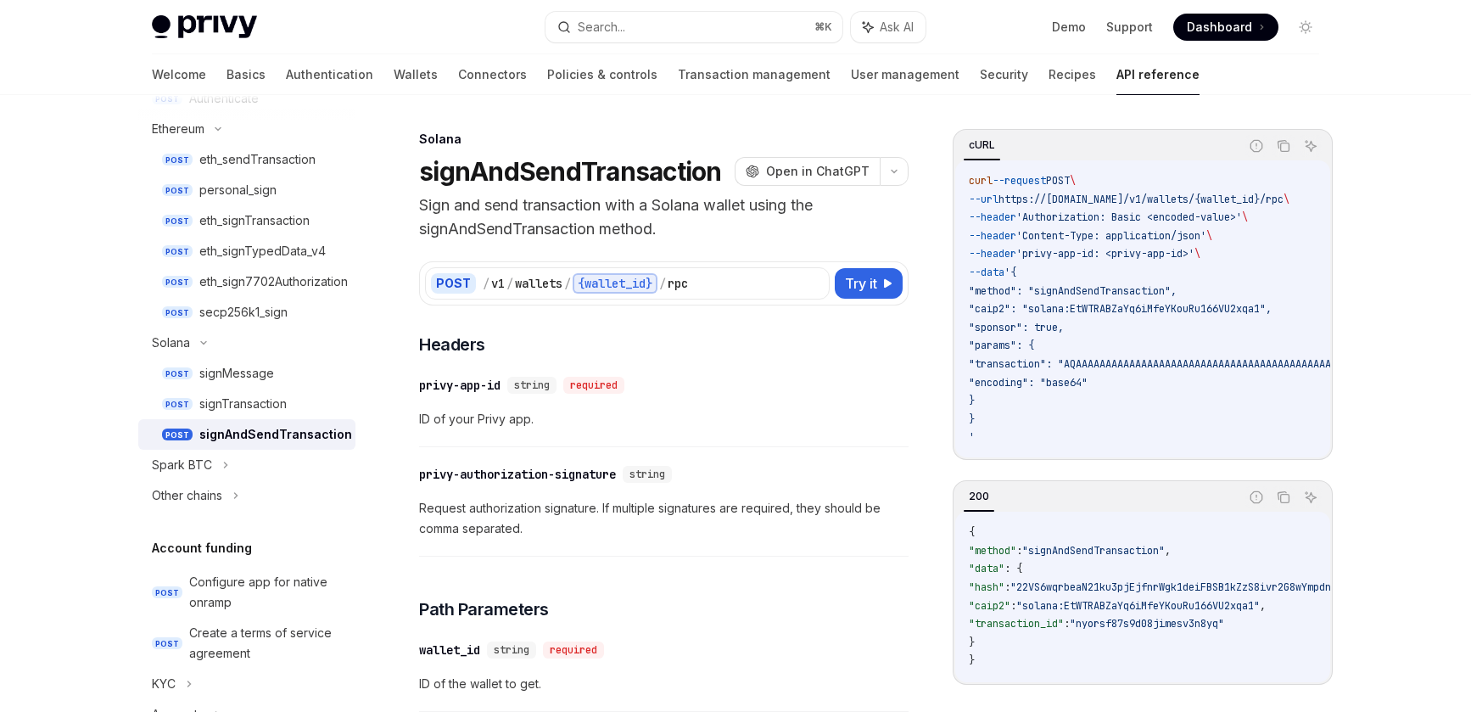
click at [1122, 284] on span ""method": "signAndSendTransaction"," at bounding box center [1073, 291] width 208 height 14
click at [1109, 304] on span ""caip2": "solana:EtWTRABZaYq6iMfeYKouRu166VU2xqa1"," at bounding box center [1120, 309] width 303 height 14
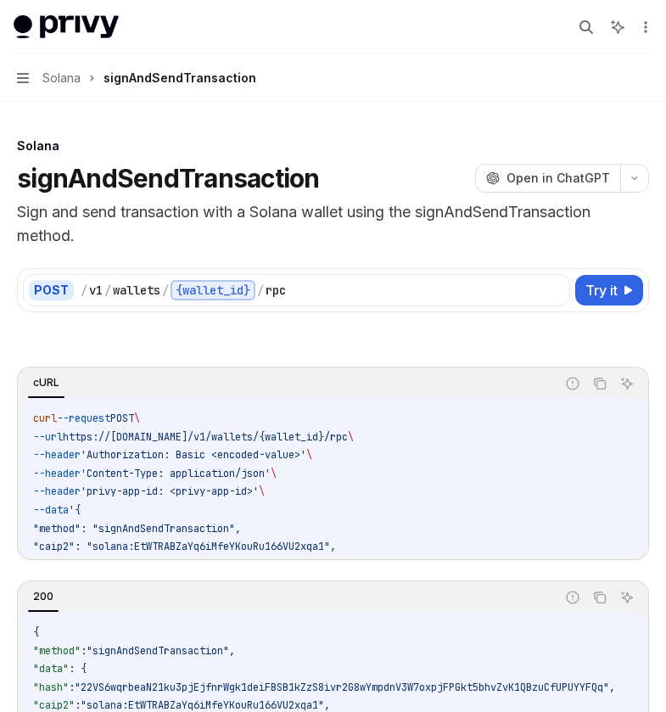
click at [423, 75] on button "Navigation Solana signAndSendTransaction" at bounding box center [333, 78] width 666 height 48
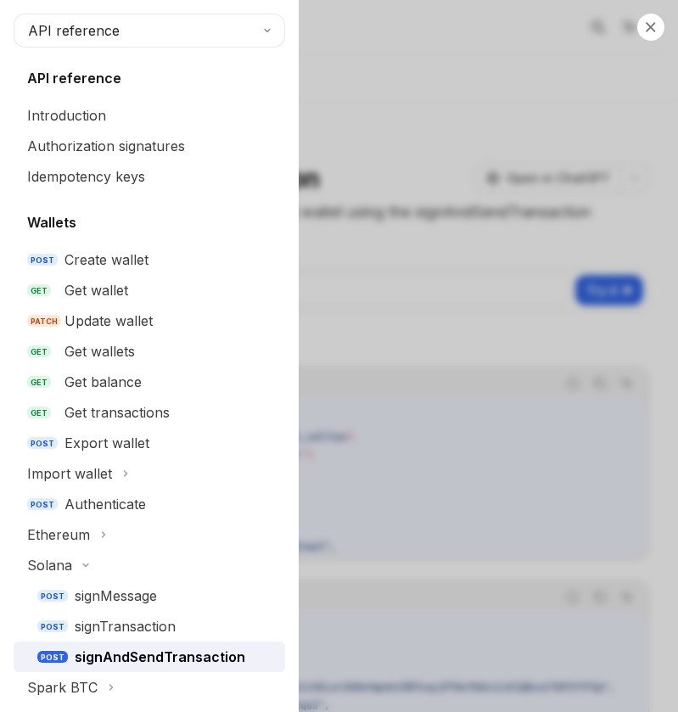
click at [530, 107] on div "Close navigation API reference API reference Introduction Authorization signatu…" at bounding box center [339, 356] width 678 height 712
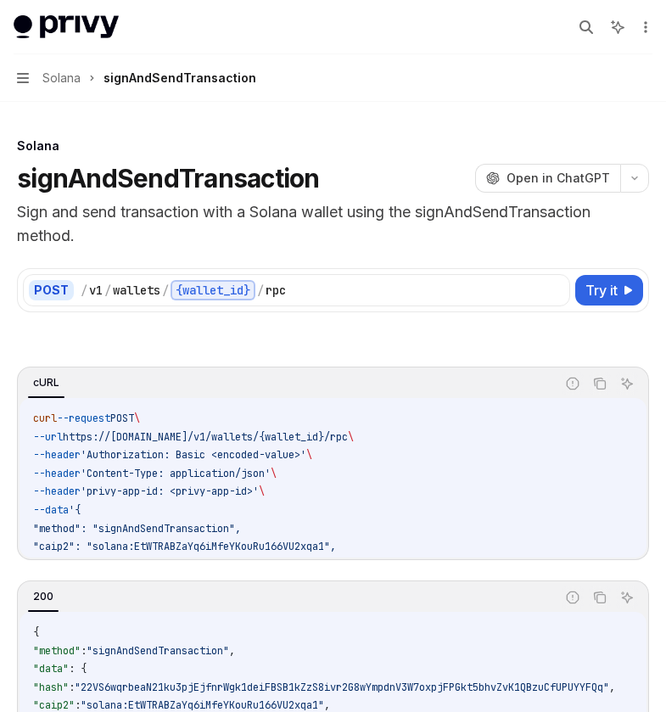
click at [219, 174] on h1 "signAndSendTransaction" at bounding box center [168, 178] width 303 height 31
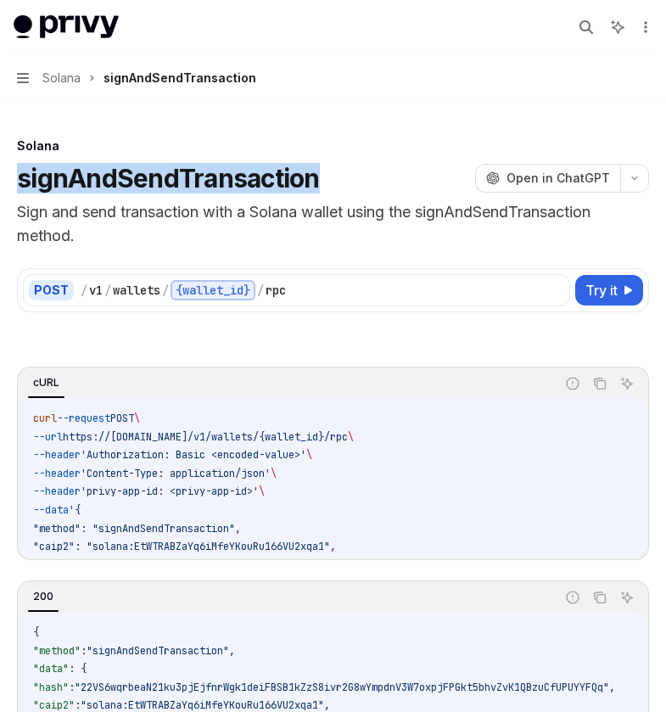
click at [219, 174] on h1 "signAndSendTransaction" at bounding box center [168, 178] width 303 height 31
copy h1 "signAndSendTransaction"
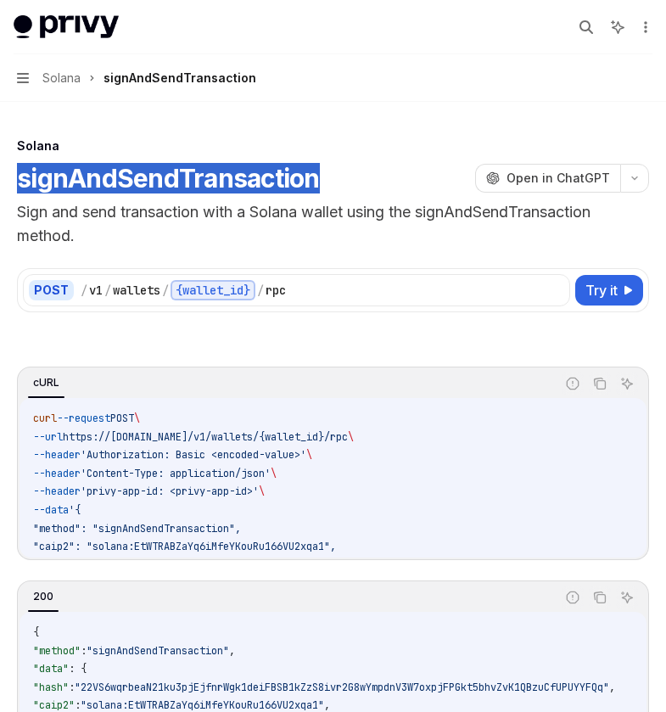
type textarea "*"
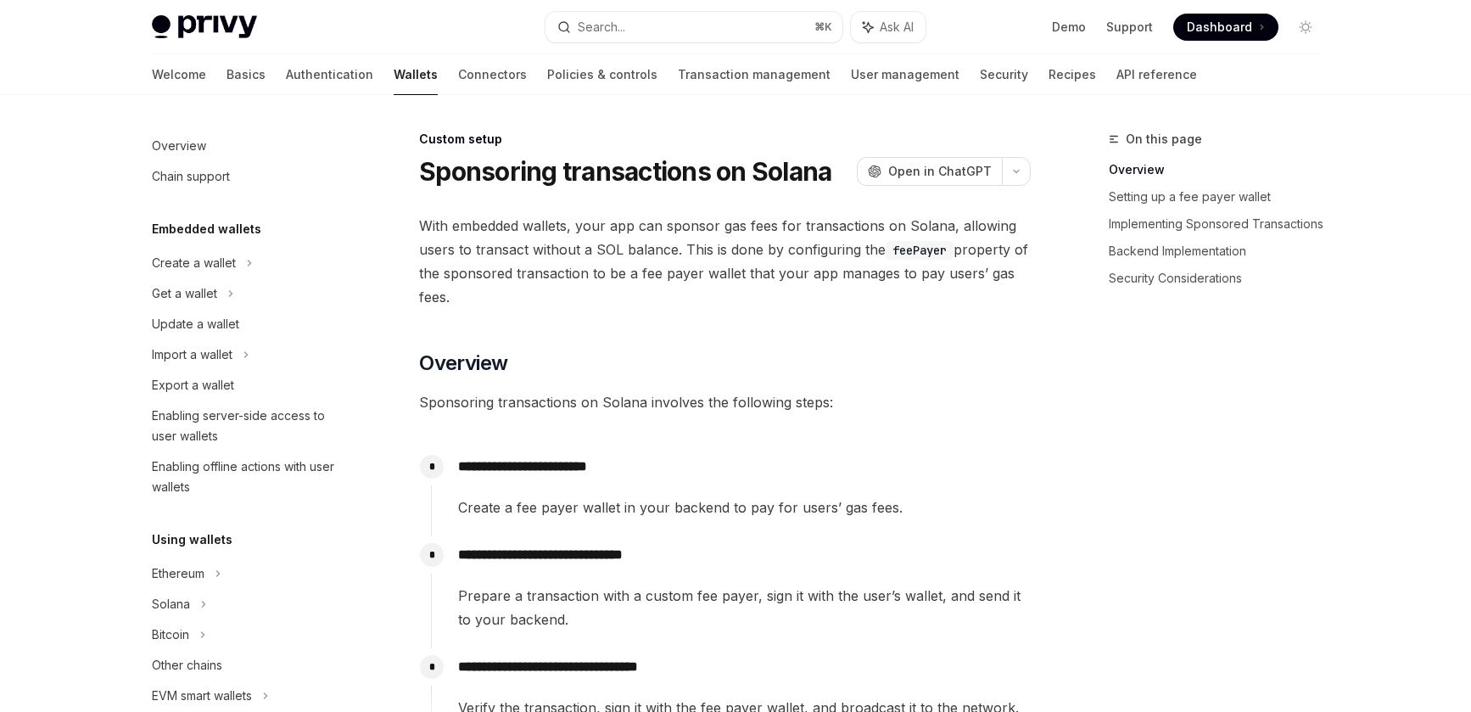
scroll to position [847, 0]
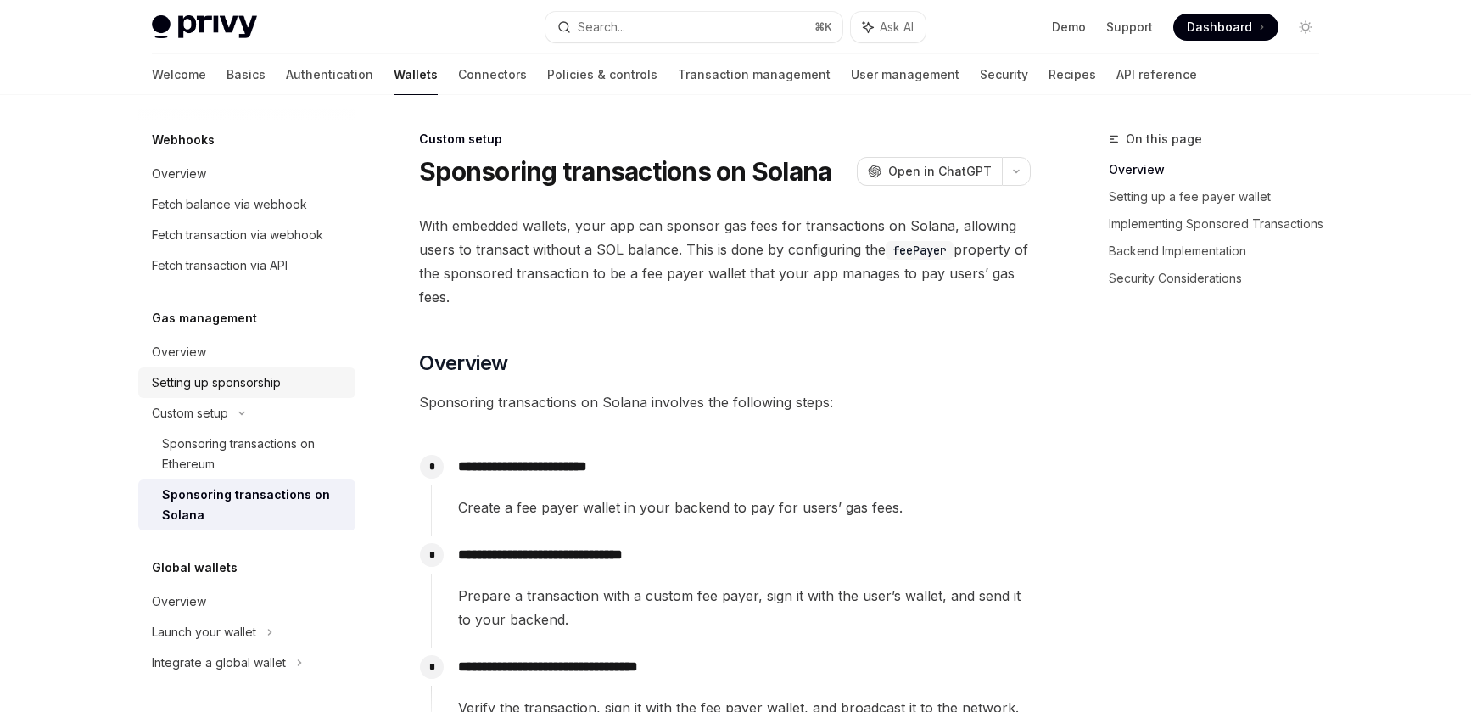
click at [300, 386] on div "Setting up sponsorship" at bounding box center [248, 382] width 193 height 20
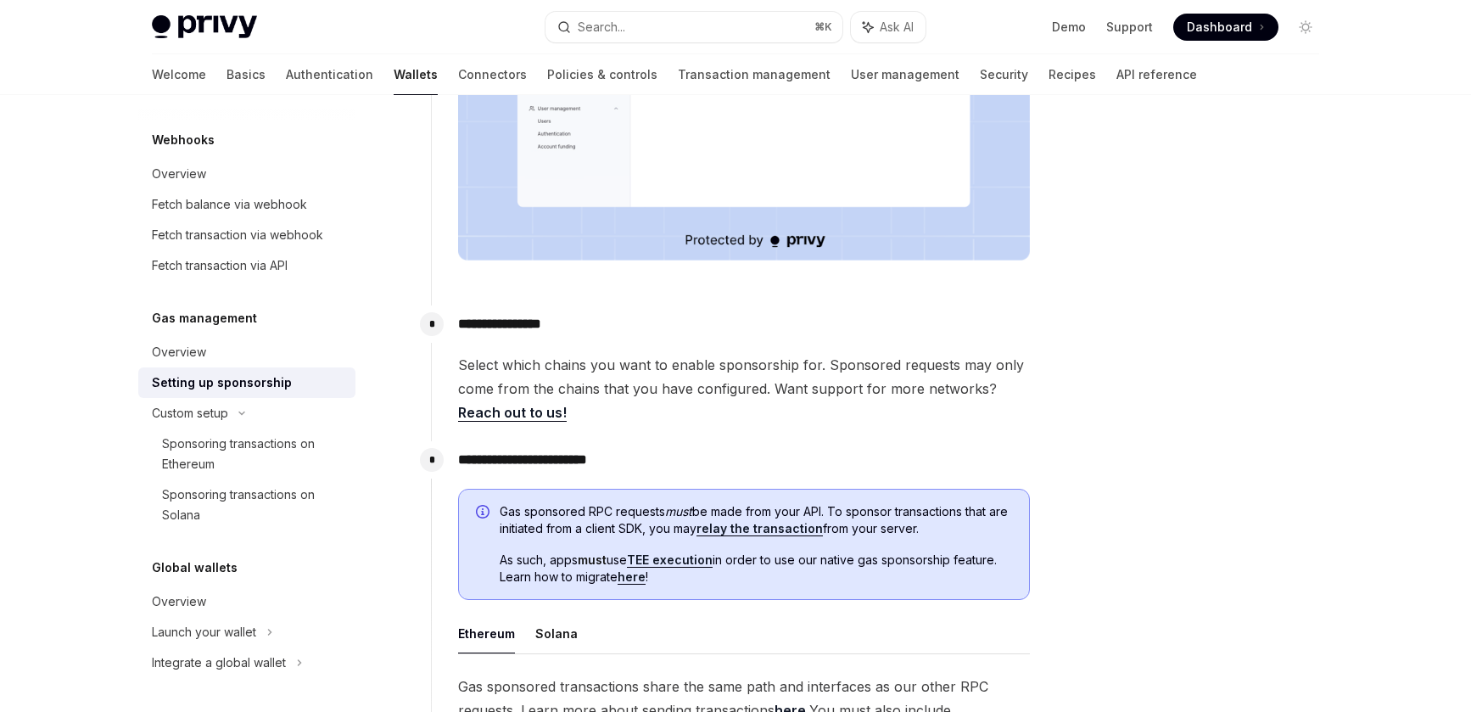
scroll to position [809, 0]
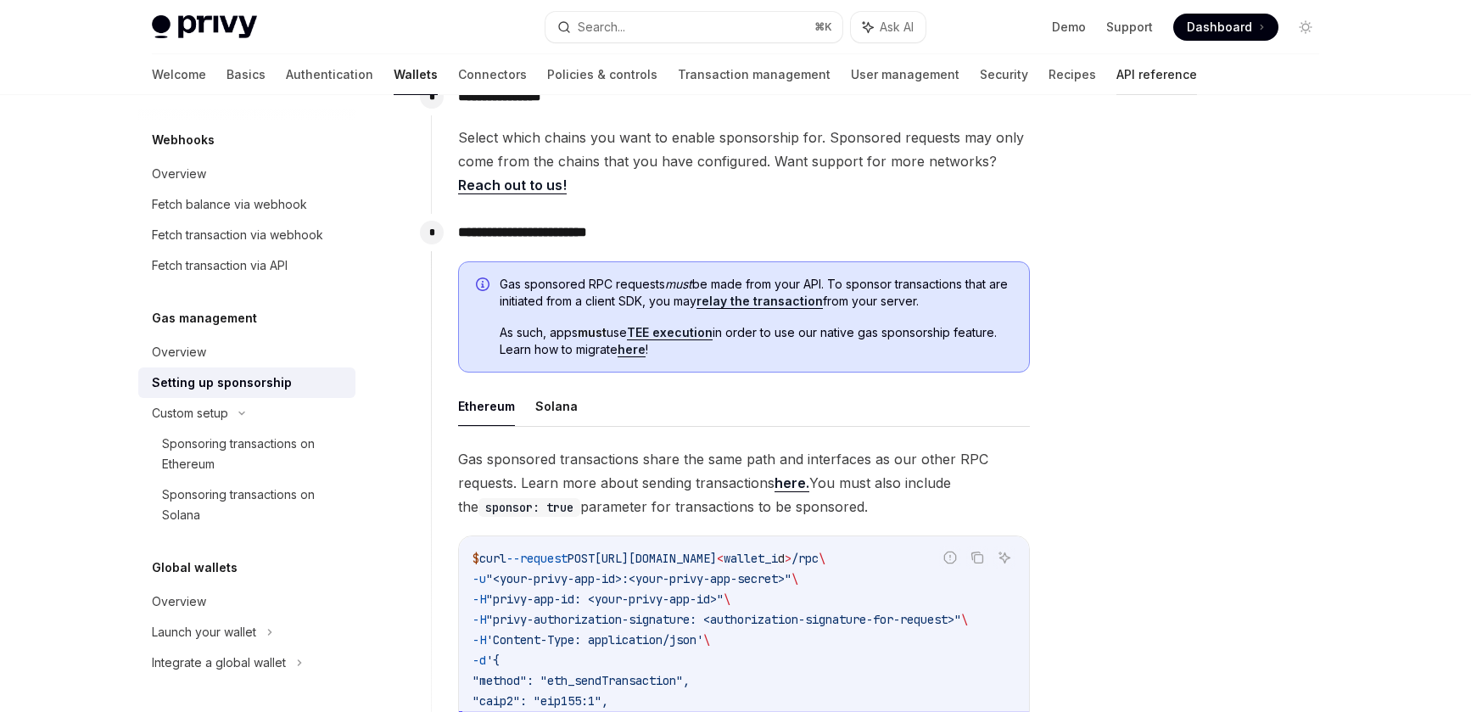
click at [1116, 64] on link "API reference" at bounding box center [1156, 74] width 81 height 41
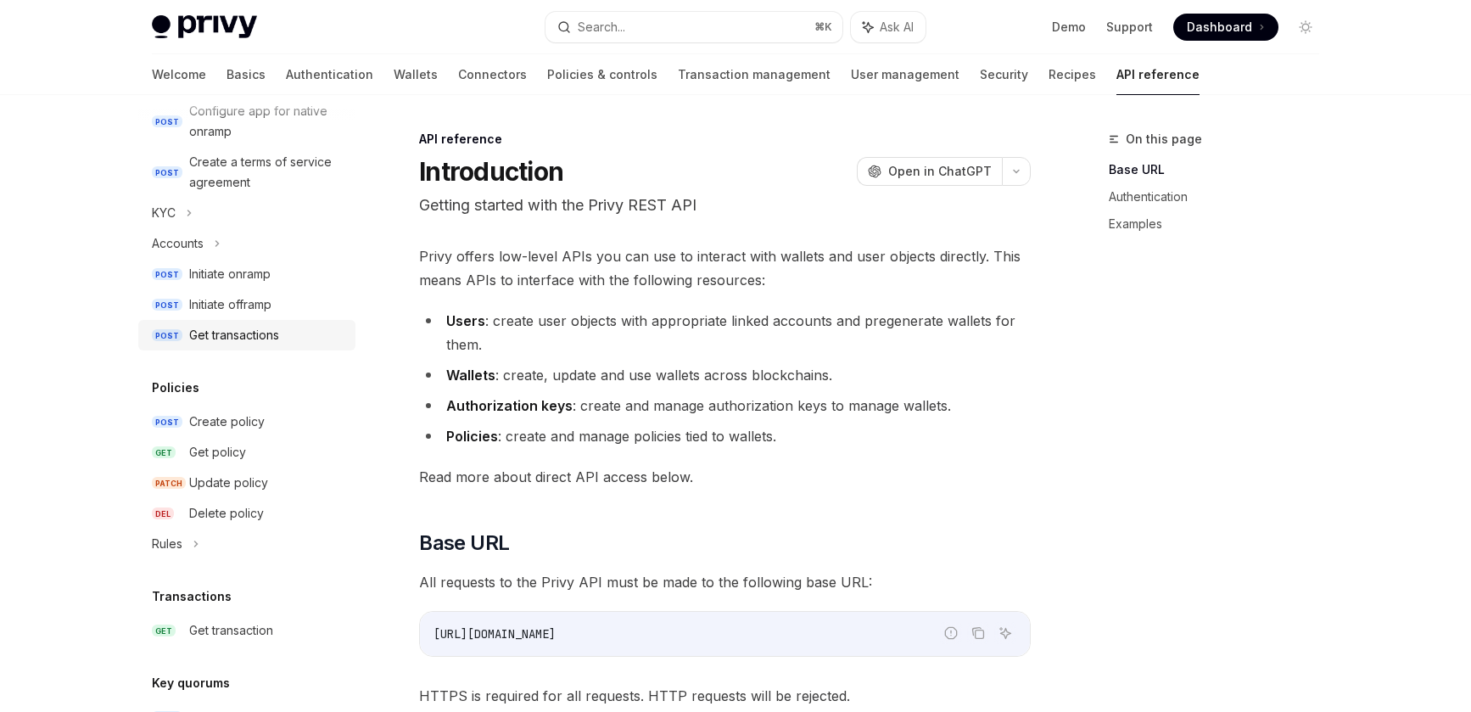
scroll to position [276, 0]
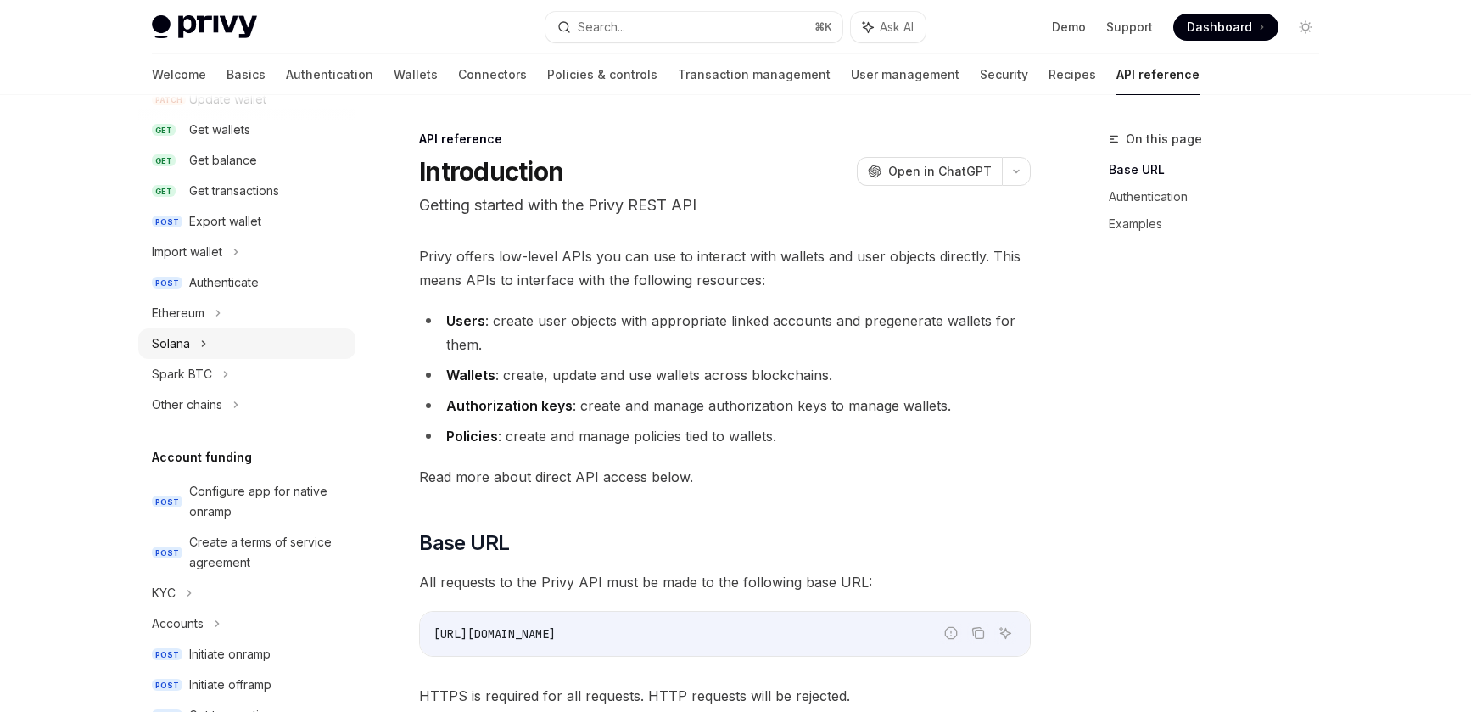
click at [213, 345] on div "Solana" at bounding box center [246, 343] width 217 height 31
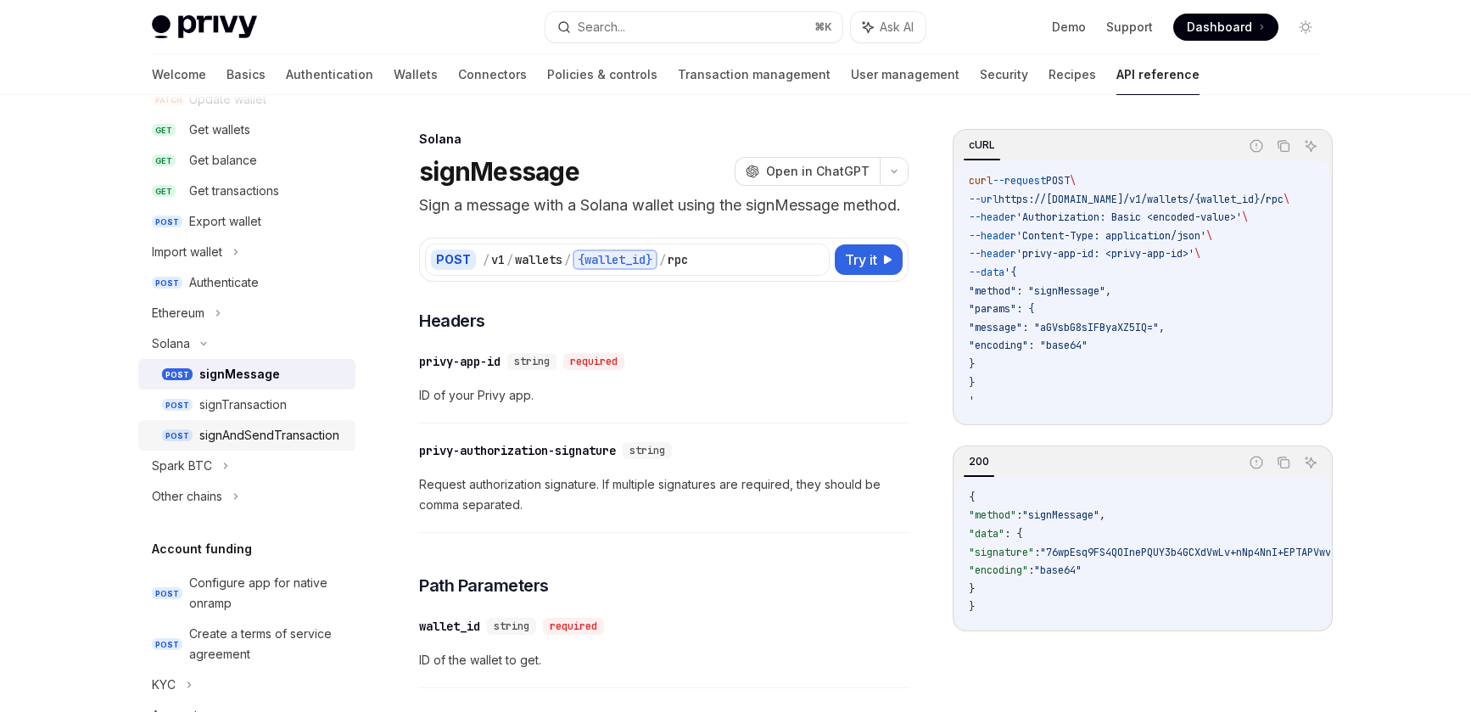
click at [288, 433] on div "signAndSendTransaction" at bounding box center [269, 435] width 140 height 20
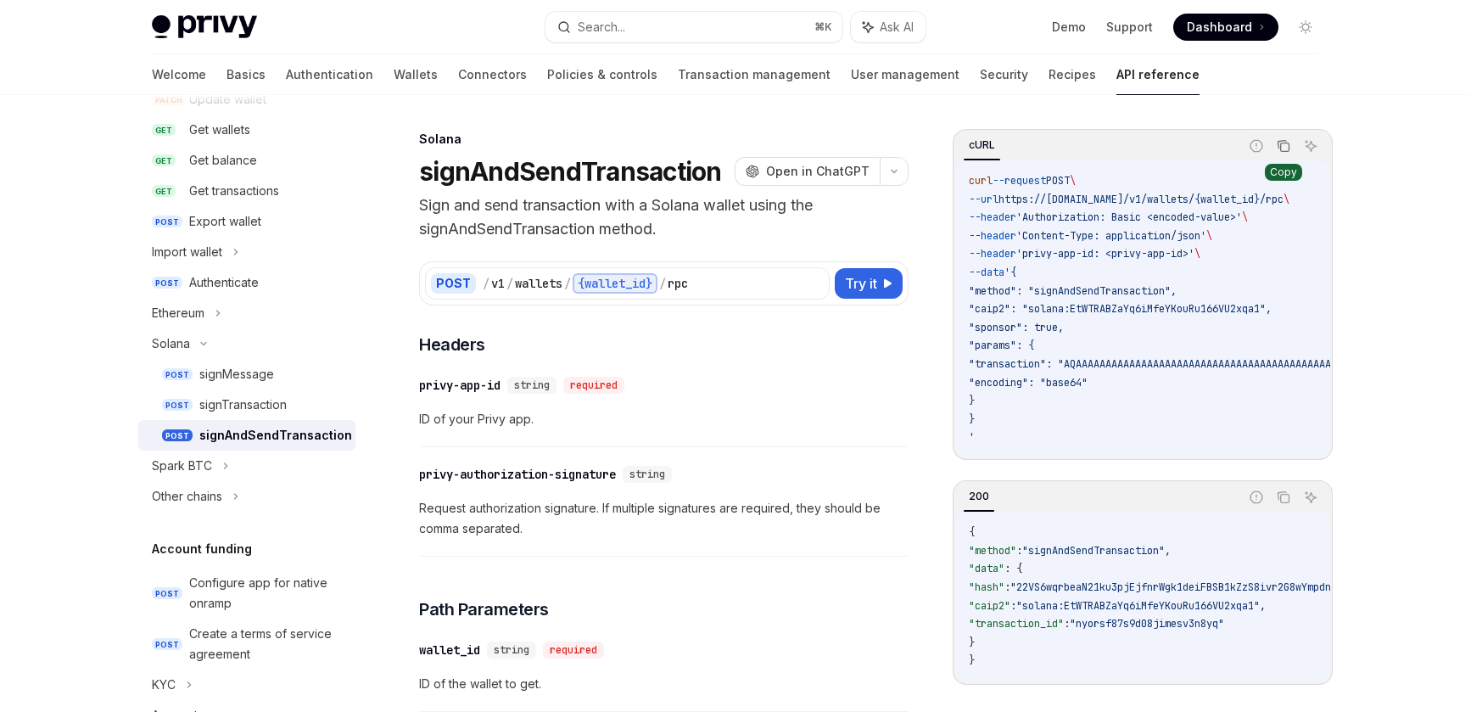
click at [1288, 148] on icon "Copy the contents from the code block" at bounding box center [1284, 146] width 14 height 14
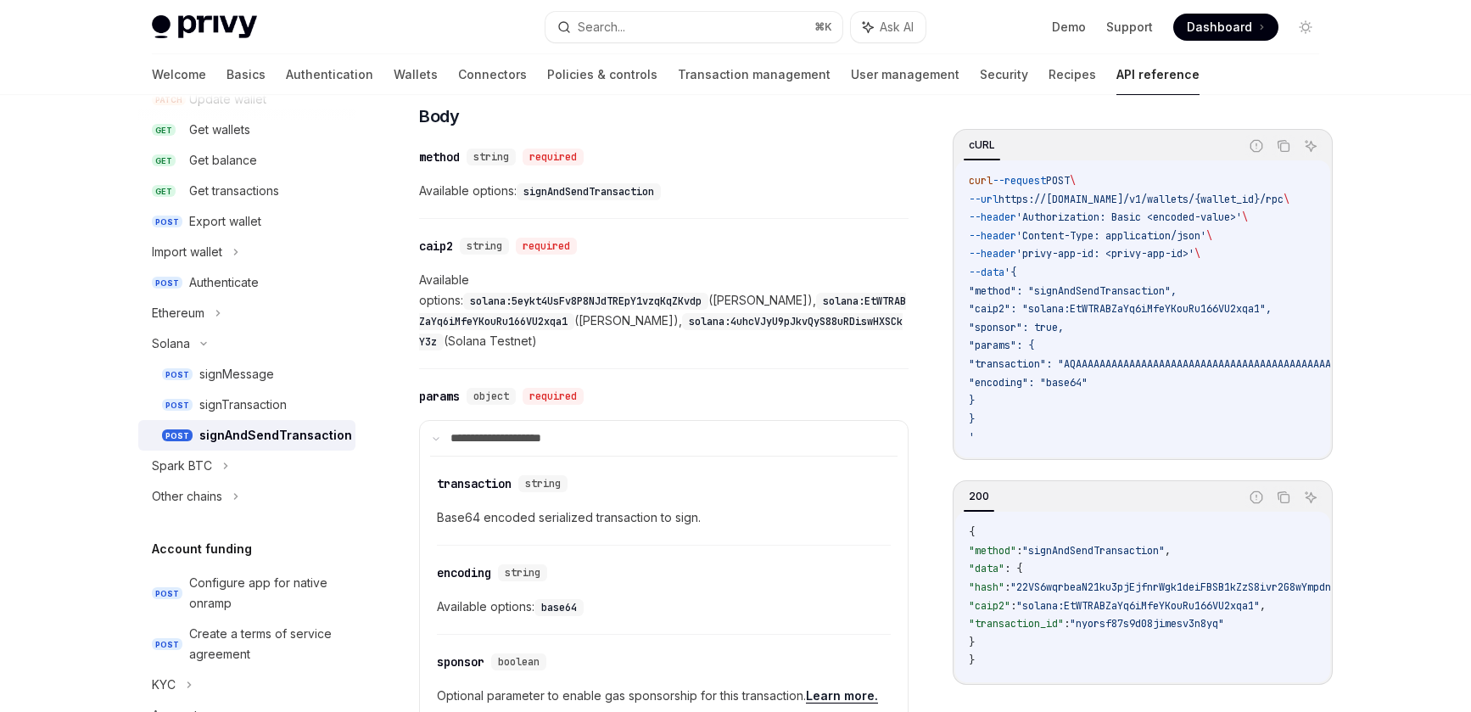
scroll to position [749, 0]
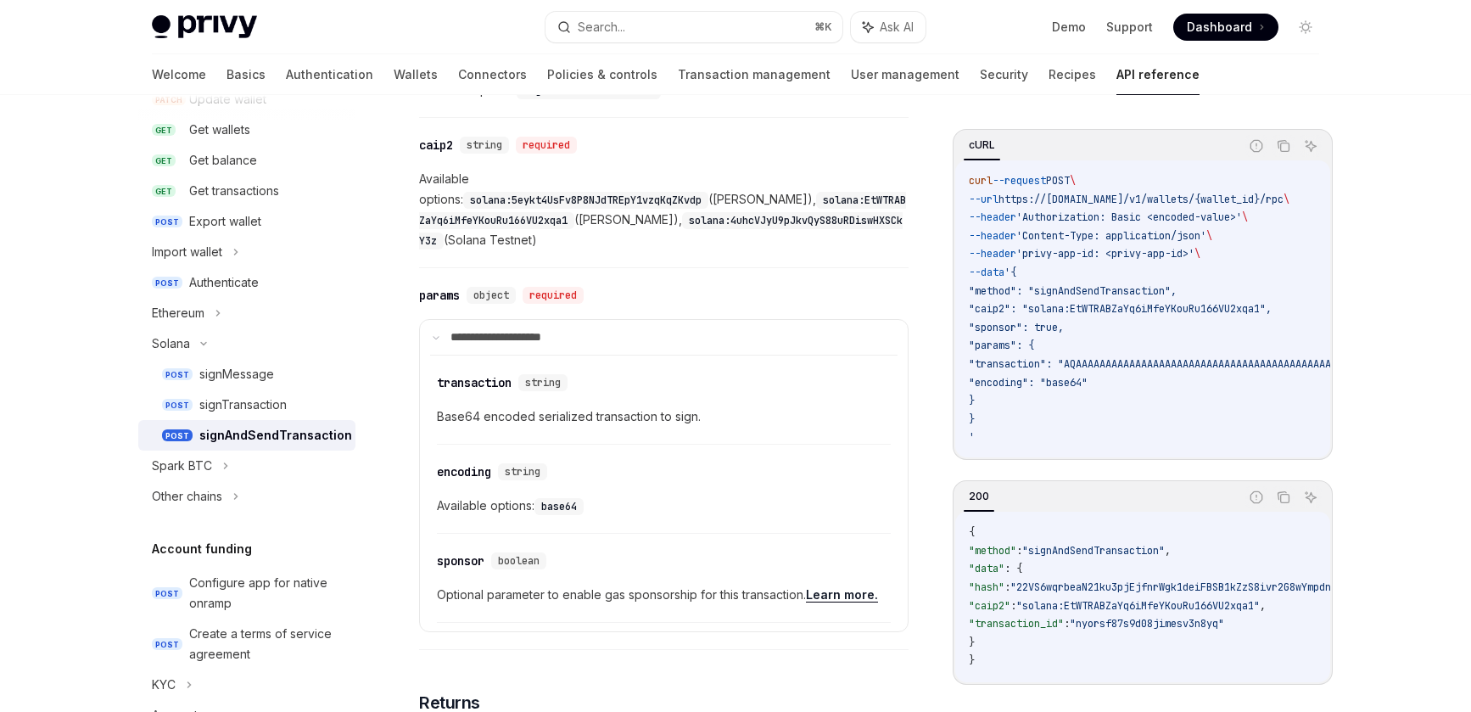
click at [840, 587] on link "Learn more." at bounding box center [842, 594] width 72 height 15
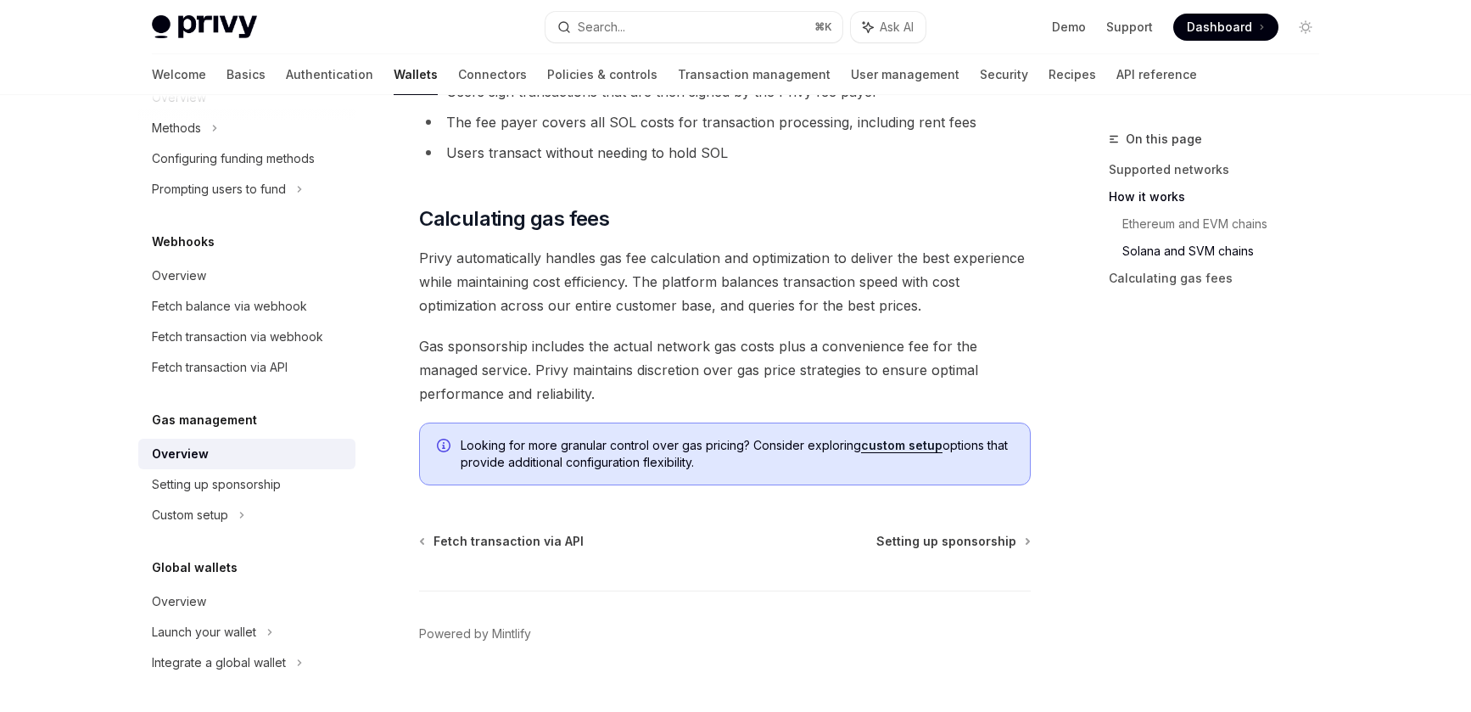
scroll to position [1246, 0]
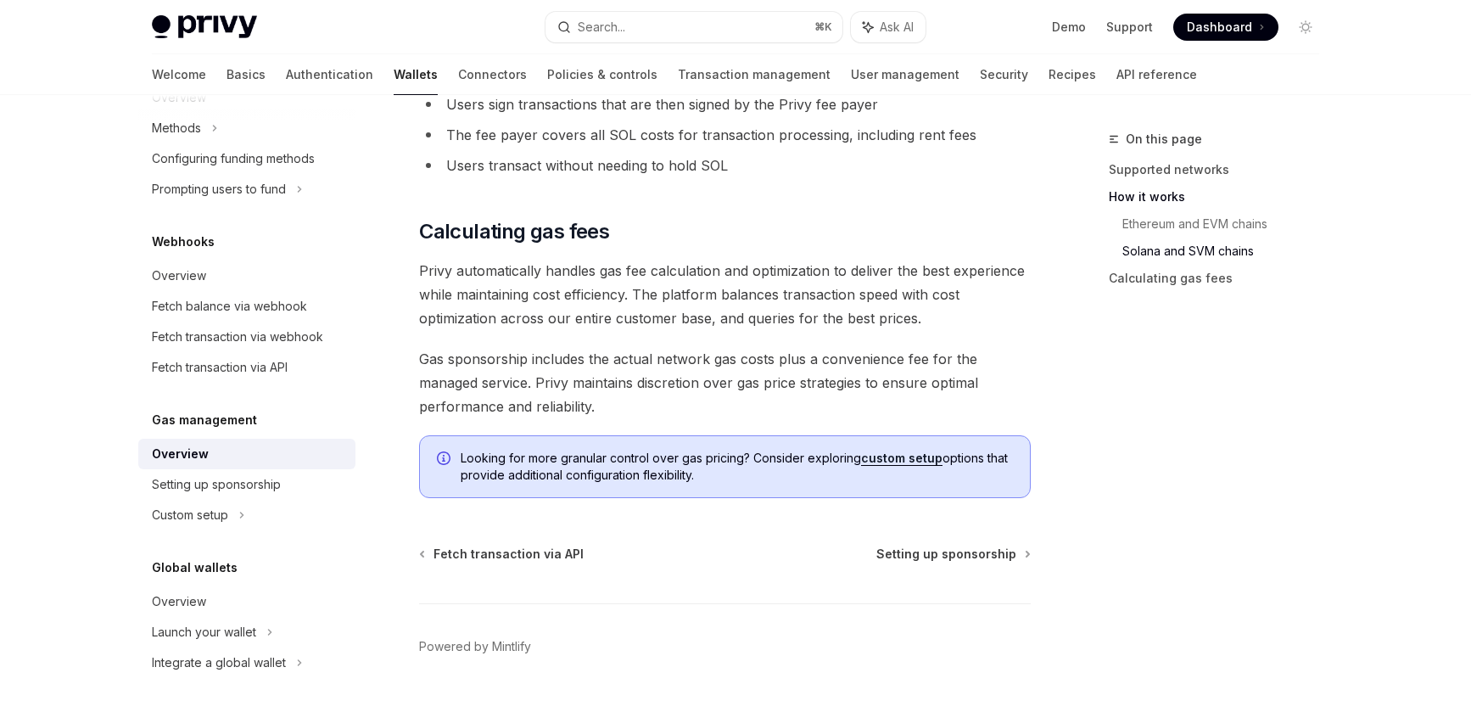
type textarea "*"
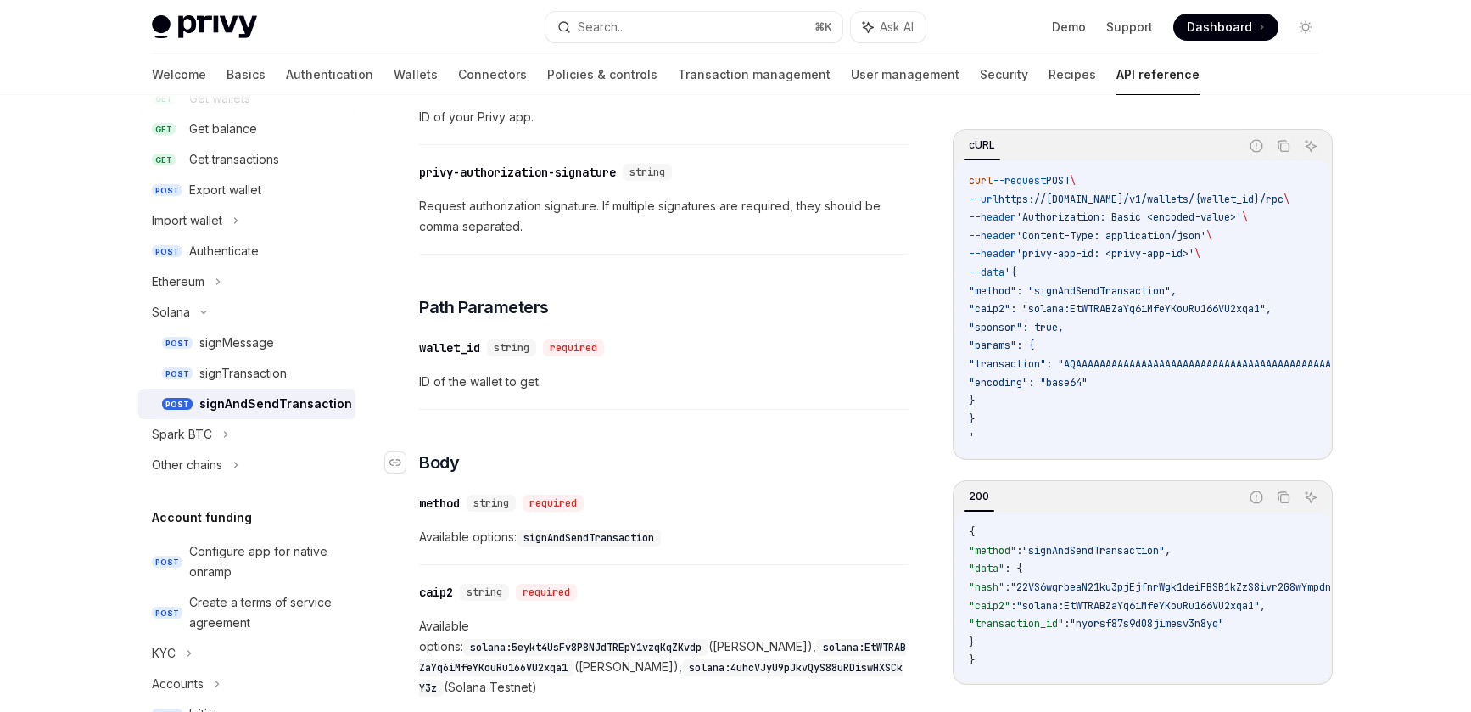
scroll to position [207, 0]
